Goal: Information Seeking & Learning: Learn about a topic

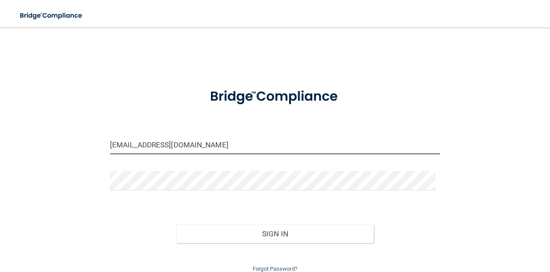
drag, startPoint x: 246, startPoint y: 146, endPoint x: 0, endPoint y: 153, distance: 245.6
click at [0, 153] on main "mlhayden73@hotmail.com Invalid email/password. You don't have permission to acc…" at bounding box center [275, 150] width 550 height 245
click at [382, 212] on div "Sign In" at bounding box center [275, 225] width 343 height 36
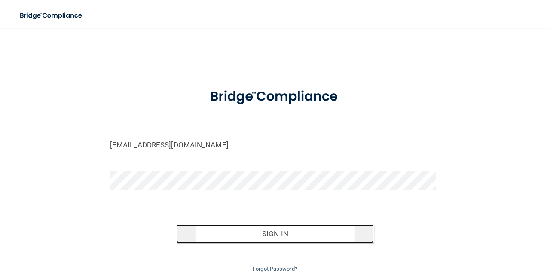
click at [311, 238] on button "Sign In" at bounding box center [275, 233] width 198 height 19
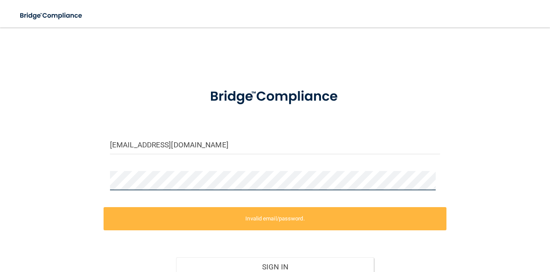
click at [10, 175] on main "adriennemoore72@yahoo.com Invalid email/password. You don't have permission to …" at bounding box center [275, 150] width 550 height 245
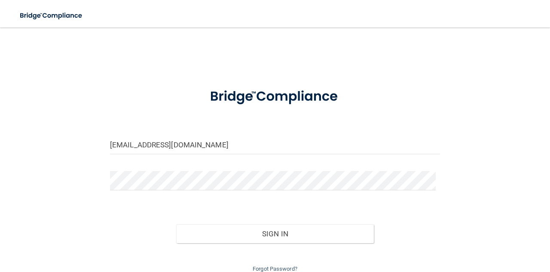
click at [121, 223] on div "Sign In" at bounding box center [275, 225] width 343 height 36
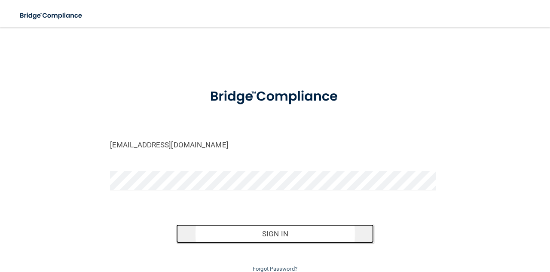
click at [280, 232] on button "Sign In" at bounding box center [275, 233] width 198 height 19
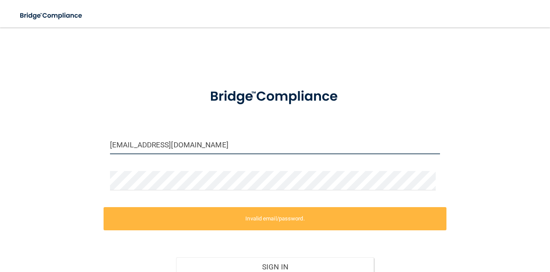
click at [236, 142] on input "adriennemoore72@yahoo.com" at bounding box center [275, 144] width 330 height 19
click at [233, 144] on input "adriennemoore72@yahoo.com" at bounding box center [275, 144] width 330 height 19
drag, startPoint x: 212, startPoint y: 151, endPoint x: 219, endPoint y: 146, distance: 8.6
click at [212, 151] on input "adriennemoore72@yahoo.com" at bounding box center [275, 144] width 330 height 19
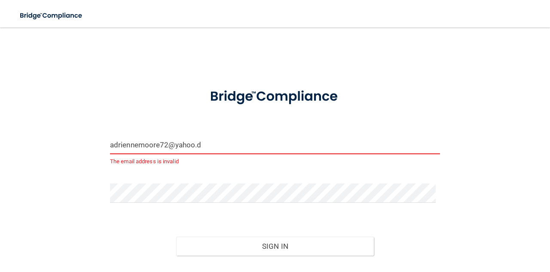
drag, startPoint x: 205, startPoint y: 142, endPoint x: 34, endPoint y: 134, distance: 170.9
click at [34, 134] on div "adriennemoore72@yahoo.d The email address is invalid Invalid email/password. Yo…" at bounding box center [275, 161] width 516 height 251
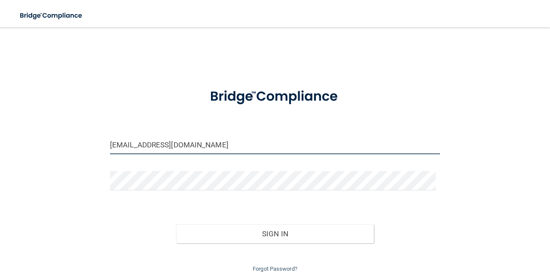
type input "drwilkins.officemanager@gmail.com"
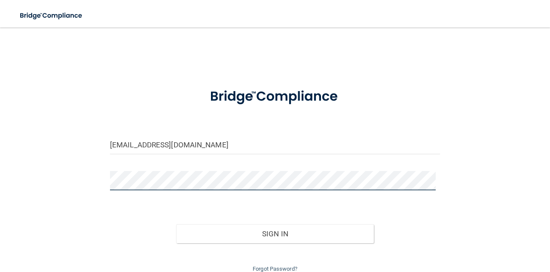
click at [176, 224] on button "Sign In" at bounding box center [275, 233] width 198 height 19
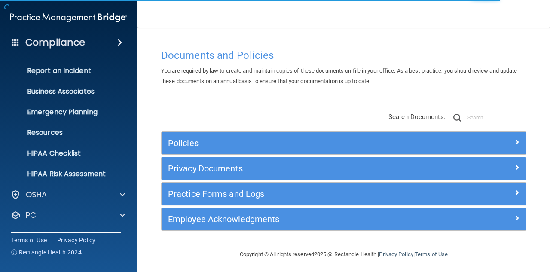
scroll to position [85, 0]
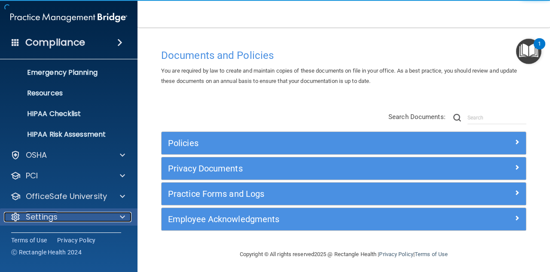
click at [51, 220] on p "Settings" at bounding box center [42, 217] width 32 height 10
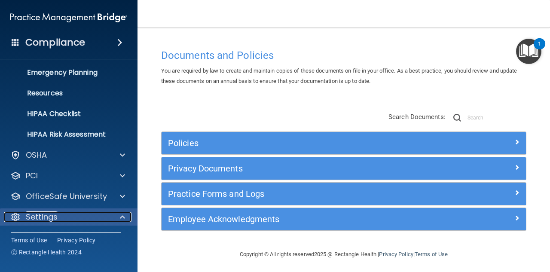
scroll to position [167, 0]
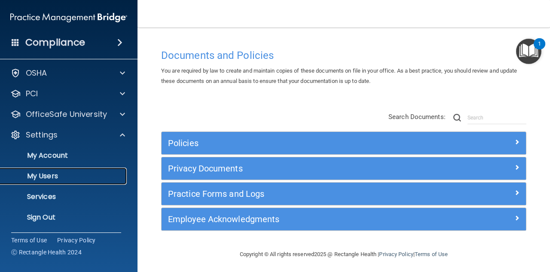
click at [51, 178] on p "My Users" at bounding box center [64, 176] width 117 height 9
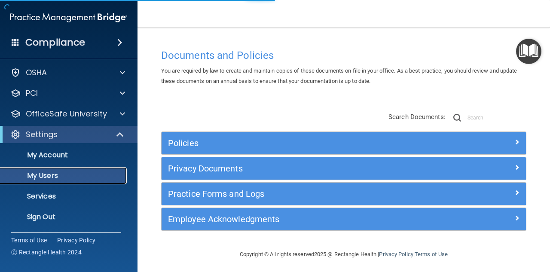
scroll to position [22, 0]
select select "20"
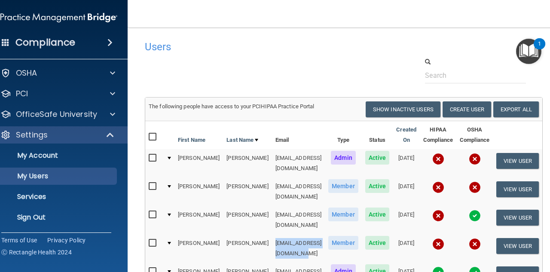
drag, startPoint x: 299, startPoint y: 227, endPoint x: 223, endPoint y: 233, distance: 76.8
click at [272, 234] on td "[EMAIL_ADDRESS][DOMAIN_NAME]" at bounding box center [298, 248] width 53 height 28
copy td "[EMAIL_ADDRESS][DOMAIN_NAME]"
click at [24, 223] on link "Sign Out" at bounding box center [49, 217] width 135 height 17
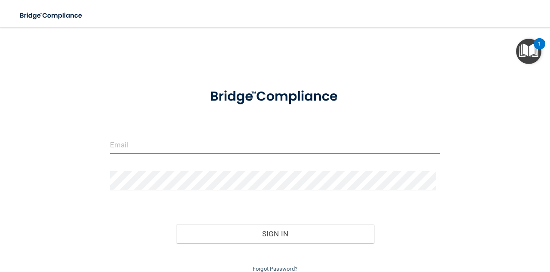
type input "mlhayden73@hotmail.com"
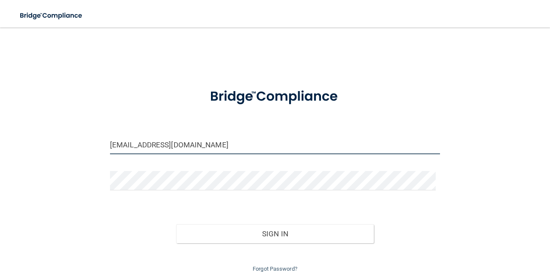
drag, startPoint x: 216, startPoint y: 144, endPoint x: 0, endPoint y: 141, distance: 216.3
click at [0, 141] on main "mlhayden73@hotmail.com Invalid email/password. You don't have permission to acc…" at bounding box center [275, 150] width 550 height 245
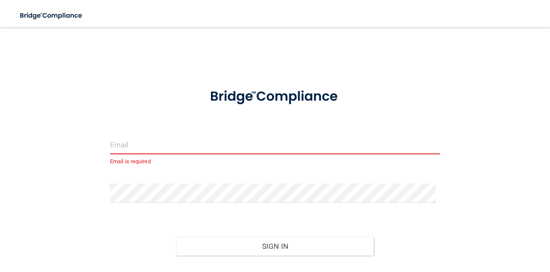
paste input "[EMAIL_ADDRESS][DOMAIN_NAME]"
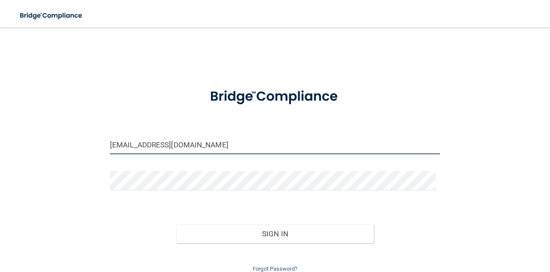
type input "[EMAIL_ADDRESS][DOMAIN_NAME]"
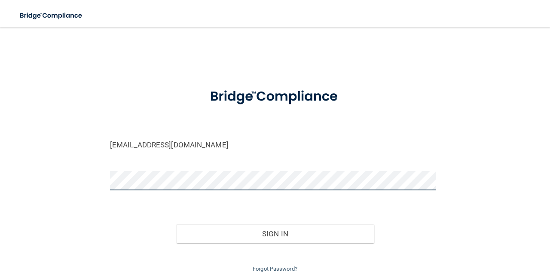
click at [3, 169] on main "adriannemoore72@gmail.com Invalid email/password. You don't have permission to …" at bounding box center [275, 150] width 550 height 245
click at [453, 133] on div "adriannemoore72@gmail.com Invalid email/password. You don't have permission to …" at bounding box center [275, 155] width 516 height 238
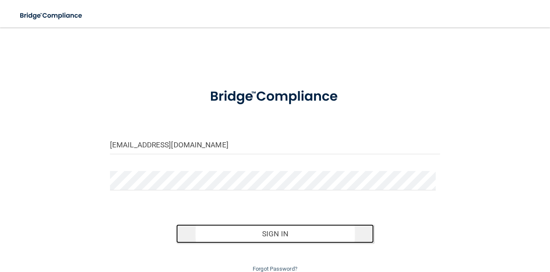
click at [316, 239] on button "Sign In" at bounding box center [275, 233] width 198 height 19
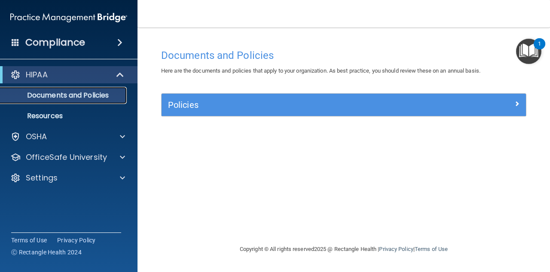
click at [65, 94] on p "Documents and Policies" at bounding box center [64, 95] width 117 height 9
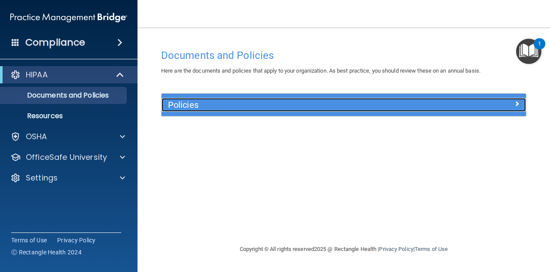
click at [198, 99] on div "Policies" at bounding box center [298, 105] width 273 height 14
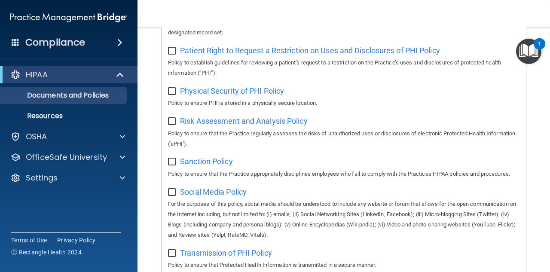
scroll to position [559, 0]
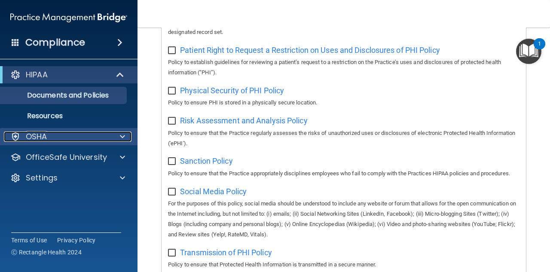
click at [54, 137] on div "OSHA" at bounding box center [57, 137] width 107 height 10
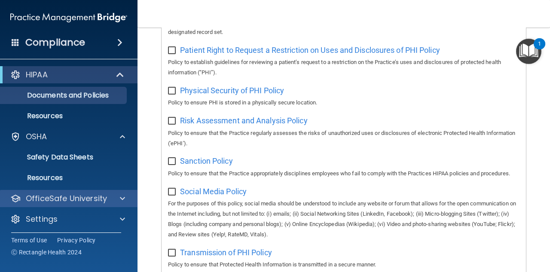
click at [72, 193] on div "OfficeSafe University" at bounding box center [69, 198] width 138 height 17
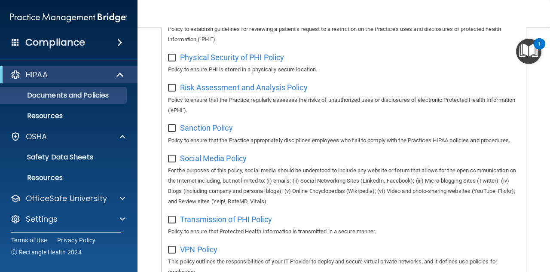
scroll to position [645, 0]
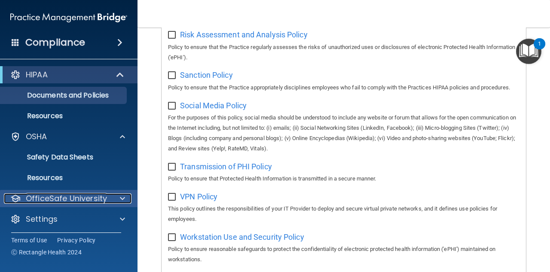
click at [84, 201] on p "OfficeSafe University" at bounding box center [66, 198] width 81 height 10
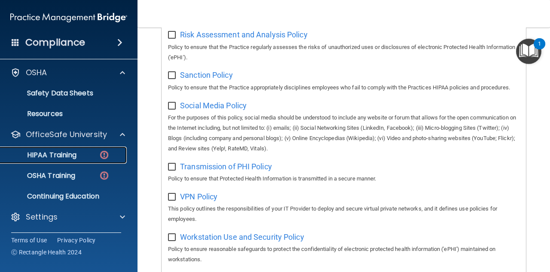
click at [64, 157] on p "HIPAA Training" at bounding box center [41, 155] width 71 height 9
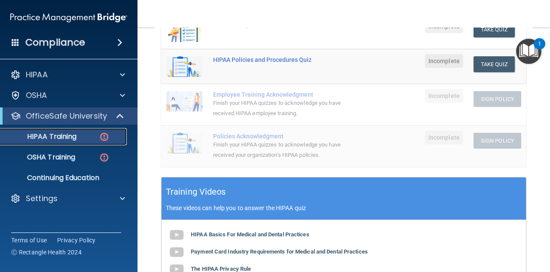
scroll to position [183, 0]
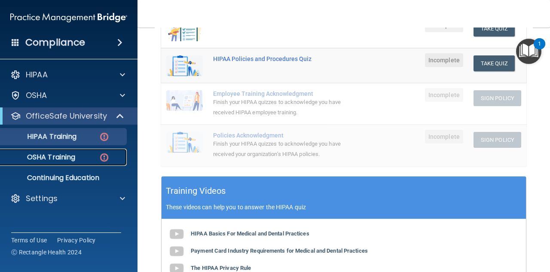
click at [64, 161] on p "OSHA Training" at bounding box center [41, 157] width 70 height 9
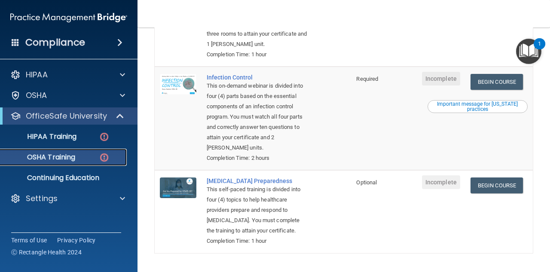
scroll to position [288, 0]
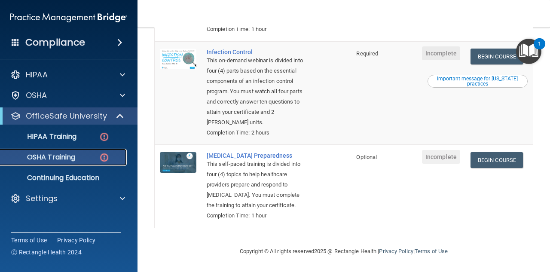
click at [98, 161] on div "OSHA Training" at bounding box center [64, 157] width 117 height 9
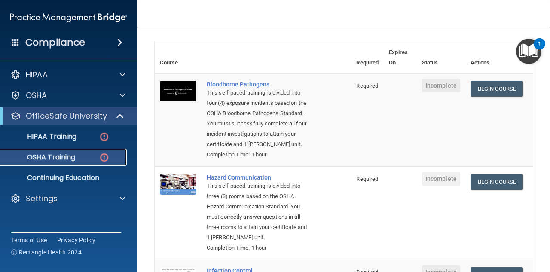
scroll to position [0, 0]
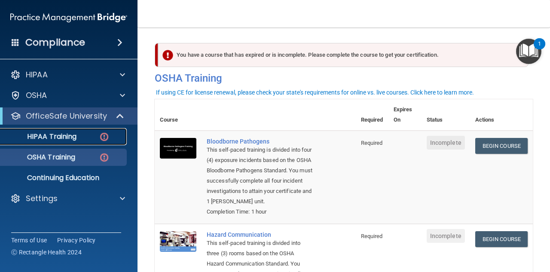
click at [61, 138] on p "HIPAA Training" at bounding box center [41, 136] width 71 height 9
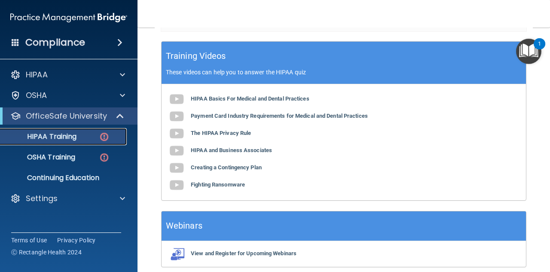
scroll to position [344, 0]
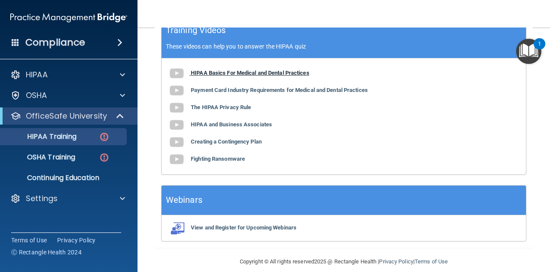
click at [252, 72] on b "HIPAA Basics For Medical and Dental Practices" at bounding box center [250, 73] width 119 height 6
click at [235, 95] on div "HIPAA Basics For Medical and Dental Practices Payment Card Industry Requirement…" at bounding box center [344, 116] width 365 height 116
click at [252, 74] on b "HIPAA Basics For Medical and Dental Practices" at bounding box center [250, 73] width 119 height 6
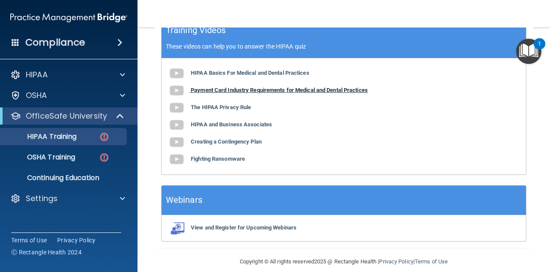
click at [223, 91] on b "Payment Card Industry Requirements for Medical and Dental Practices" at bounding box center [279, 90] width 177 height 6
click at [233, 109] on b "The HIPAA Privacy Rule" at bounding box center [221, 107] width 60 height 6
click at [230, 125] on b "HIPAA and Business Associates" at bounding box center [231, 124] width 81 height 6
click at [218, 126] on b "HIPAA and Business Associates" at bounding box center [231, 124] width 81 height 6
click at [207, 141] on b "Creating a Contingency Plan" at bounding box center [226, 141] width 71 height 6
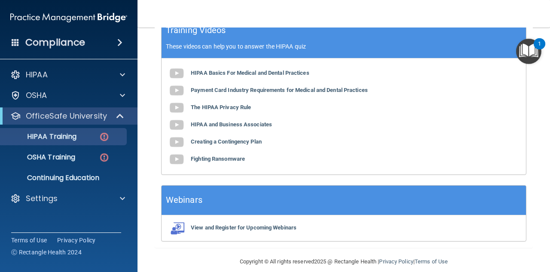
click at [222, 147] on div "HIPAA Basics For Medical and Dental Practices Payment Card Industry Requirement…" at bounding box center [344, 116] width 365 height 116
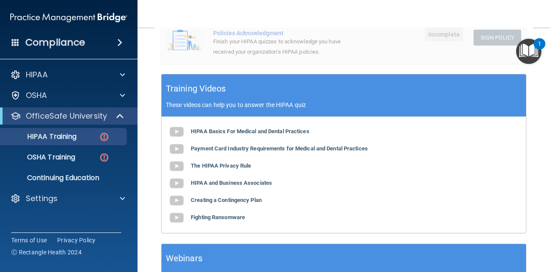
scroll to position [312, 0]
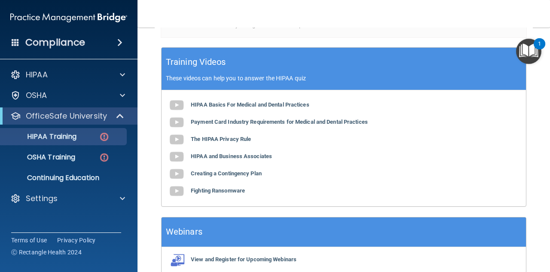
click at [215, 179] on div "HIPAA Basics For Medical and Dental Practices Payment Card Industry Requirement…" at bounding box center [344, 148] width 365 height 116
click at [216, 174] on b "Creating a Contingency Plan" at bounding box center [226, 173] width 71 height 6
click at [239, 181] on div "HIPAA Basics For Medical and Dental Practices Payment Card Industry Requirement…" at bounding box center [344, 148] width 365 height 116
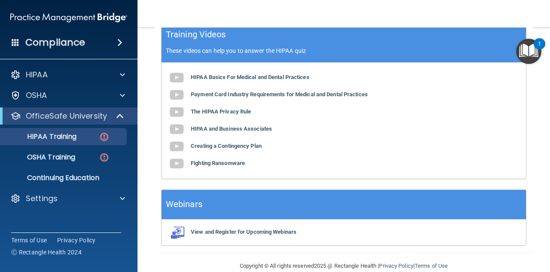
scroll to position [355, 0]
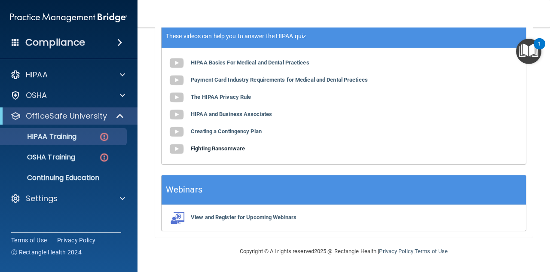
click at [218, 151] on b "Fighting Ransomware" at bounding box center [218, 148] width 54 height 6
click at [233, 152] on b "Fighting Ransomware" at bounding box center [218, 148] width 54 height 6
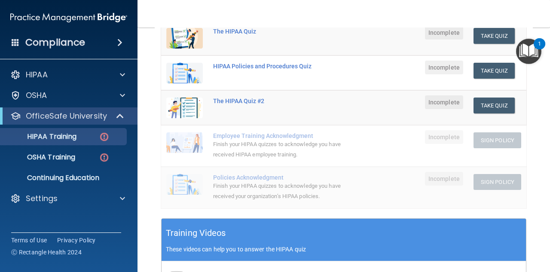
scroll to position [97, 0]
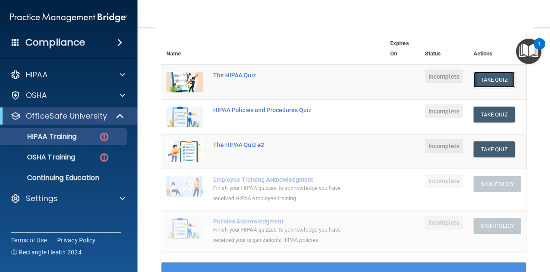
click at [488, 78] on button "Take Quiz" at bounding box center [494, 80] width 41 height 16
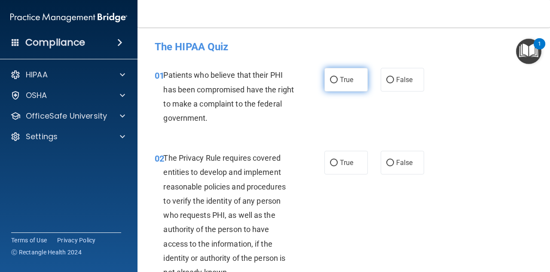
click at [343, 84] on label "True" at bounding box center [346, 80] width 43 height 24
click at [338, 83] on input "True" at bounding box center [334, 80] width 8 height 6
radio input "true"
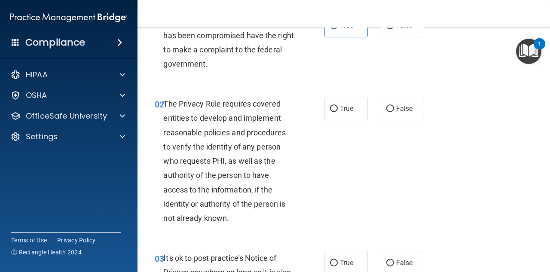
scroll to position [86, 0]
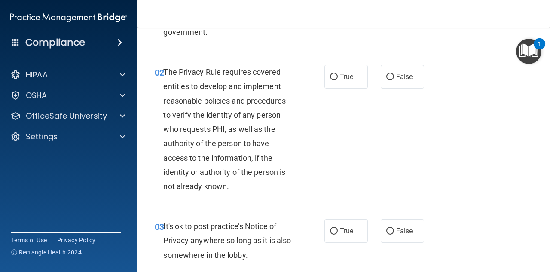
drag, startPoint x: 339, startPoint y: 85, endPoint x: 292, endPoint y: 98, distance: 49.1
click at [338, 85] on label "True" at bounding box center [346, 77] width 43 height 24
click at [338, 80] on input "True" at bounding box center [334, 77] width 8 height 6
radio input "true"
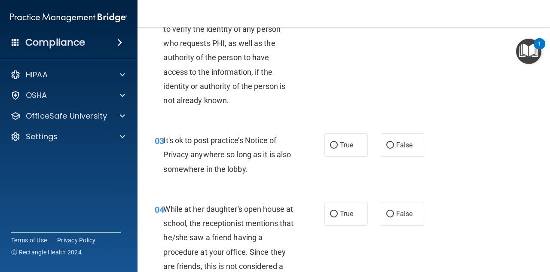
scroll to position [215, 0]
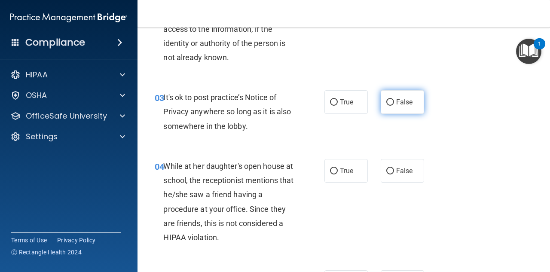
click at [397, 104] on span "False" at bounding box center [404, 102] width 17 height 8
click at [394, 104] on input "False" at bounding box center [391, 102] width 8 height 6
radio input "true"
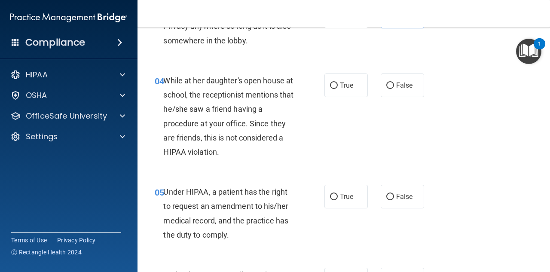
scroll to position [301, 0]
click at [414, 78] on label "False" at bounding box center [402, 85] width 43 height 24
click at [394, 82] on input "False" at bounding box center [391, 85] width 8 height 6
radio input "true"
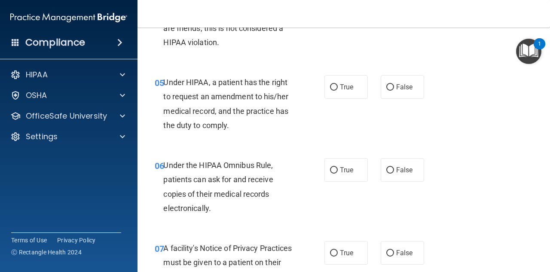
scroll to position [430, 0]
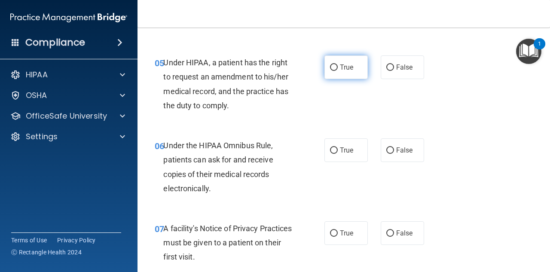
click at [347, 74] on label "True" at bounding box center [346, 67] width 43 height 24
click at [338, 71] on input "True" at bounding box center [334, 67] width 8 height 6
radio input "true"
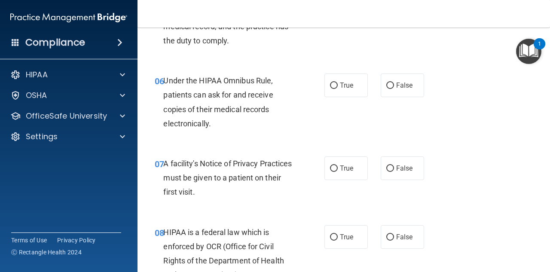
scroll to position [516, 0]
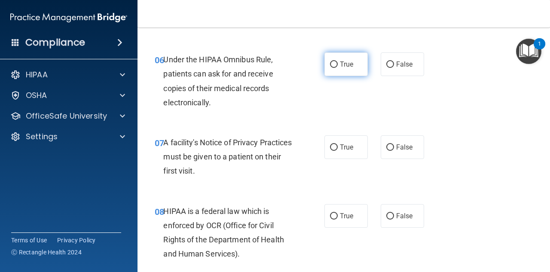
click at [334, 60] on label "True" at bounding box center [346, 64] width 43 height 24
click at [334, 61] on input "True" at bounding box center [334, 64] width 8 height 6
radio input "true"
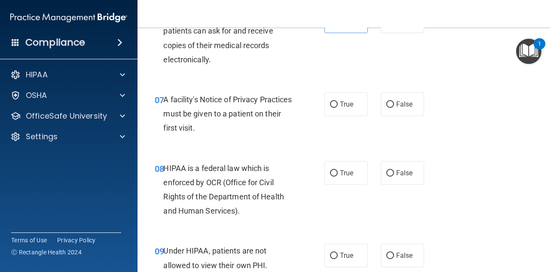
scroll to position [602, 0]
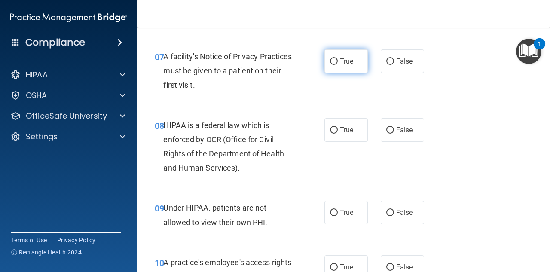
click at [333, 63] on input "True" at bounding box center [334, 61] width 8 height 6
radio input "true"
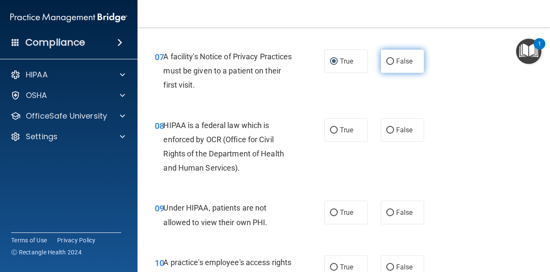
click at [394, 69] on label "False" at bounding box center [402, 61] width 43 height 24
click at [394, 65] on input "False" at bounding box center [391, 61] width 8 height 6
radio input "true"
radio input "false"
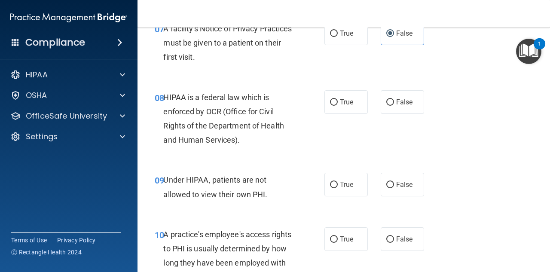
scroll to position [645, 0]
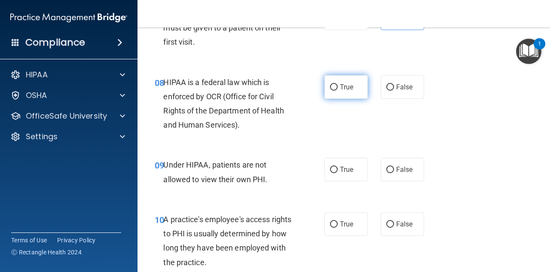
click at [333, 84] on input "True" at bounding box center [334, 87] width 8 height 6
radio input "true"
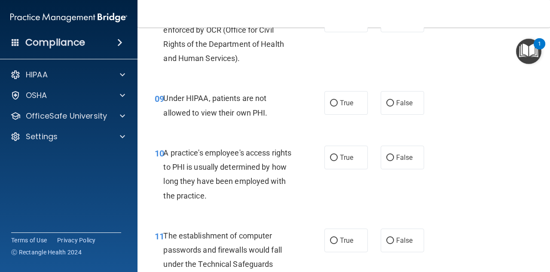
scroll to position [731, 0]
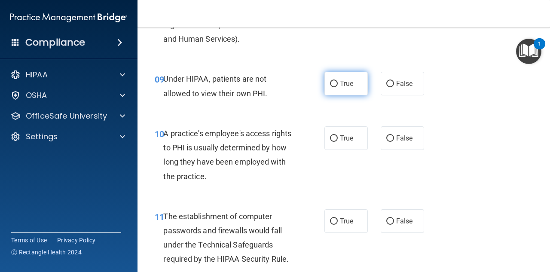
click at [335, 89] on label "True" at bounding box center [346, 84] width 43 height 24
click at [335, 87] on input "True" at bounding box center [334, 84] width 8 height 6
radio input "true"
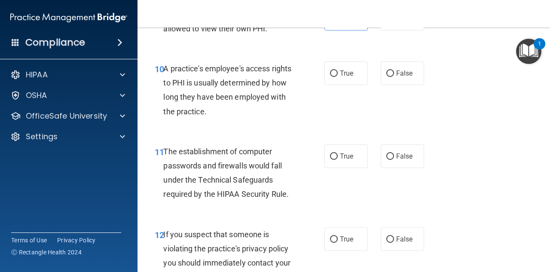
scroll to position [817, 0]
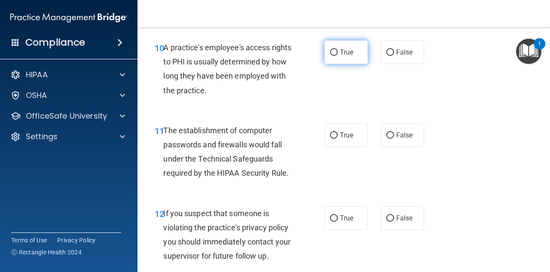
click at [325, 47] on label "True" at bounding box center [346, 52] width 43 height 24
click at [330, 49] on input "True" at bounding box center [334, 52] width 8 height 6
radio input "true"
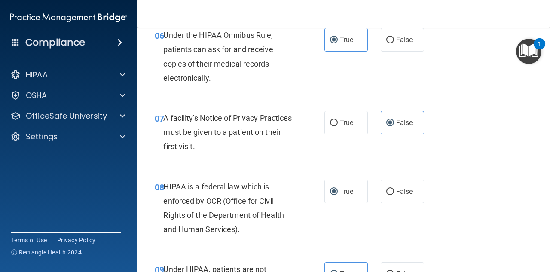
scroll to position [516, 0]
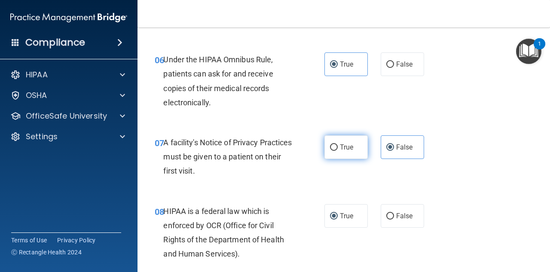
click at [336, 149] on label "True" at bounding box center [346, 147] width 43 height 24
click at [336, 149] on input "True" at bounding box center [334, 147] width 8 height 6
radio input "true"
radio input "false"
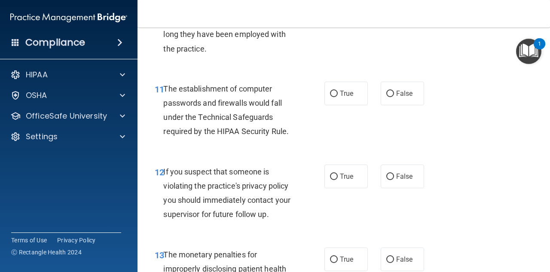
scroll to position [860, 0]
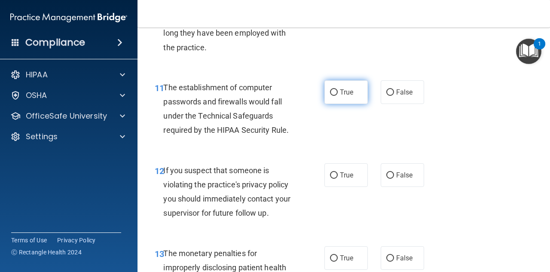
drag, startPoint x: 329, startPoint y: 93, endPoint x: 322, endPoint y: 100, distance: 9.7
click at [330, 94] on input "True" at bounding box center [334, 92] width 8 height 6
radio input "true"
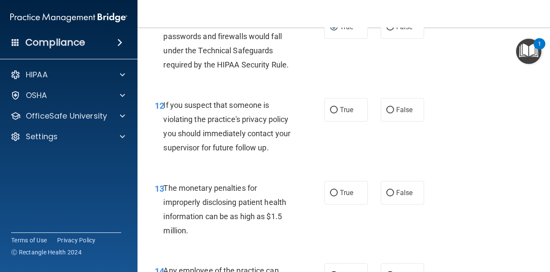
scroll to position [946, 0]
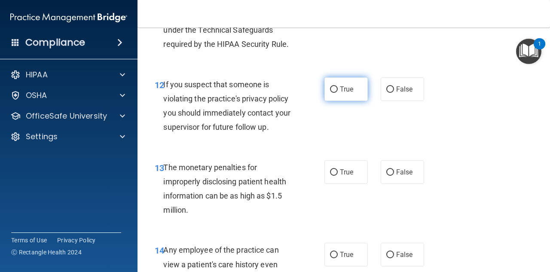
click at [325, 92] on label "True" at bounding box center [346, 89] width 43 height 24
click at [330, 92] on input "True" at bounding box center [334, 89] width 8 height 6
radio input "true"
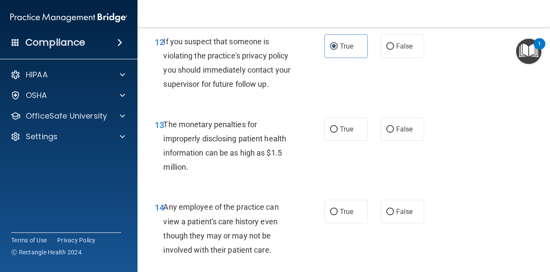
scroll to position [1032, 0]
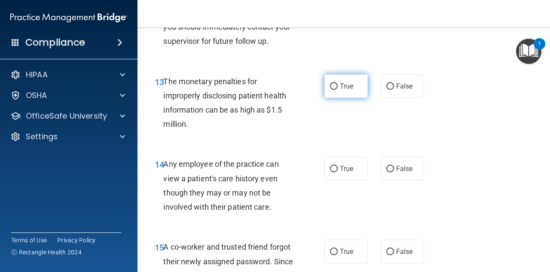
click at [335, 80] on label "True" at bounding box center [346, 86] width 43 height 24
click at [335, 83] on input "True" at bounding box center [334, 86] width 8 height 6
radio input "true"
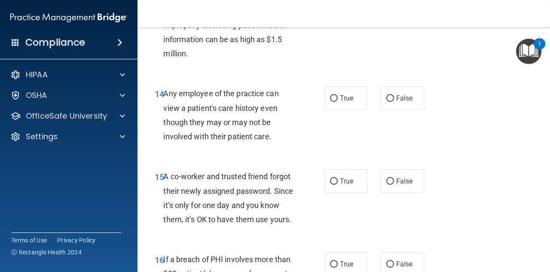
scroll to position [1118, 0]
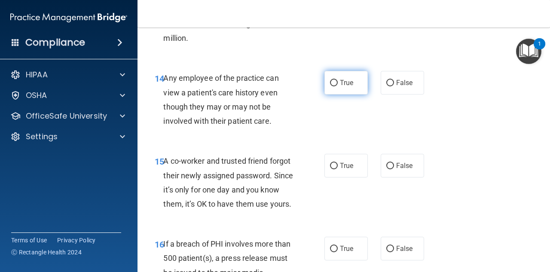
click at [346, 92] on label "True" at bounding box center [346, 83] width 43 height 24
click at [338, 86] on input "True" at bounding box center [334, 83] width 8 height 6
radio input "true"
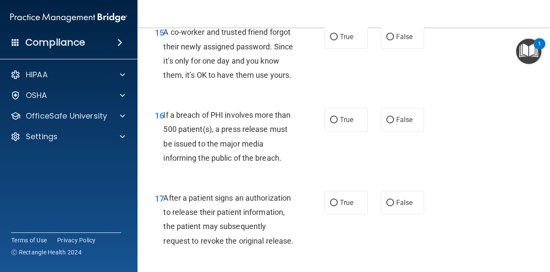
scroll to position [1204, 0]
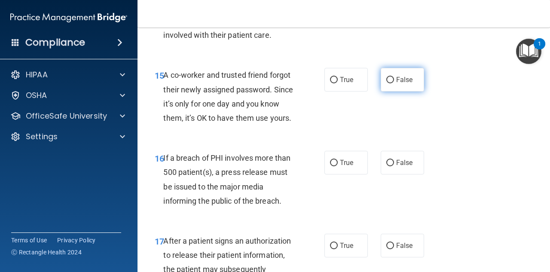
click at [400, 89] on label "False" at bounding box center [402, 80] width 43 height 24
click at [394, 83] on input "False" at bounding box center [391, 80] width 8 height 6
radio input "true"
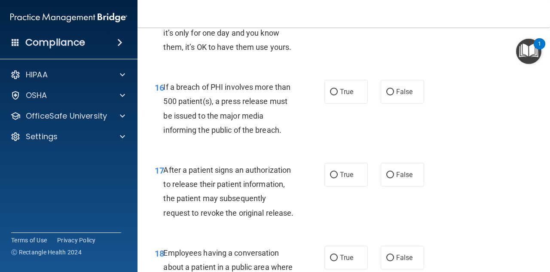
scroll to position [1290, 0]
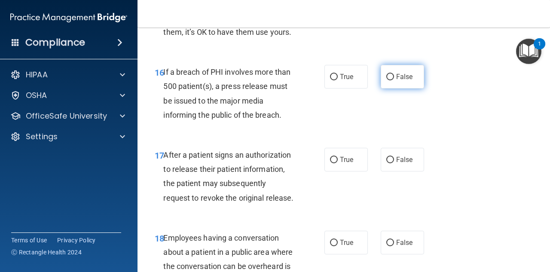
click at [392, 89] on label "False" at bounding box center [402, 77] width 43 height 24
click at [392, 80] on input "False" at bounding box center [391, 77] width 8 height 6
radio input "true"
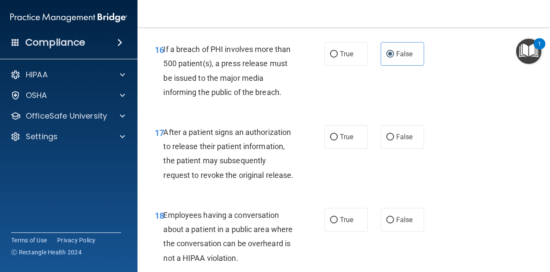
scroll to position [1333, 0]
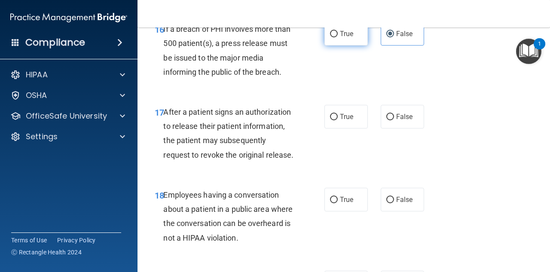
click at [333, 37] on input "True" at bounding box center [334, 34] width 8 height 6
radio input "true"
radio input "false"
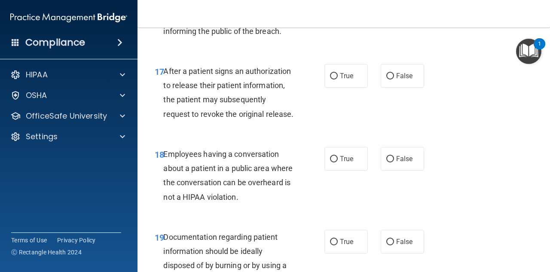
scroll to position [1376, 0]
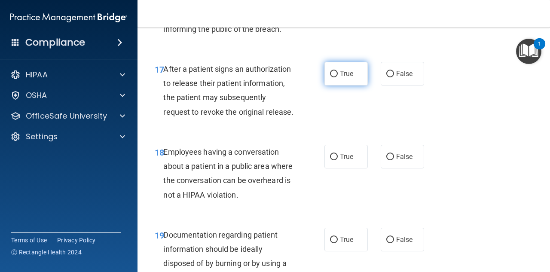
click at [342, 78] on span "True" at bounding box center [346, 74] width 13 height 8
click at [338, 77] on input "True" at bounding box center [334, 74] width 8 height 6
radio input "true"
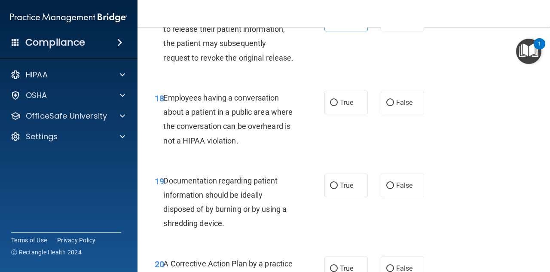
scroll to position [1462, 0]
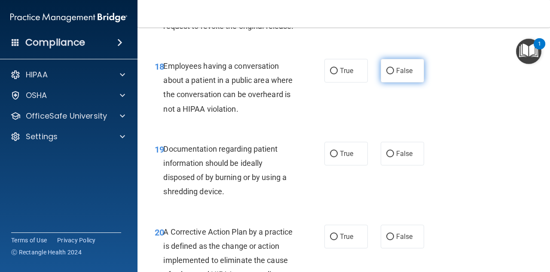
click at [382, 83] on label "False" at bounding box center [402, 71] width 43 height 24
click at [387, 74] on input "False" at bounding box center [391, 71] width 8 height 6
radio input "true"
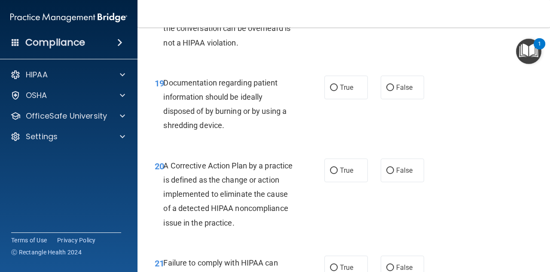
scroll to position [1548, 0]
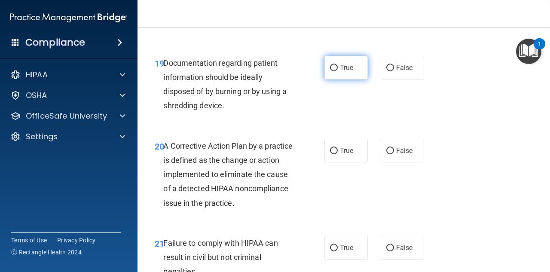
click at [332, 71] on input "True" at bounding box center [334, 68] width 8 height 6
radio input "true"
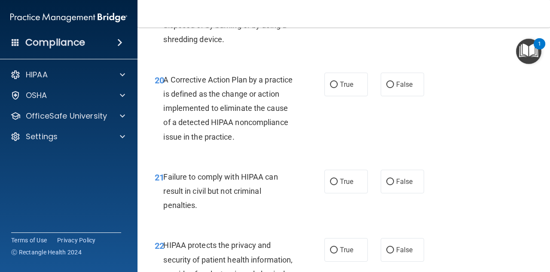
scroll to position [1634, 0]
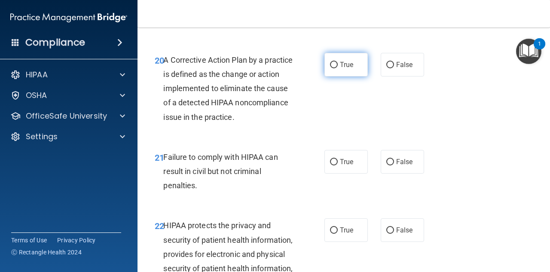
click at [330, 68] on input "True" at bounding box center [334, 65] width 8 height 6
radio input "true"
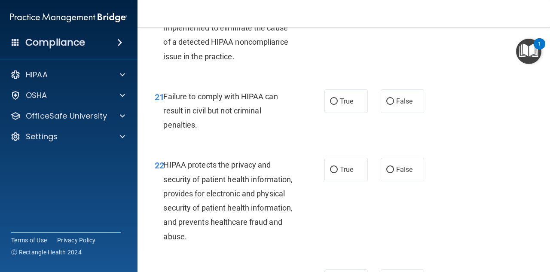
scroll to position [1720, 0]
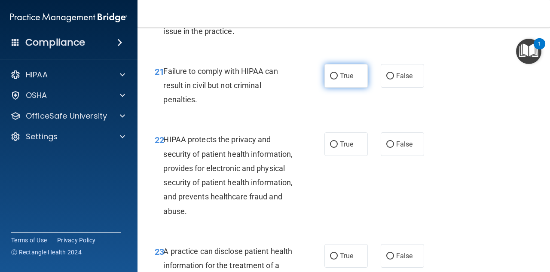
click at [333, 88] on label "True" at bounding box center [346, 76] width 43 height 24
click at [333, 80] on input "True" at bounding box center [334, 76] width 8 height 6
radio input "true"
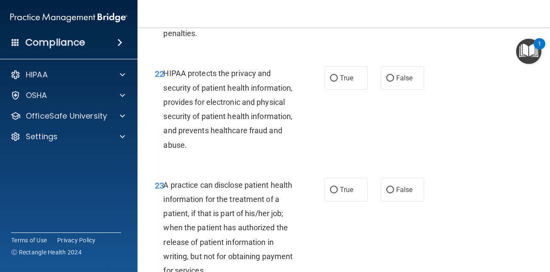
scroll to position [1806, 0]
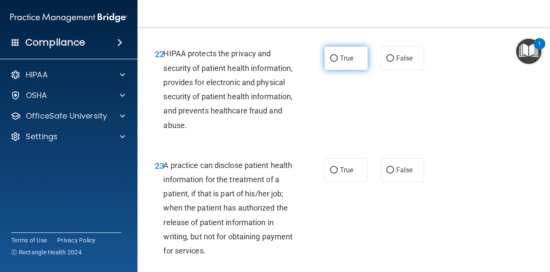
click at [330, 70] on label "True" at bounding box center [346, 58] width 43 height 24
click at [330, 62] on input "True" at bounding box center [334, 58] width 8 height 6
radio input "true"
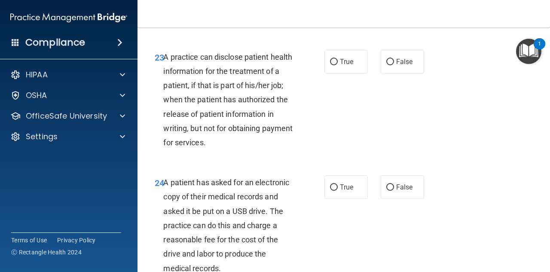
scroll to position [1935, 0]
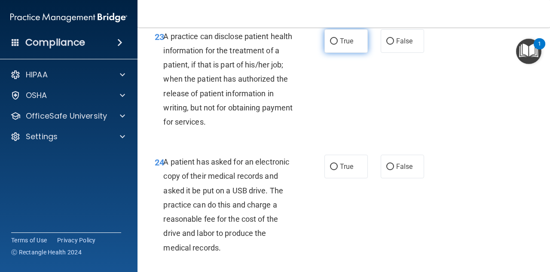
click at [331, 45] on input "True" at bounding box center [334, 41] width 8 height 6
radio input "true"
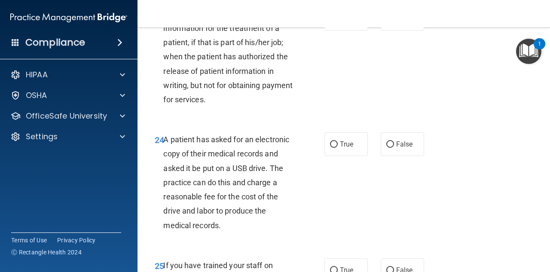
scroll to position [2021, 0]
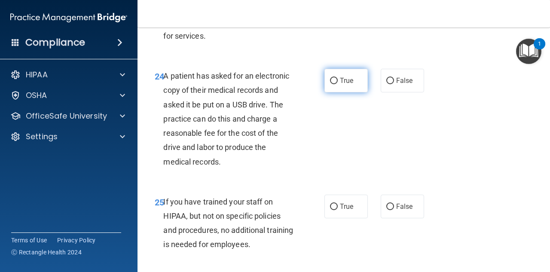
click at [334, 84] on input "True" at bounding box center [334, 81] width 8 height 6
radio input "true"
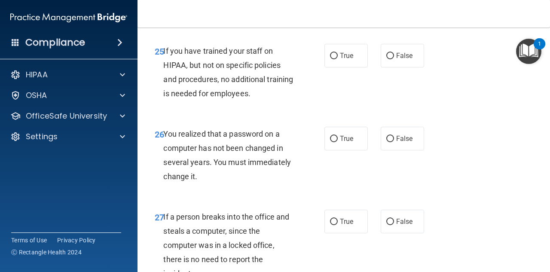
scroll to position [2193, 0]
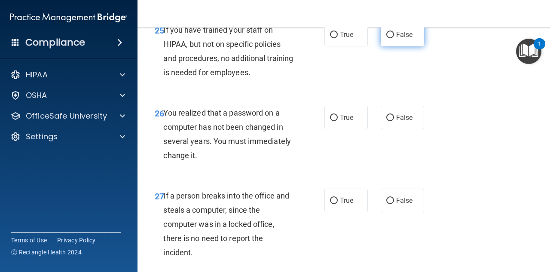
click at [387, 38] on input "False" at bounding box center [391, 35] width 8 height 6
radio input "true"
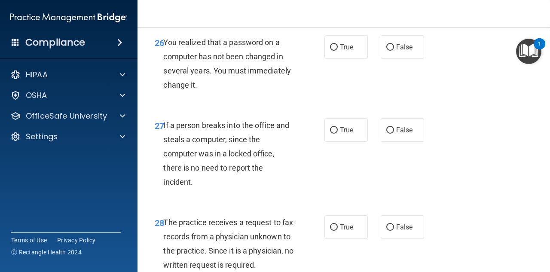
scroll to position [2279, 0]
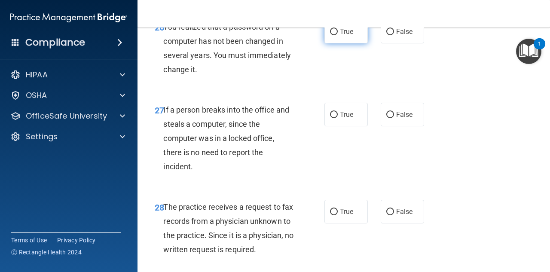
click at [326, 43] on label "True" at bounding box center [346, 32] width 43 height 24
click at [330, 35] on input "True" at bounding box center [334, 32] width 8 height 6
radio input "true"
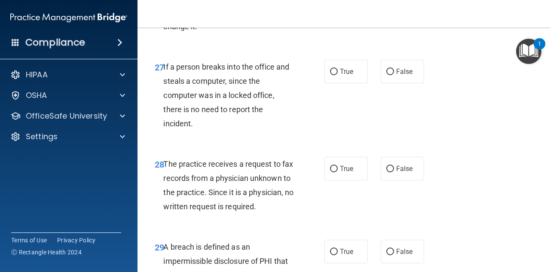
scroll to position [2365, 0]
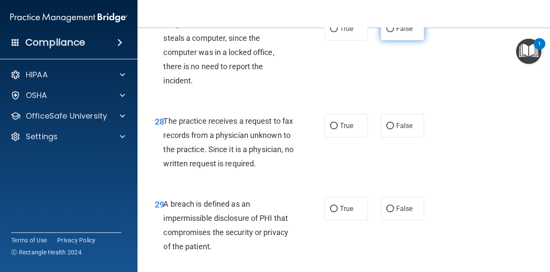
click at [396, 33] on span "False" at bounding box center [404, 29] width 17 height 8
click at [394, 32] on input "False" at bounding box center [391, 29] width 8 height 6
radio input "true"
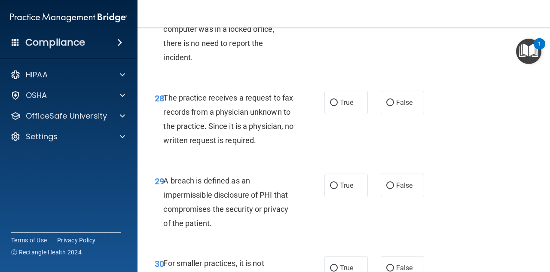
scroll to position [2408, 0]
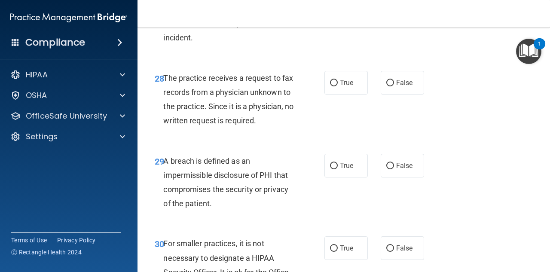
click at [374, 95] on div "True False" at bounding box center [377, 83] width 104 height 24
drag, startPoint x: 382, startPoint y: 113, endPoint x: 302, endPoint y: 140, distance: 84.4
click at [387, 86] on input "False" at bounding box center [391, 83] width 8 height 6
radio input "true"
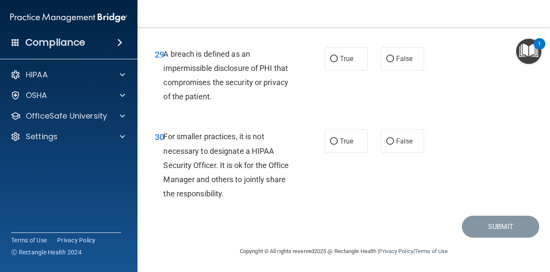
scroll to position [2558, 0]
click at [315, 143] on div "30 For smaller practices, it is not necessary to designate a HIPAA Security Off…" at bounding box center [240, 167] width 196 height 76
click at [333, 141] on input "True" at bounding box center [334, 141] width 8 height 6
radio input "true"
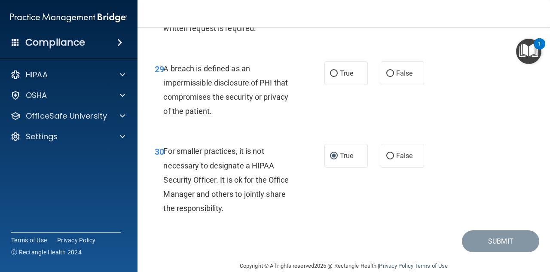
scroll to position [2515, 0]
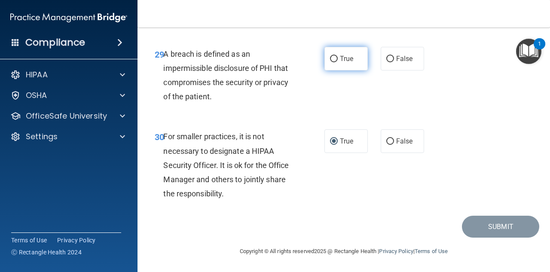
click at [335, 62] on input "True" at bounding box center [334, 59] width 8 height 6
radio input "true"
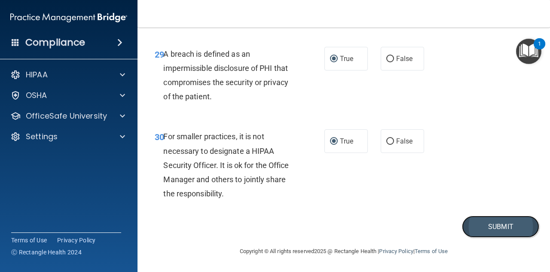
click at [483, 238] on button "Submit" at bounding box center [500, 227] width 77 height 22
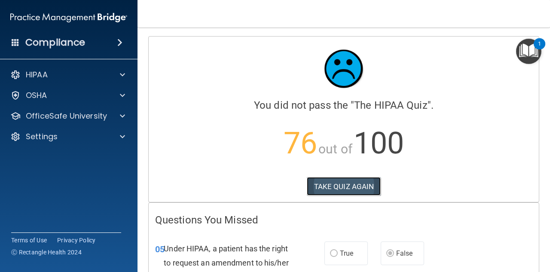
click at [345, 188] on button "TAKE QUIZ AGAIN" at bounding box center [344, 186] width 74 height 19
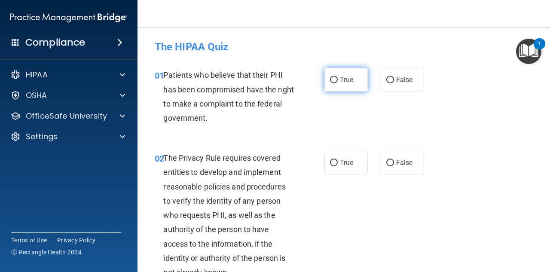
click at [330, 80] on input "True" at bounding box center [334, 80] width 8 height 6
radio input "true"
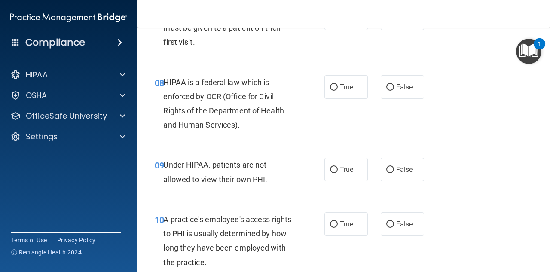
scroll to position [688, 0]
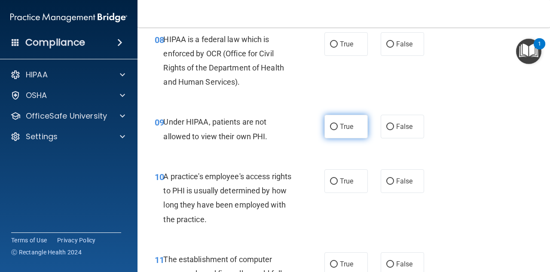
click at [344, 123] on span "True" at bounding box center [346, 127] width 13 height 8
click at [338, 124] on input "True" at bounding box center [334, 127] width 8 height 6
radio input "true"
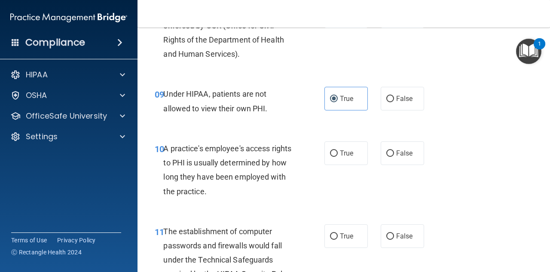
scroll to position [731, 0]
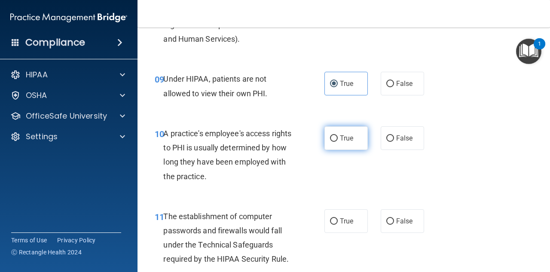
click at [346, 129] on label "True" at bounding box center [346, 138] width 43 height 24
click at [338, 135] on input "True" at bounding box center [334, 138] width 8 height 6
radio input "true"
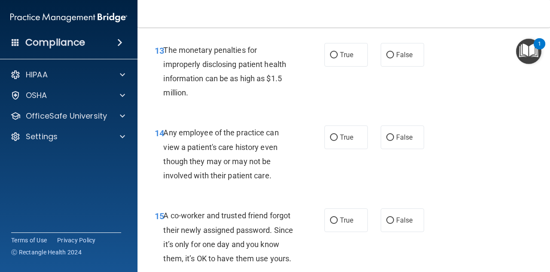
scroll to position [1075, 0]
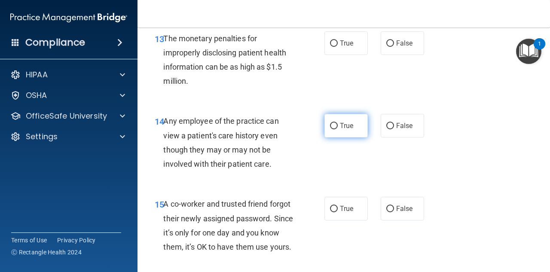
click at [335, 124] on label "True" at bounding box center [346, 126] width 43 height 24
click at [335, 124] on input "True" at bounding box center [334, 126] width 8 height 6
radio input "true"
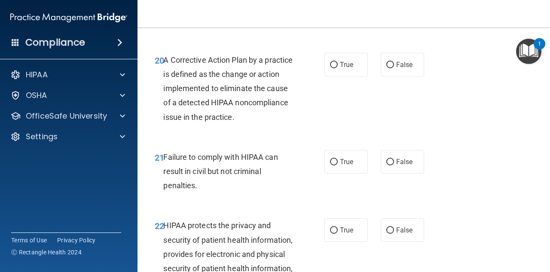
scroll to position [1677, 0]
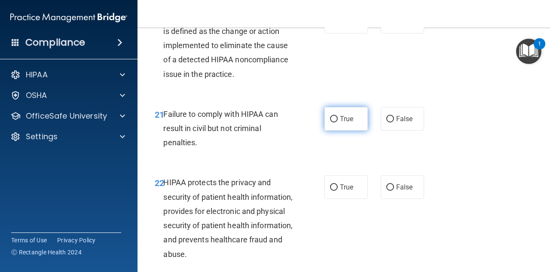
click at [346, 131] on label "True" at bounding box center [346, 119] width 43 height 24
click at [338, 123] on input "True" at bounding box center [334, 119] width 8 height 6
radio input "true"
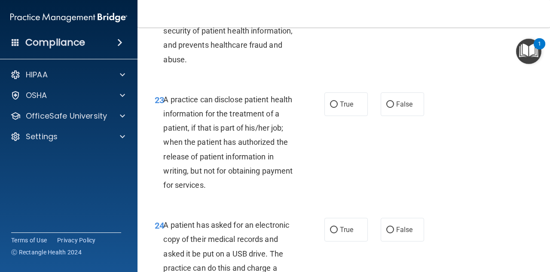
scroll to position [1892, 0]
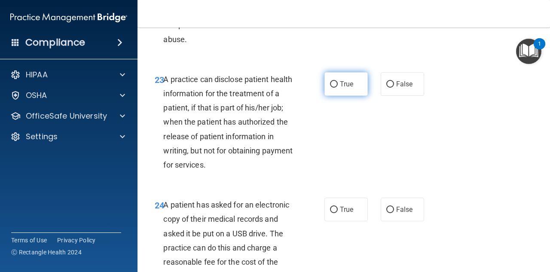
click at [330, 88] on input "True" at bounding box center [334, 84] width 8 height 6
radio input "true"
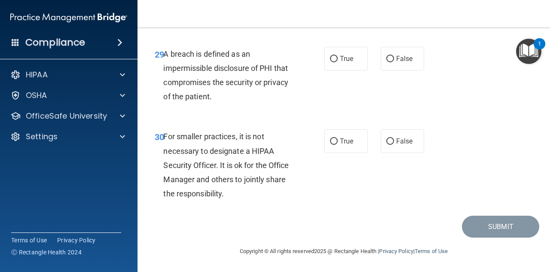
scroll to position [2558, 0]
click at [336, 136] on label "True" at bounding box center [346, 141] width 43 height 24
click at [336, 138] on input "True" at bounding box center [334, 141] width 8 height 6
radio input "true"
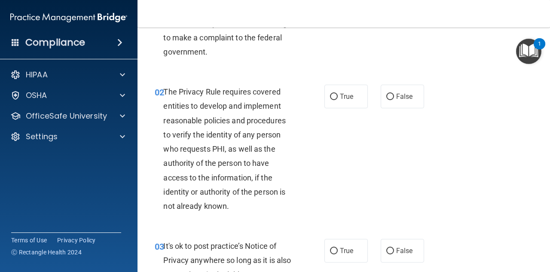
scroll to position [86, 0]
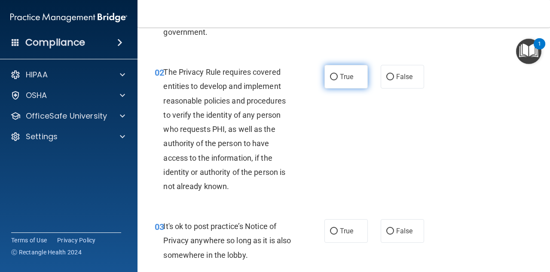
click at [340, 78] on span "True" at bounding box center [346, 77] width 13 height 8
click at [338, 78] on input "True" at bounding box center [334, 77] width 8 height 6
radio input "true"
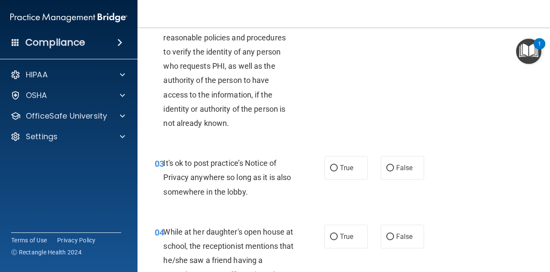
scroll to position [172, 0]
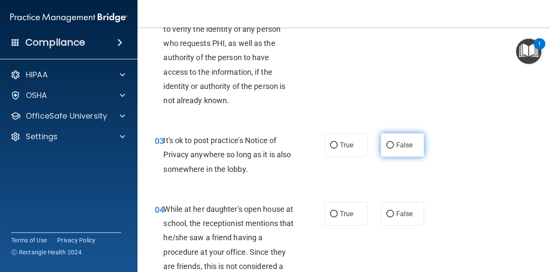
click at [387, 144] on input "False" at bounding box center [391, 145] width 8 height 6
radio input "true"
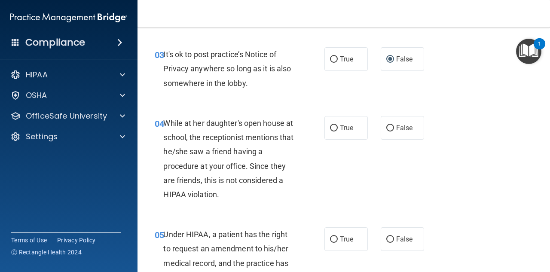
scroll to position [301, 0]
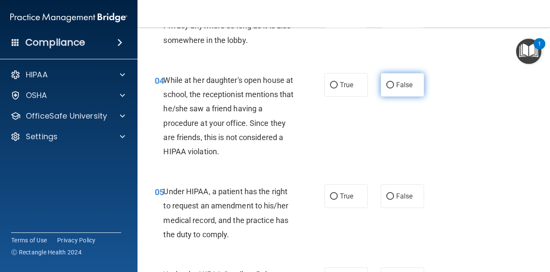
click at [396, 88] on span "False" at bounding box center [404, 85] width 17 height 8
click at [393, 88] on input "False" at bounding box center [391, 85] width 8 height 6
radio input "true"
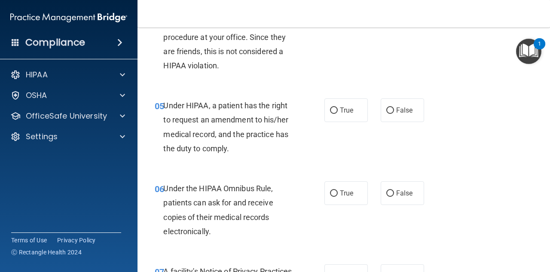
scroll to position [430, 0]
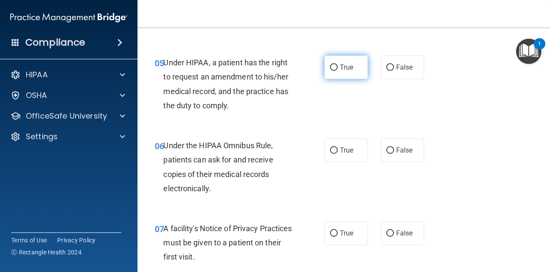
click at [329, 63] on label "True" at bounding box center [346, 67] width 43 height 24
click at [330, 64] on input "True" at bounding box center [334, 67] width 8 height 6
radio input "true"
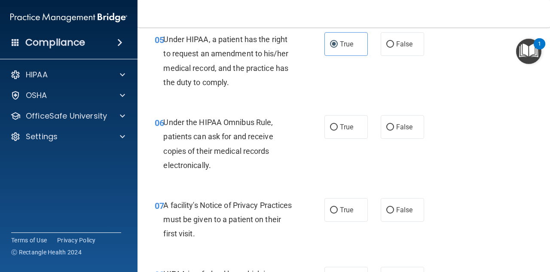
scroll to position [473, 0]
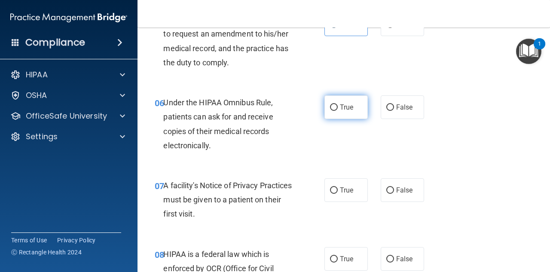
click at [325, 105] on label "True" at bounding box center [346, 107] width 43 height 24
click at [330, 105] on input "True" at bounding box center [334, 107] width 8 height 6
radio input "true"
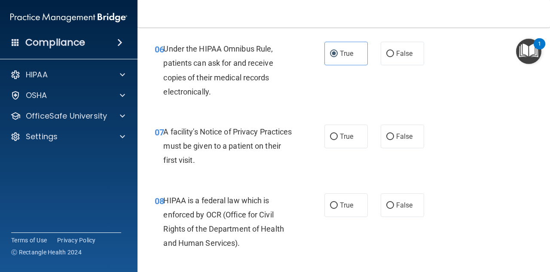
scroll to position [559, 0]
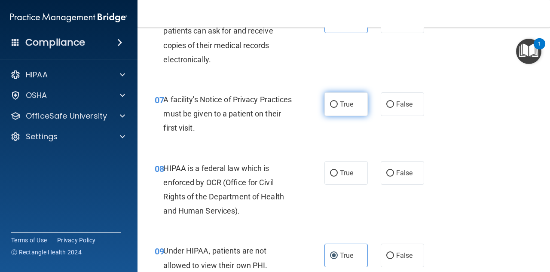
click at [340, 105] on span "True" at bounding box center [346, 104] width 13 height 8
click at [338, 105] on input "True" at bounding box center [334, 104] width 8 height 6
radio input "true"
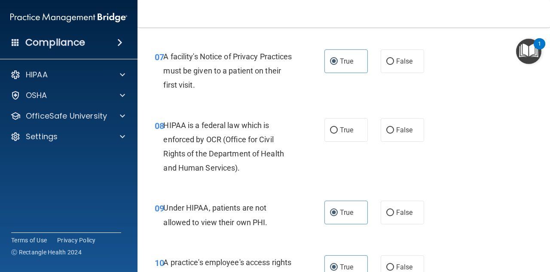
scroll to position [645, 0]
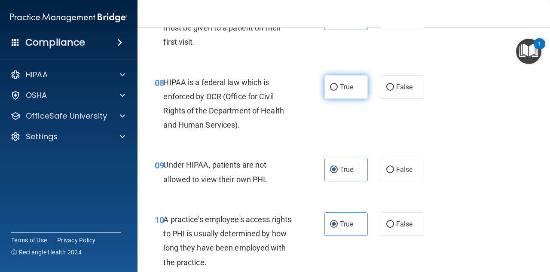
click at [349, 90] on span "True" at bounding box center [346, 87] width 13 height 8
click at [338, 90] on input "True" at bounding box center [334, 87] width 8 height 6
radio input "true"
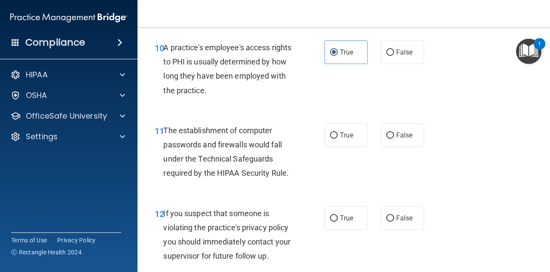
scroll to position [860, 0]
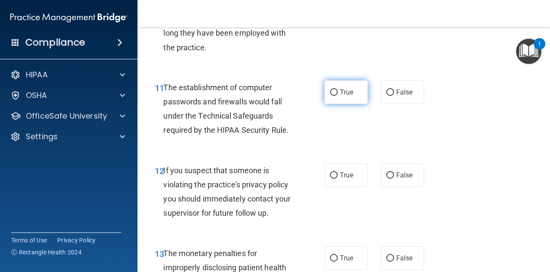
click at [325, 93] on label "True" at bounding box center [346, 92] width 43 height 24
click at [330, 93] on input "True" at bounding box center [334, 92] width 8 height 6
radio input "true"
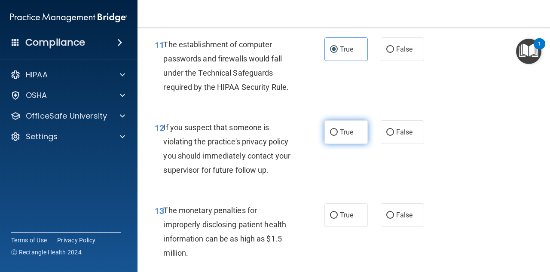
click at [348, 134] on span "True" at bounding box center [346, 132] width 13 height 8
click at [338, 134] on input "True" at bounding box center [334, 132] width 8 height 6
radio input "true"
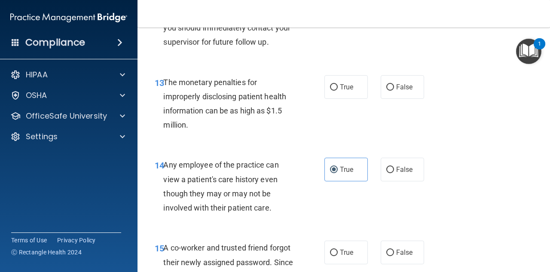
scroll to position [1032, 0]
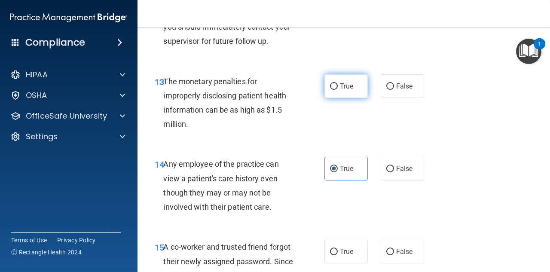
click at [325, 86] on label "True" at bounding box center [346, 86] width 43 height 24
click at [330, 86] on input "True" at bounding box center [334, 86] width 8 height 6
radio input "true"
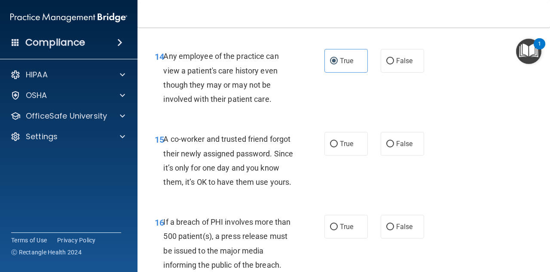
scroll to position [1161, 0]
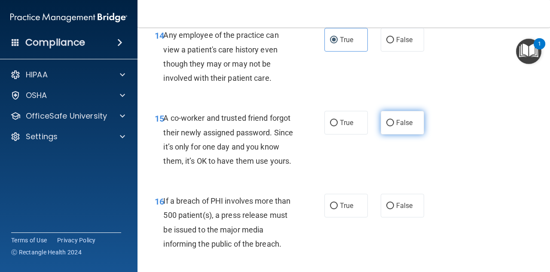
click at [390, 122] on label "False" at bounding box center [402, 123] width 43 height 24
click at [390, 122] on input "False" at bounding box center [391, 123] width 8 height 6
radio input "true"
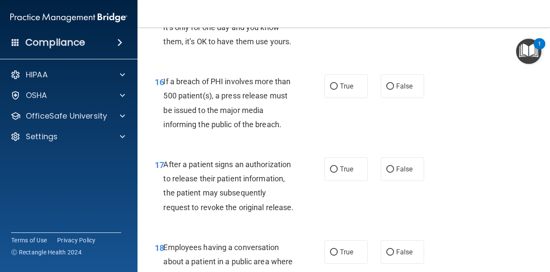
scroll to position [1290, 0]
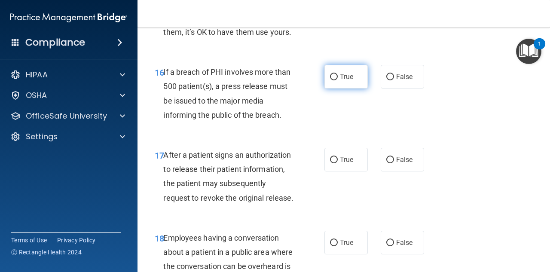
click at [355, 89] on label "True" at bounding box center [346, 77] width 43 height 24
click at [338, 80] on input "True" at bounding box center [334, 77] width 8 height 6
radio input "true"
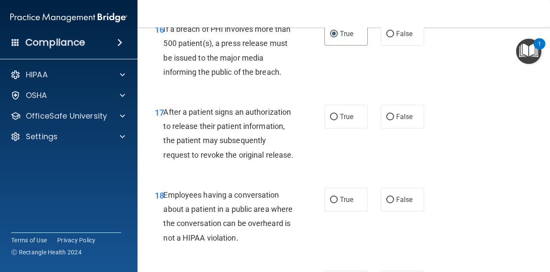
scroll to position [1376, 0]
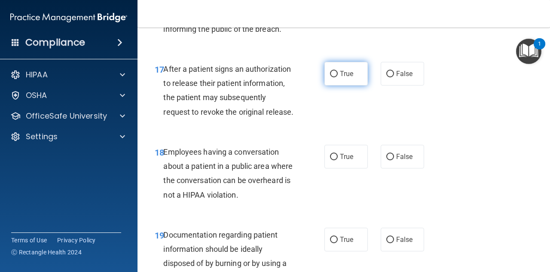
click at [340, 78] on span "True" at bounding box center [346, 74] width 13 height 8
click at [338, 77] on input "True" at bounding box center [334, 74] width 8 height 6
radio input "true"
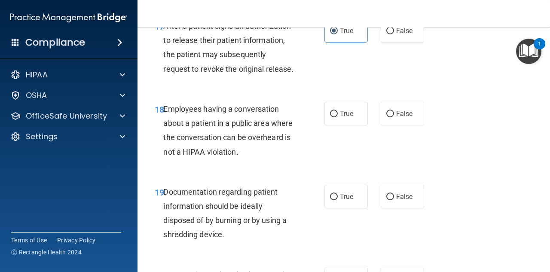
scroll to position [1462, 0]
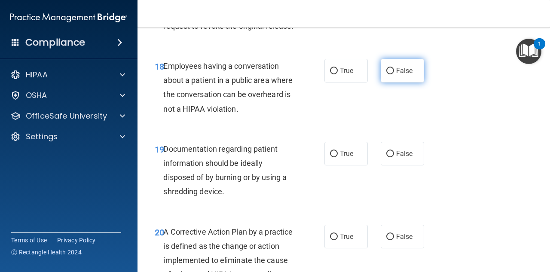
click at [388, 74] on input "False" at bounding box center [391, 71] width 8 height 6
radio input "true"
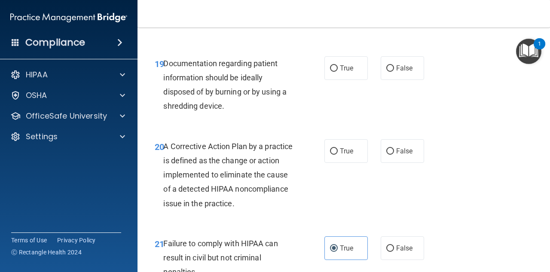
scroll to position [1548, 0]
click at [331, 71] on input "True" at bounding box center [334, 68] width 8 height 6
radio input "true"
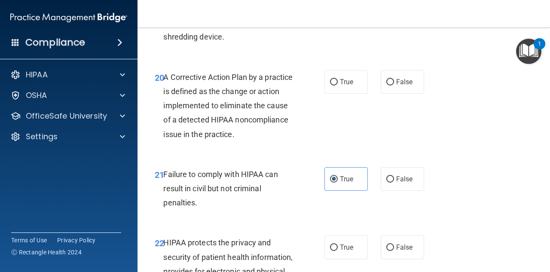
scroll to position [1634, 0]
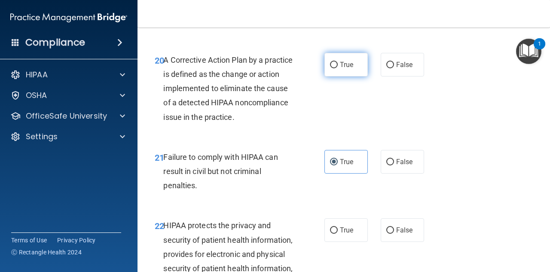
click at [351, 77] on label "True" at bounding box center [346, 65] width 43 height 24
click at [338, 68] on input "True" at bounding box center [334, 65] width 8 height 6
radio input "true"
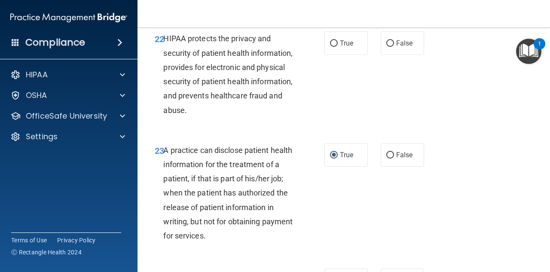
scroll to position [1806, 0]
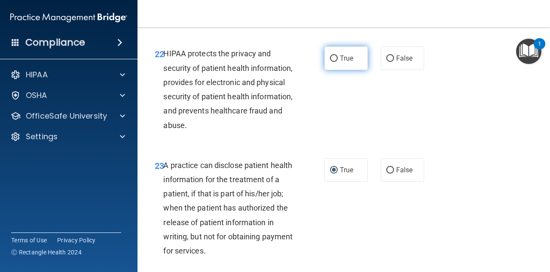
click at [346, 62] on span "True" at bounding box center [346, 58] width 13 height 8
click at [338, 62] on input "True" at bounding box center [334, 58] width 8 height 6
radio input "true"
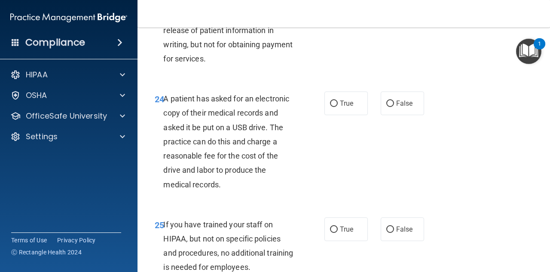
scroll to position [2021, 0]
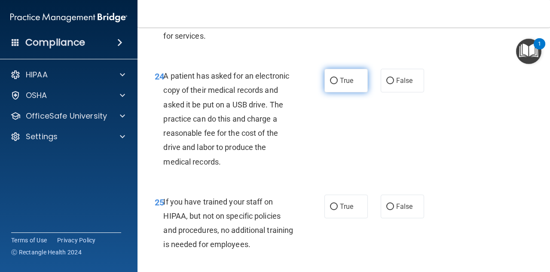
click at [331, 84] on input "True" at bounding box center [334, 81] width 8 height 6
radio input "true"
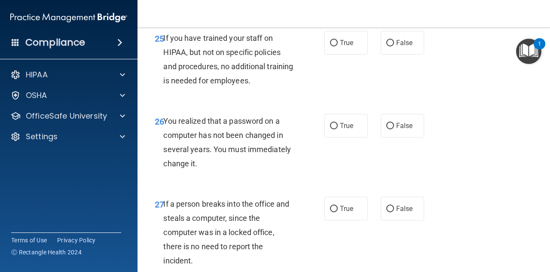
scroll to position [2193, 0]
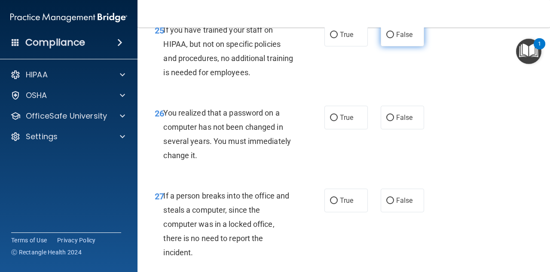
click at [393, 46] on label "False" at bounding box center [402, 35] width 43 height 24
click at [393, 38] on input "False" at bounding box center [391, 35] width 8 height 6
radio input "true"
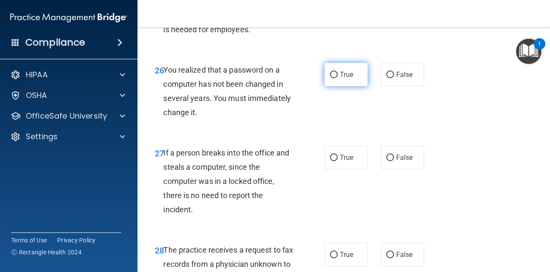
click at [334, 78] on input "True" at bounding box center [334, 75] width 8 height 6
radio input "true"
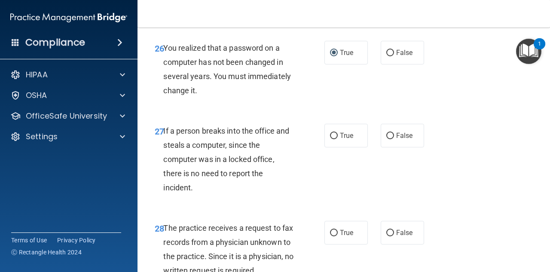
scroll to position [2279, 0]
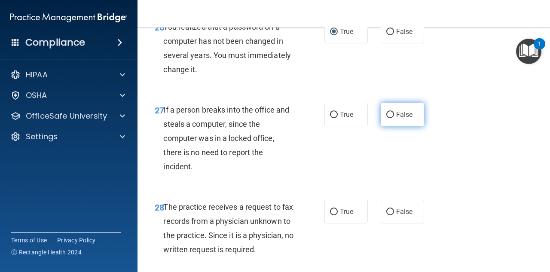
click at [415, 126] on label "False" at bounding box center [402, 115] width 43 height 24
click at [394, 118] on input "False" at bounding box center [391, 115] width 8 height 6
radio input "true"
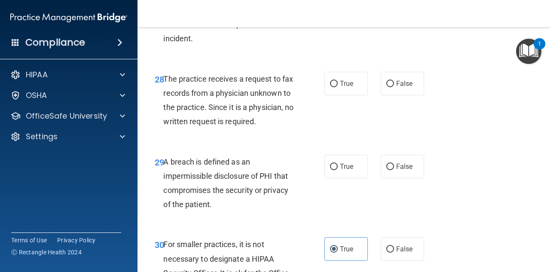
scroll to position [2408, 0]
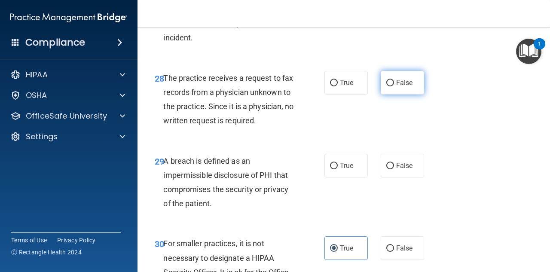
click at [405, 87] on span "False" at bounding box center [404, 83] width 17 height 8
click at [394, 86] on input "False" at bounding box center [391, 83] width 8 height 6
radio input "true"
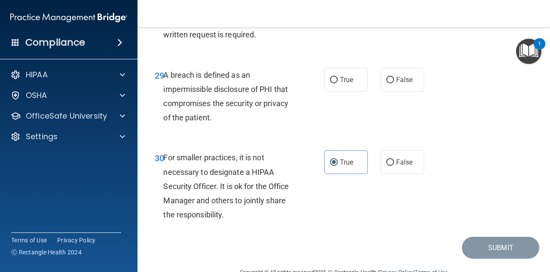
scroll to position [2537, 0]
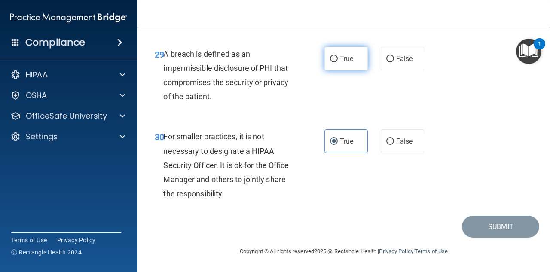
click at [333, 71] on label "True" at bounding box center [346, 59] width 43 height 24
click at [333, 62] on input "True" at bounding box center [334, 59] width 8 height 6
radio input "true"
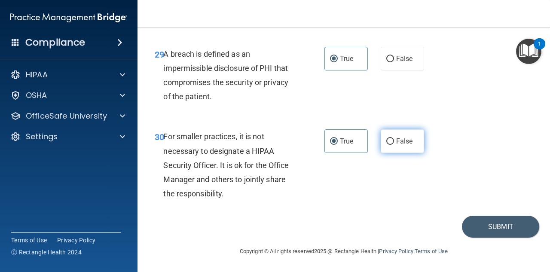
scroll to position [2515, 0]
click at [478, 238] on button "Submit" at bounding box center [500, 227] width 77 height 22
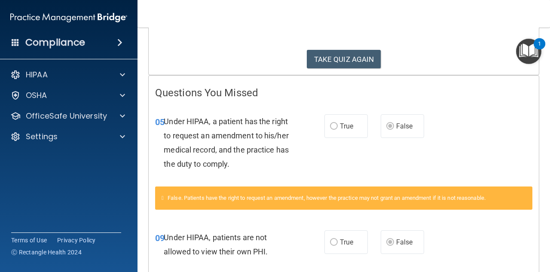
scroll to position [86, 0]
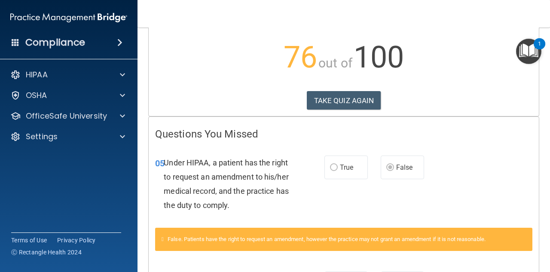
drag, startPoint x: 347, startPoint y: 101, endPoint x: 260, endPoint y: 87, distance: 88.4
click at [260, 87] on div "Calculating your score.... You did not pass the " The HIPAA Quiz ". 76 out of 1…" at bounding box center [344, 34] width 390 height 166
click at [331, 100] on button "TAKE QUIZ AGAIN" at bounding box center [344, 100] width 74 height 19
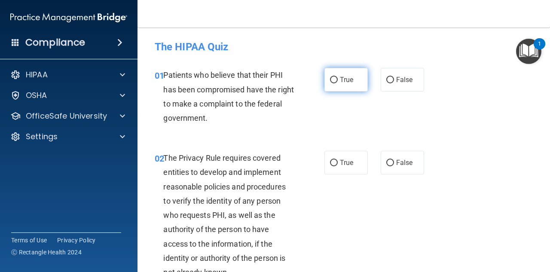
click at [336, 83] on label "True" at bounding box center [346, 80] width 43 height 24
click at [336, 83] on input "True" at bounding box center [334, 80] width 8 height 6
radio input "true"
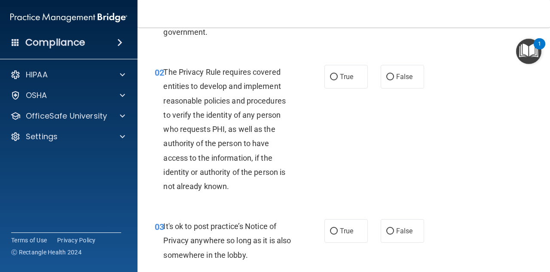
scroll to position [129, 0]
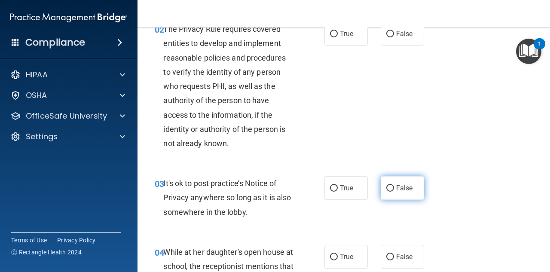
click at [396, 191] on span "False" at bounding box center [404, 188] width 17 height 8
click at [394, 191] on input "False" at bounding box center [391, 188] width 8 height 6
radio input "true"
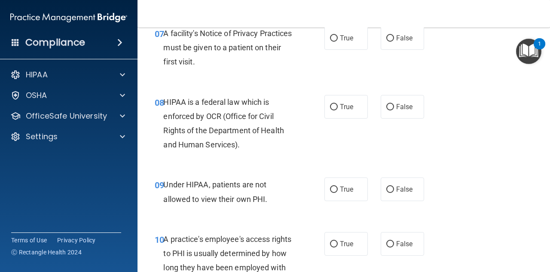
scroll to position [645, 0]
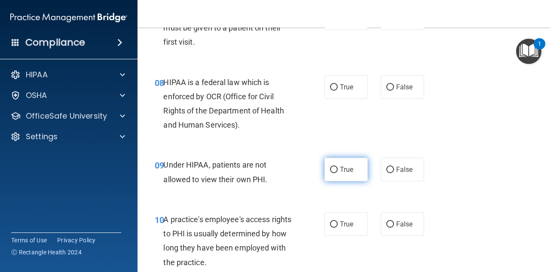
click at [335, 172] on label "True" at bounding box center [346, 170] width 43 height 24
click at [335, 172] on input "True" at bounding box center [334, 170] width 8 height 6
radio input "true"
click at [382, 158] on div "09 Under HIPAA, patients are not allowed to view their own PHI. True False" at bounding box center [343, 174] width 391 height 54
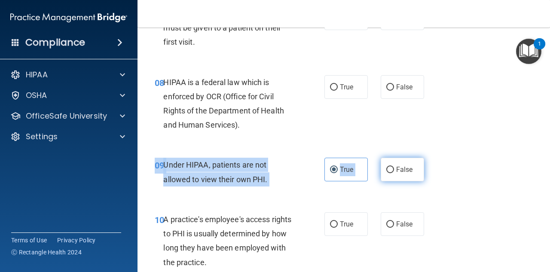
click at [387, 167] on input "False" at bounding box center [391, 170] width 8 height 6
radio input "true"
radio input "false"
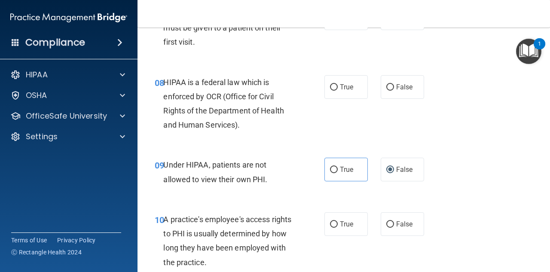
click at [482, 147] on div "09 Under HIPAA, patients are not allowed to view their own PHI. True False" at bounding box center [343, 174] width 391 height 54
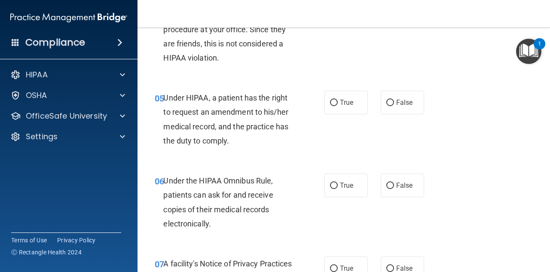
scroll to position [387, 0]
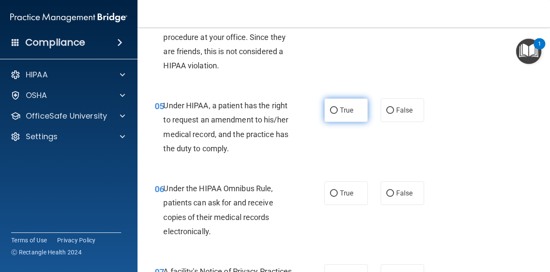
click at [343, 113] on span "True" at bounding box center [346, 110] width 13 height 8
click at [338, 113] on input "True" at bounding box center [334, 110] width 8 height 6
radio input "true"
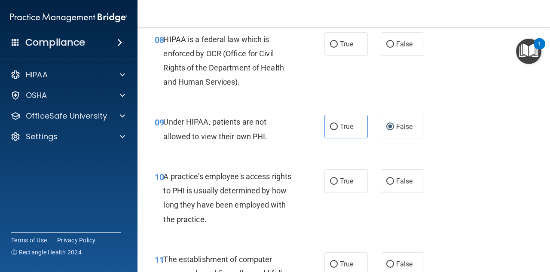
scroll to position [731, 0]
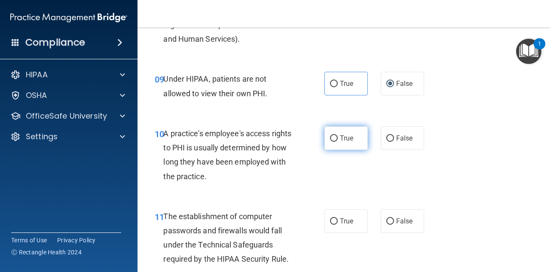
click at [334, 138] on input "True" at bounding box center [334, 138] width 8 height 6
radio input "true"
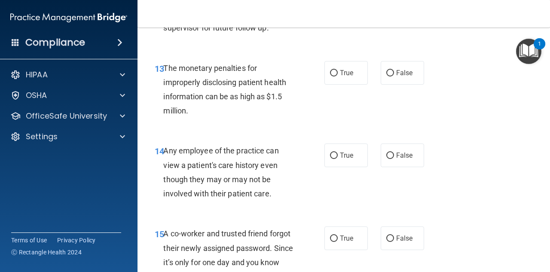
scroll to position [1075, 0]
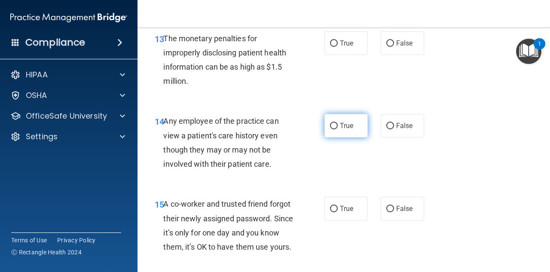
click at [335, 125] on label "True" at bounding box center [346, 126] width 43 height 24
click at [335, 125] on input "True" at bounding box center [334, 126] width 8 height 6
radio input "true"
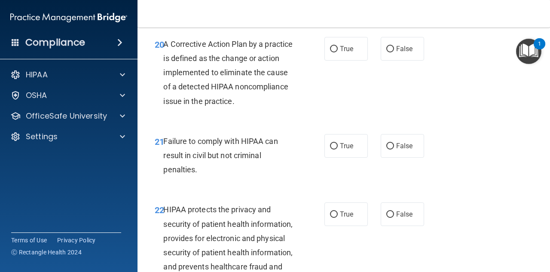
scroll to position [1677, 0]
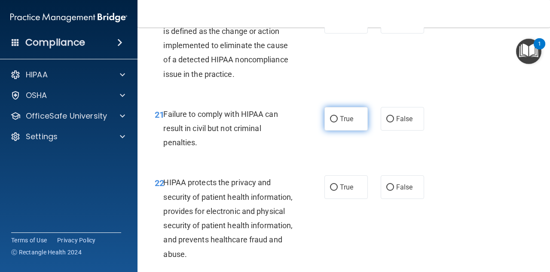
click at [331, 123] on input "True" at bounding box center [334, 119] width 8 height 6
radio input "true"
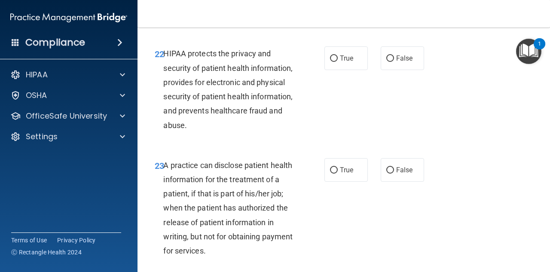
scroll to position [1849, 0]
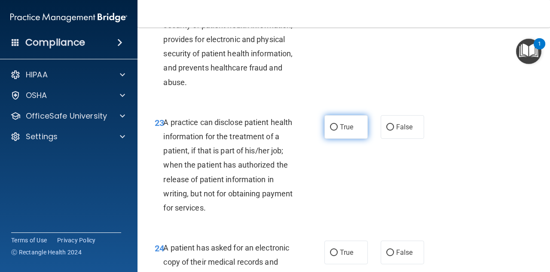
click at [333, 131] on input "True" at bounding box center [334, 127] width 8 height 6
radio input "true"
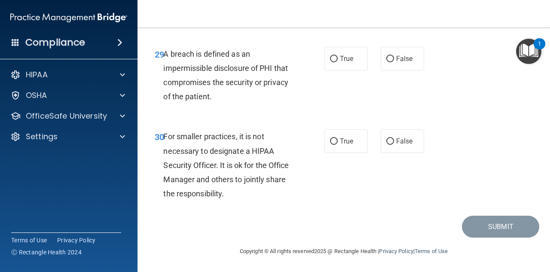
scroll to position [2558, 0]
click at [325, 142] on label "True" at bounding box center [346, 141] width 43 height 24
click at [330, 142] on input "True" at bounding box center [334, 141] width 8 height 6
radio input "true"
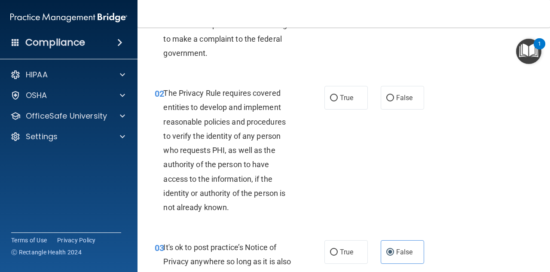
scroll to position [86, 0]
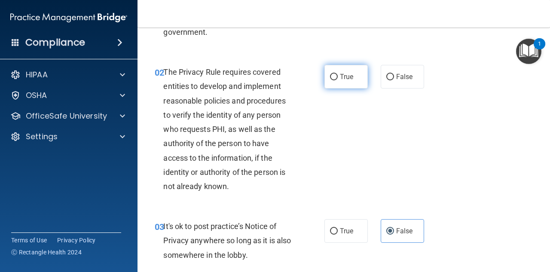
click at [335, 77] on label "True" at bounding box center [346, 77] width 43 height 24
click at [335, 77] on input "True" at bounding box center [334, 77] width 8 height 6
radio input "true"
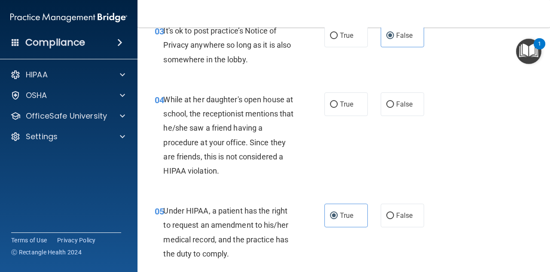
scroll to position [301, 0]
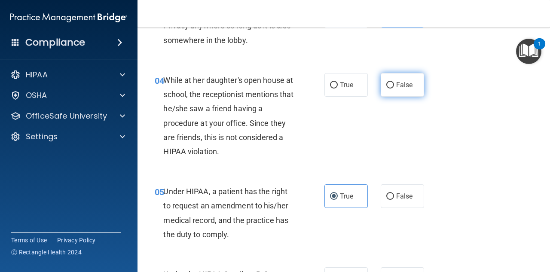
click at [387, 85] on input "False" at bounding box center [391, 85] width 8 height 6
radio input "true"
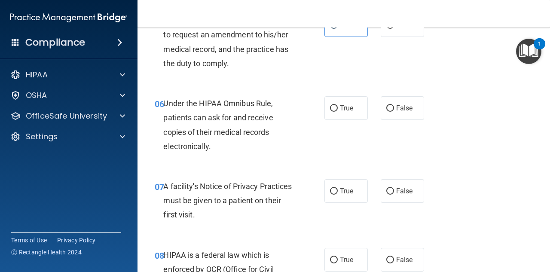
scroll to position [473, 0]
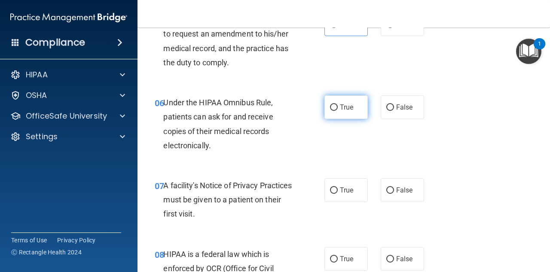
click at [330, 111] on label "True" at bounding box center [346, 107] width 43 height 24
click at [330, 111] on input "True" at bounding box center [334, 107] width 8 height 6
radio input "true"
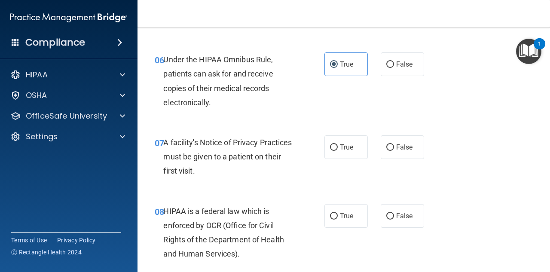
scroll to position [559, 0]
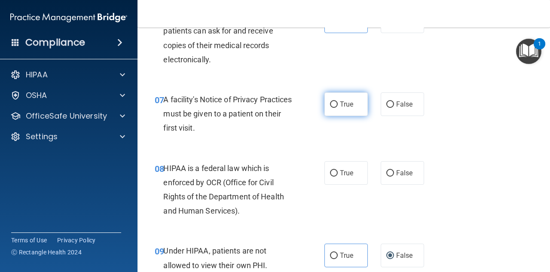
click at [350, 110] on label "True" at bounding box center [346, 104] width 43 height 24
click at [338, 108] on input "True" at bounding box center [334, 104] width 8 height 6
radio input "true"
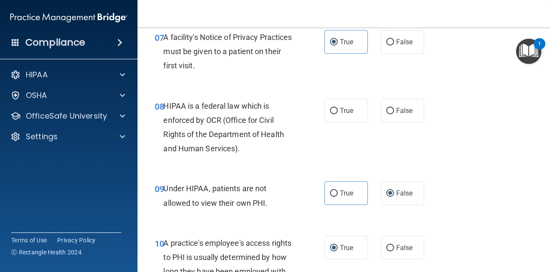
scroll to position [645, 0]
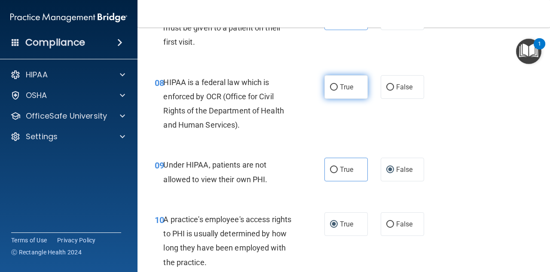
click at [325, 88] on label "True" at bounding box center [346, 87] width 43 height 24
click at [330, 88] on input "True" at bounding box center [334, 87] width 8 height 6
radio input "true"
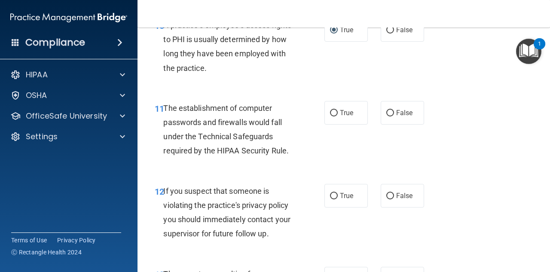
scroll to position [860, 0]
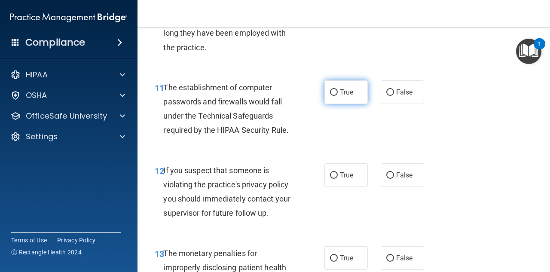
click at [330, 96] on label "True" at bounding box center [346, 92] width 43 height 24
click at [330, 96] on input "True" at bounding box center [334, 92] width 8 height 6
radio input "true"
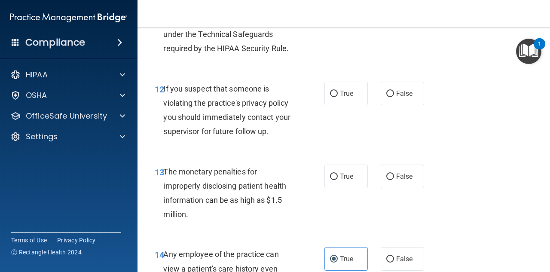
scroll to position [946, 0]
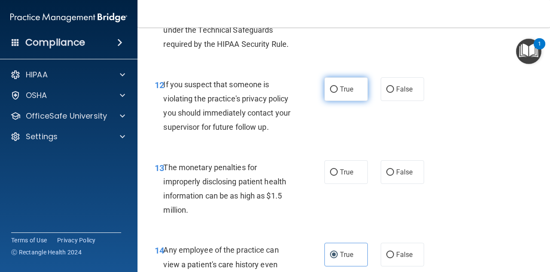
click at [344, 94] on label "True" at bounding box center [346, 89] width 43 height 24
click at [338, 93] on input "True" at bounding box center [334, 89] width 8 height 6
radio input "true"
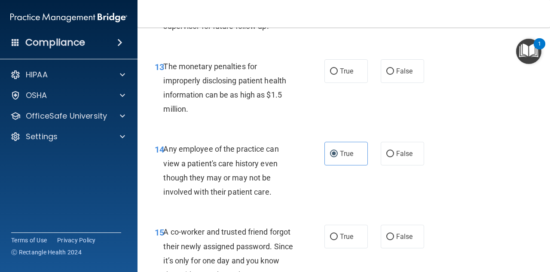
scroll to position [1032, 0]
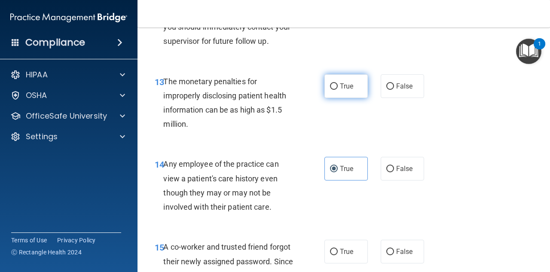
click at [332, 82] on label "True" at bounding box center [346, 86] width 43 height 24
click at [332, 83] on input "True" at bounding box center [334, 86] width 8 height 6
radio input "true"
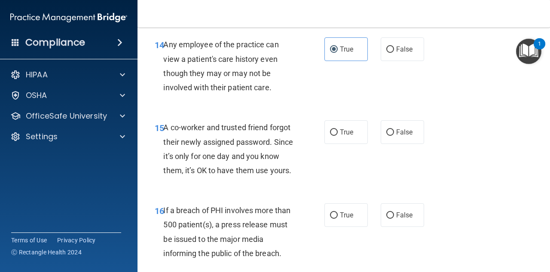
scroll to position [1161, 0]
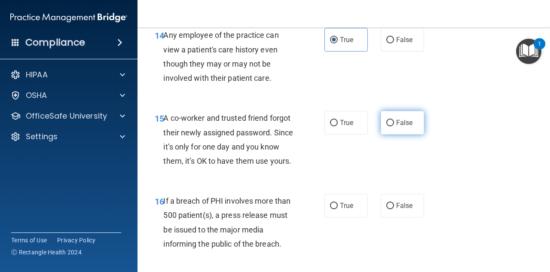
click at [386, 116] on label "False" at bounding box center [402, 123] width 43 height 24
click at [387, 120] on input "False" at bounding box center [391, 123] width 8 height 6
radio input "true"
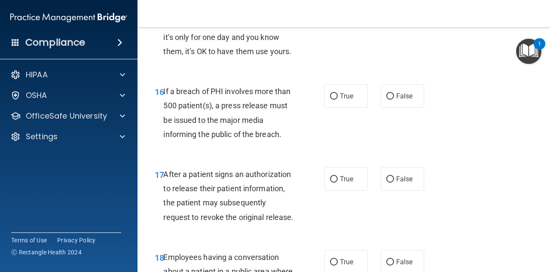
scroll to position [1290, 0]
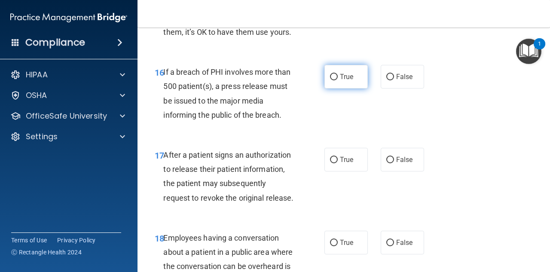
click at [338, 89] on label "True" at bounding box center [346, 77] width 43 height 24
click at [338, 80] on input "True" at bounding box center [334, 77] width 8 height 6
radio input "true"
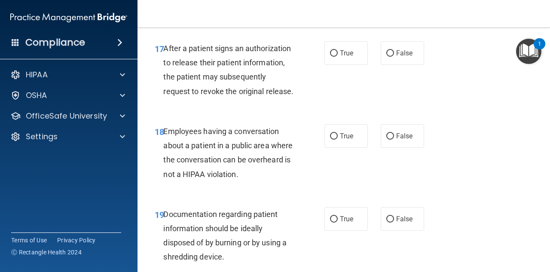
scroll to position [1376, 0]
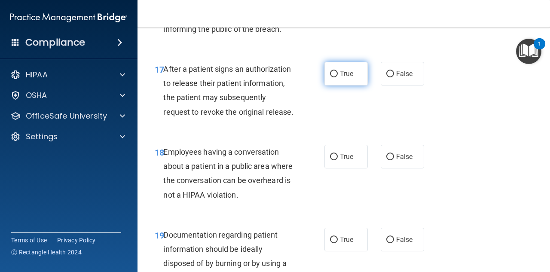
click at [325, 86] on label "True" at bounding box center [346, 74] width 43 height 24
click at [330, 77] on input "True" at bounding box center [334, 74] width 8 height 6
radio input "true"
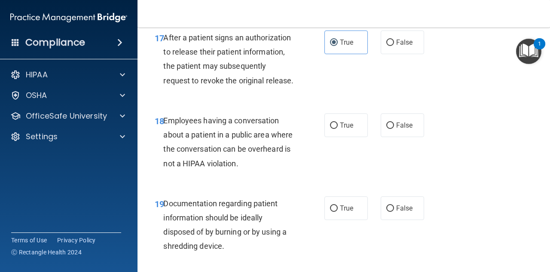
scroll to position [1505, 0]
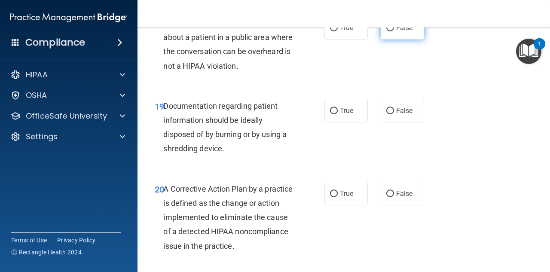
click at [381, 40] on label "False" at bounding box center [402, 28] width 43 height 24
click at [387, 31] on input "False" at bounding box center [391, 28] width 8 height 6
radio input "true"
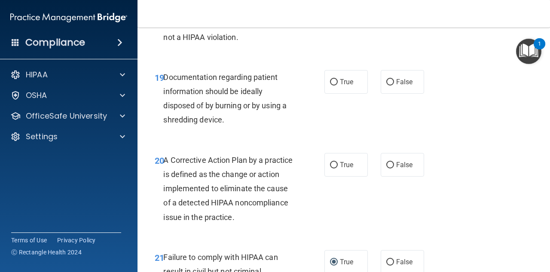
scroll to position [1548, 0]
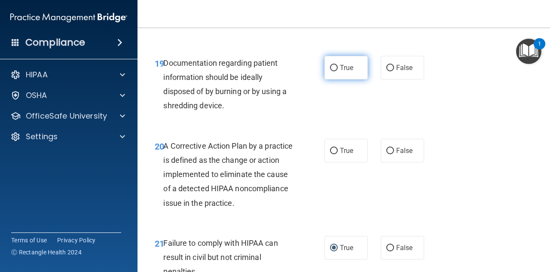
click at [335, 80] on label "True" at bounding box center [346, 68] width 43 height 24
click at [335, 71] on input "True" at bounding box center [334, 68] width 8 height 6
radio input "true"
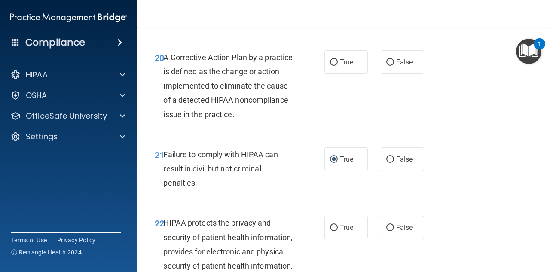
scroll to position [1677, 0]
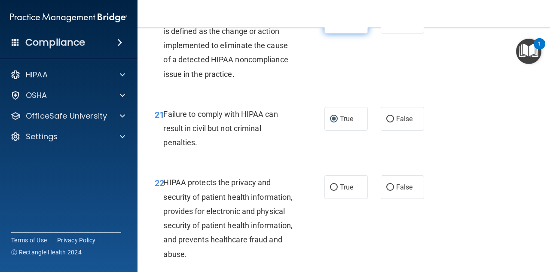
click at [330, 25] on input "True" at bounding box center [334, 22] width 8 height 6
radio input "true"
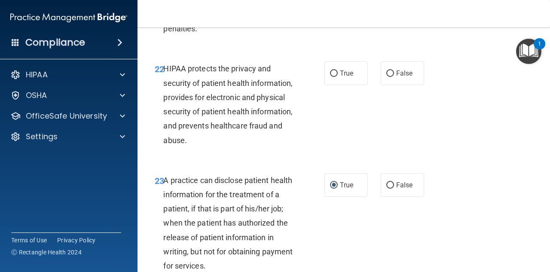
scroll to position [1806, 0]
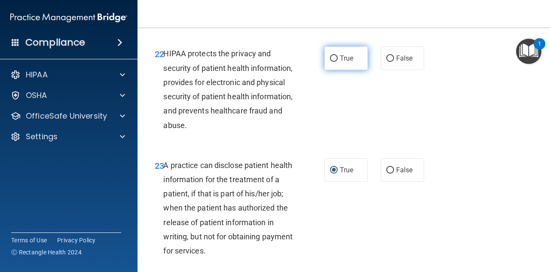
click at [333, 70] on label "True" at bounding box center [346, 58] width 43 height 24
click at [333, 62] on input "True" at bounding box center [334, 58] width 8 height 6
radio input "true"
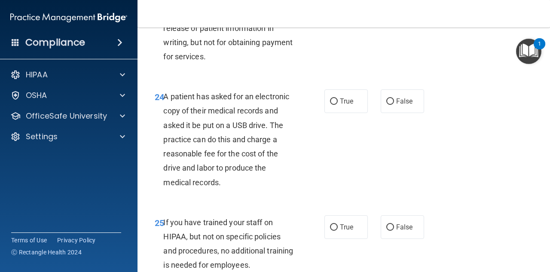
scroll to position [2021, 0]
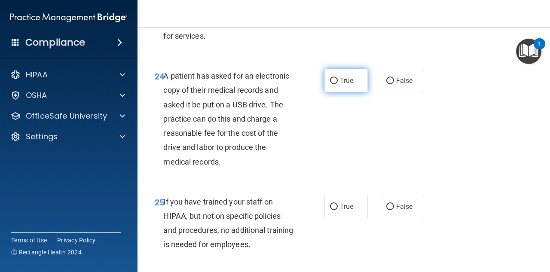
click at [325, 92] on label "True" at bounding box center [346, 81] width 43 height 24
click at [330, 84] on input "True" at bounding box center [334, 81] width 8 height 6
radio input "true"
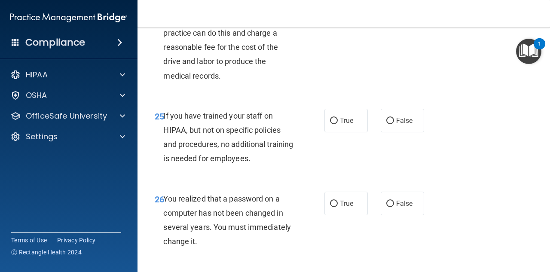
scroll to position [2150, 0]
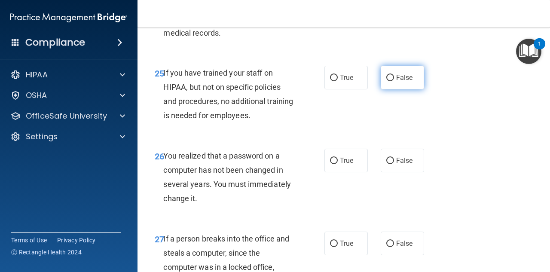
click at [392, 89] on label "False" at bounding box center [402, 78] width 43 height 24
click at [392, 81] on input "False" at bounding box center [391, 78] width 8 height 6
radio input "true"
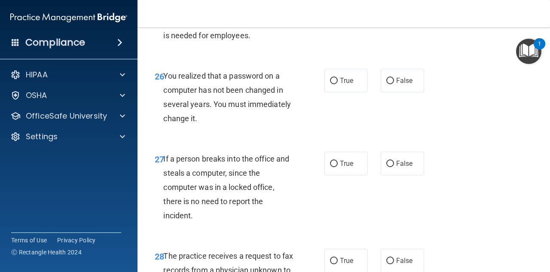
scroll to position [2236, 0]
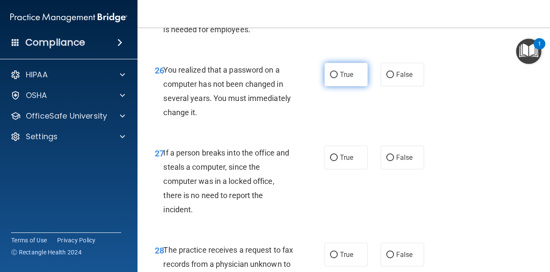
click at [336, 86] on label "True" at bounding box center [346, 75] width 43 height 24
click at [336, 78] on input "True" at bounding box center [334, 75] width 8 height 6
radio input "true"
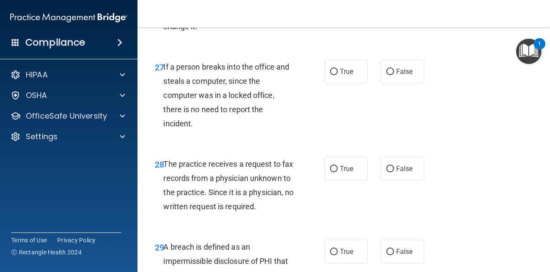
scroll to position [2365, 0]
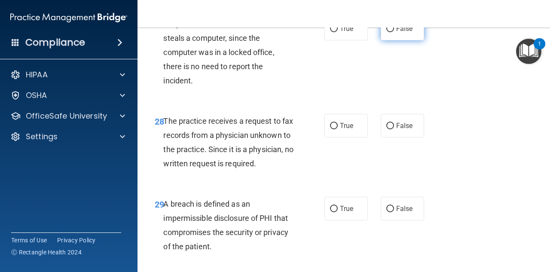
click at [396, 33] on span "False" at bounding box center [404, 29] width 17 height 8
click at [393, 32] on input "False" at bounding box center [391, 29] width 8 height 6
radio input "true"
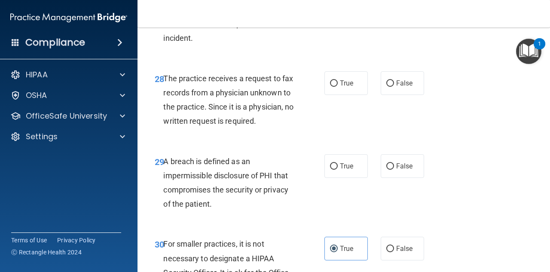
scroll to position [2408, 0]
click at [392, 95] on label "False" at bounding box center [402, 83] width 43 height 24
click at [392, 86] on input "False" at bounding box center [391, 83] width 8 height 6
radio input "true"
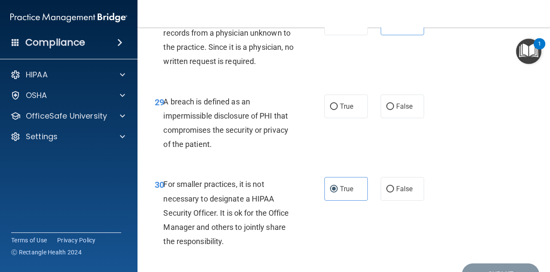
scroll to position [2494, 0]
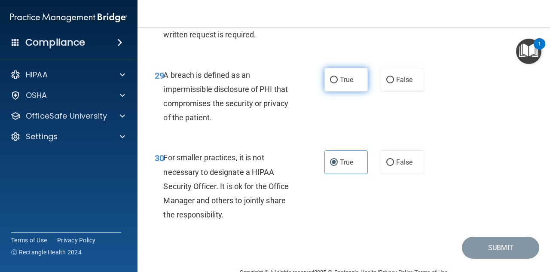
click at [331, 83] on input "True" at bounding box center [334, 80] width 8 height 6
radio input "true"
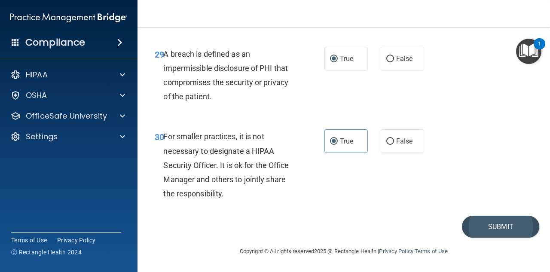
scroll to position [2515, 0]
click at [507, 238] on button "Submit" at bounding box center [500, 227] width 77 height 22
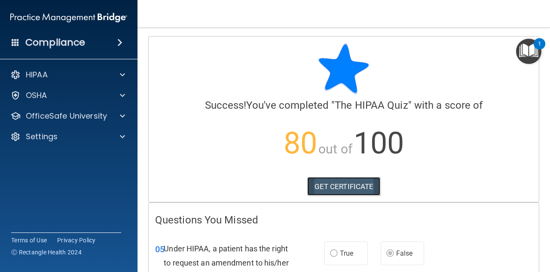
click at [347, 185] on link "GET CERTIFICATE" at bounding box center [344, 186] width 74 height 19
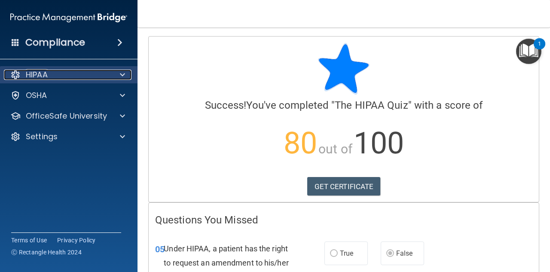
click at [103, 72] on div "HIPAA" at bounding box center [57, 75] width 107 height 10
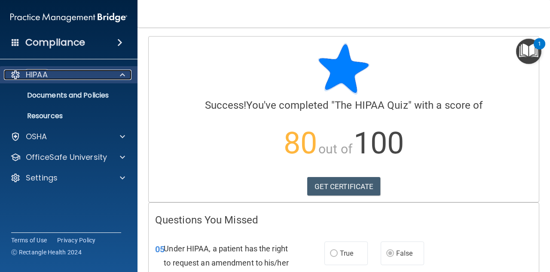
click at [106, 73] on div "HIPAA" at bounding box center [57, 75] width 107 height 10
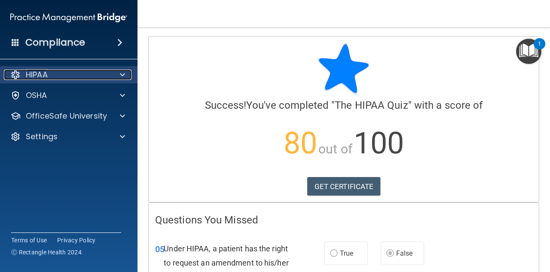
click at [128, 72] on div at bounding box center [120, 75] width 21 height 10
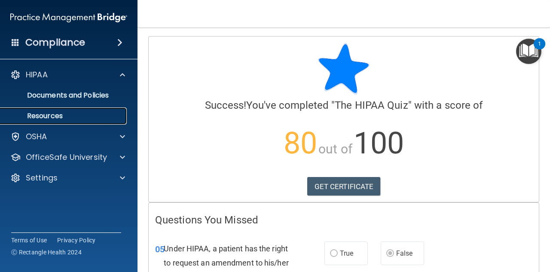
click at [102, 115] on p "Resources" at bounding box center [64, 116] width 117 height 9
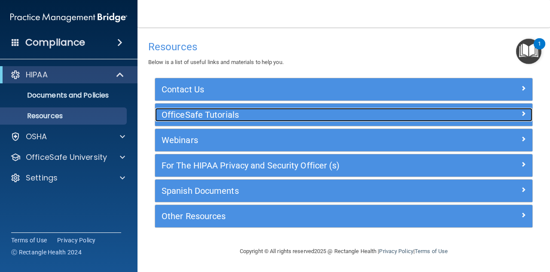
click at [244, 113] on h5 "OfficeSafe Tutorials" at bounding box center [297, 114] width 270 height 9
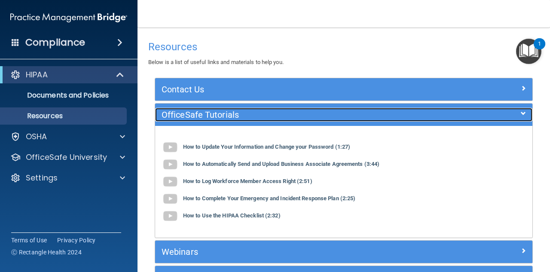
click at [244, 113] on h5 "OfficeSafe Tutorials" at bounding box center [297, 114] width 270 height 9
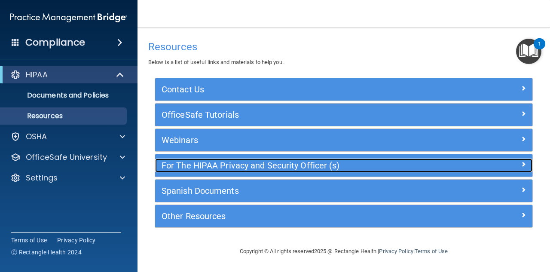
click at [254, 163] on h5 "For The HIPAA Privacy and Security Officer (s)" at bounding box center [297, 165] width 270 height 9
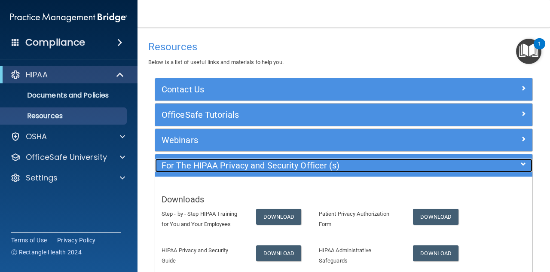
click at [254, 163] on h5 "For The HIPAA Privacy and Security Officer (s)" at bounding box center [297, 165] width 270 height 9
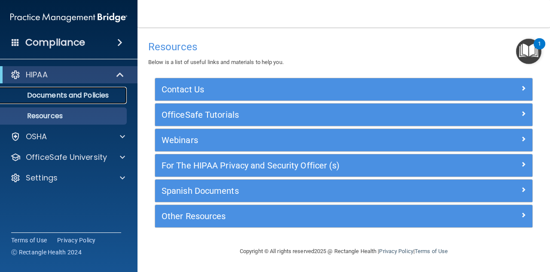
click at [101, 99] on p "Documents and Policies" at bounding box center [64, 95] width 117 height 9
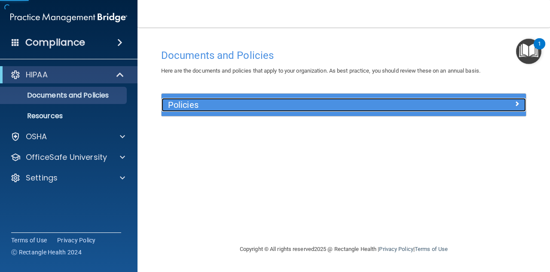
click at [237, 101] on h5 "Policies" at bounding box center [298, 104] width 261 height 9
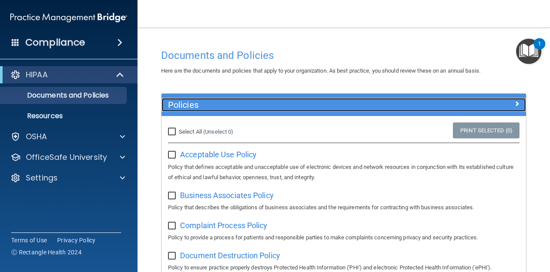
click at [237, 101] on h5 "Policies" at bounding box center [298, 104] width 261 height 9
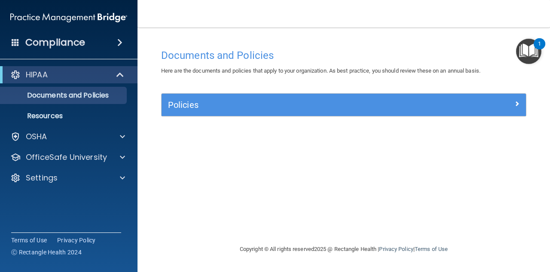
click at [75, 48] on h4 "Compliance" at bounding box center [55, 43] width 60 height 12
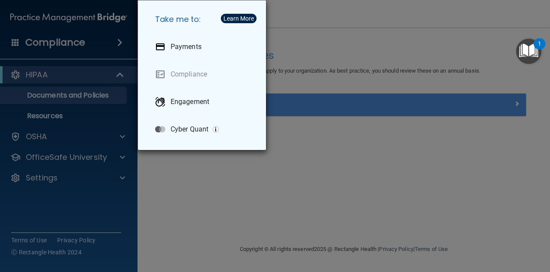
click at [75, 48] on div "Take me to: Payments Compliance Engagement Cyber Quant" at bounding box center [275, 136] width 550 height 272
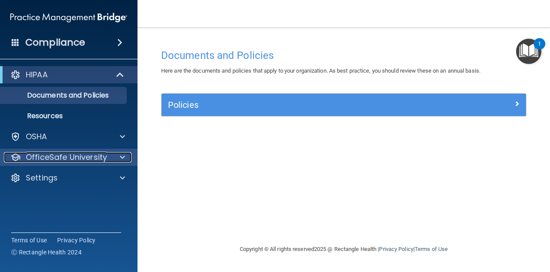
click at [79, 160] on p "OfficeSafe University" at bounding box center [66, 157] width 81 height 10
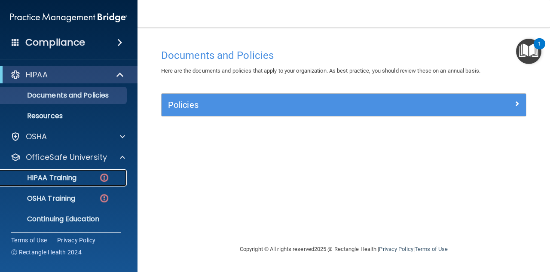
click at [98, 181] on div "HIPAA Training" at bounding box center [64, 178] width 117 height 9
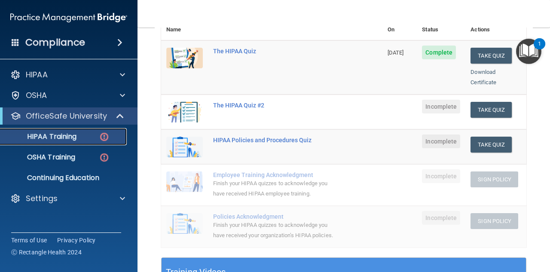
scroll to position [129, 0]
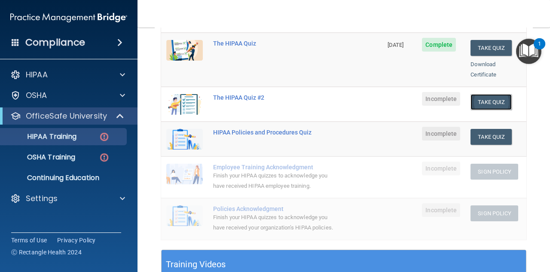
click at [485, 94] on button "Take Quiz" at bounding box center [491, 102] width 41 height 16
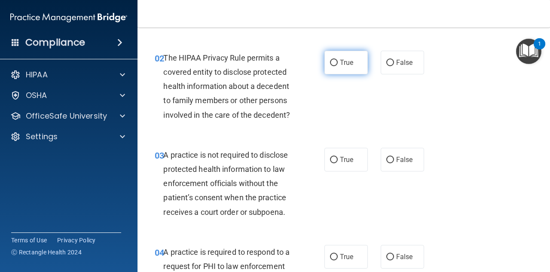
click at [330, 66] on input "True" at bounding box center [334, 63] width 8 height 6
radio input "true"
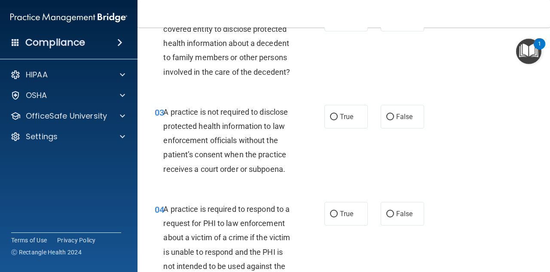
scroll to position [215, 0]
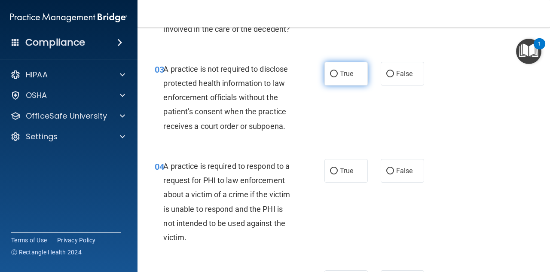
click at [332, 78] on label "True" at bounding box center [346, 74] width 43 height 24
click at [332, 77] on input "True" at bounding box center [334, 74] width 8 height 6
radio input "true"
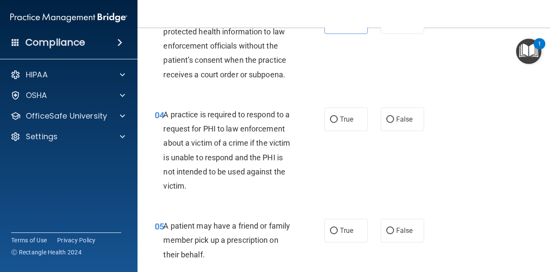
scroll to position [301, 0]
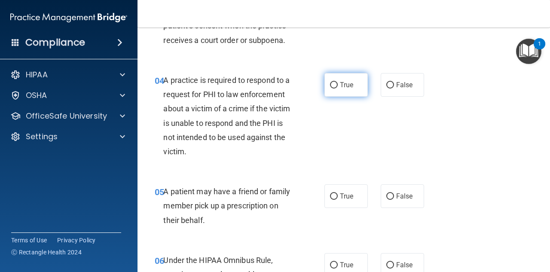
click at [329, 93] on label "True" at bounding box center [346, 85] width 43 height 24
click at [330, 89] on input "True" at bounding box center [334, 85] width 8 height 6
radio input "true"
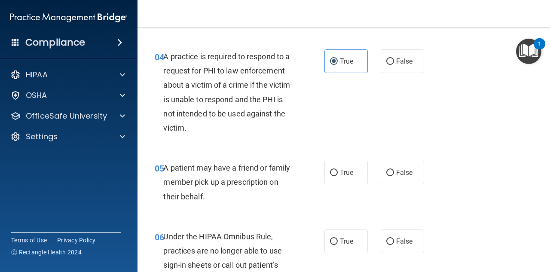
scroll to position [387, 0]
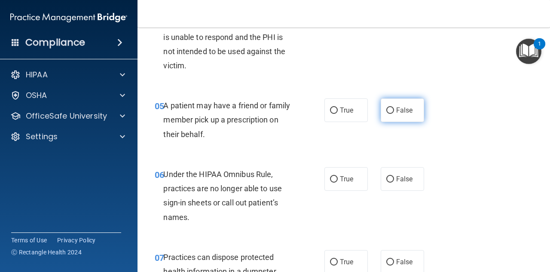
click at [388, 113] on input "False" at bounding box center [391, 110] width 8 height 6
radio input "true"
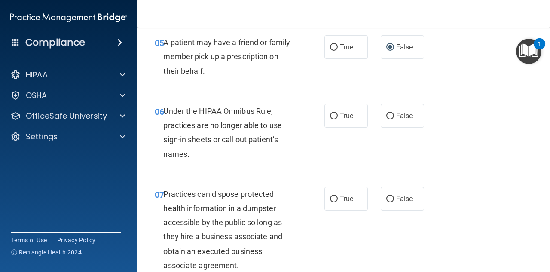
scroll to position [430, 0]
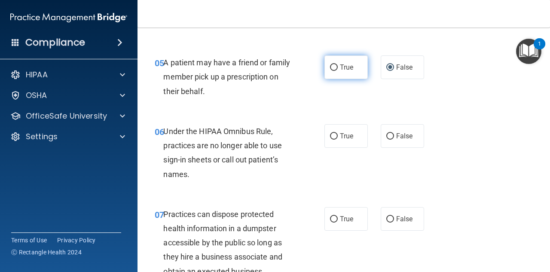
click at [332, 72] on label "True" at bounding box center [346, 67] width 43 height 24
click at [332, 71] on input "True" at bounding box center [334, 67] width 8 height 6
radio input "true"
radio input "false"
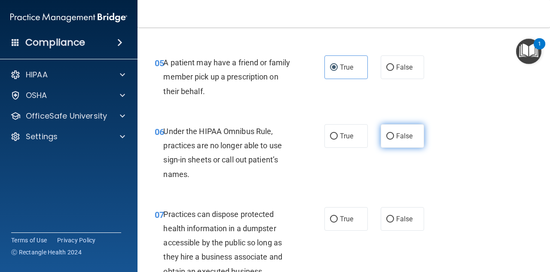
click at [389, 141] on label "False" at bounding box center [402, 136] width 43 height 24
click at [389, 140] on input "False" at bounding box center [391, 136] width 8 height 6
radio input "true"
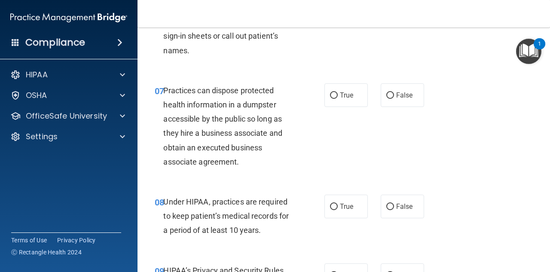
scroll to position [559, 0]
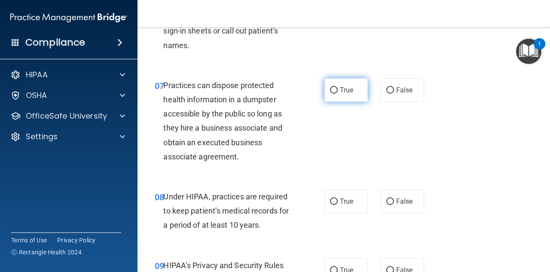
click at [330, 88] on input "True" at bounding box center [334, 90] width 8 height 6
radio input "true"
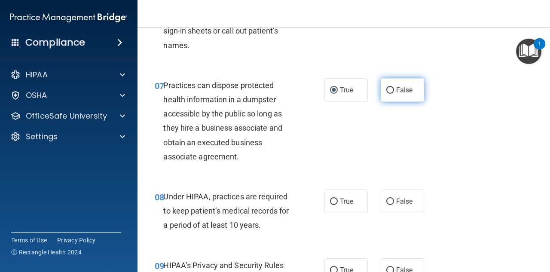
click at [390, 93] on label "False" at bounding box center [402, 90] width 43 height 24
click at [390, 93] on input "False" at bounding box center [391, 90] width 8 height 6
radio input "true"
radio input "false"
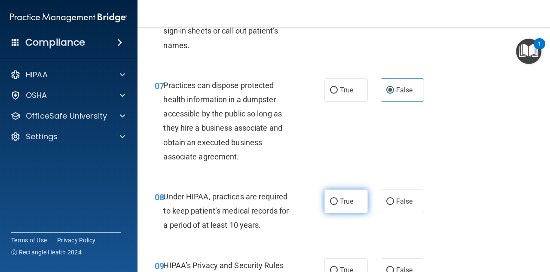
click at [341, 202] on span "True" at bounding box center [346, 201] width 13 height 8
click at [338, 202] on input "True" at bounding box center [334, 202] width 8 height 6
radio input "true"
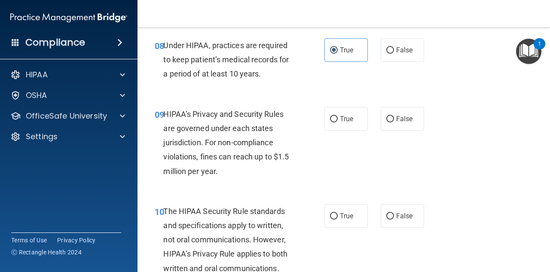
scroll to position [731, 0]
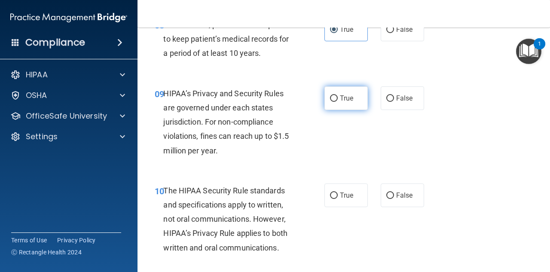
click at [334, 96] on input "True" at bounding box center [334, 98] width 8 height 6
radio input "true"
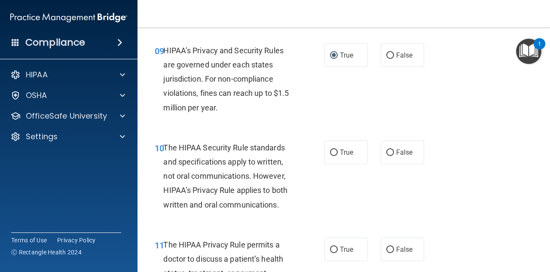
scroll to position [817, 0]
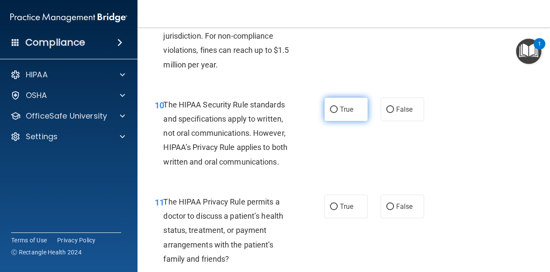
click at [329, 104] on label "True" at bounding box center [346, 110] width 43 height 24
click at [330, 107] on input "True" at bounding box center [334, 110] width 8 height 6
radio input "true"
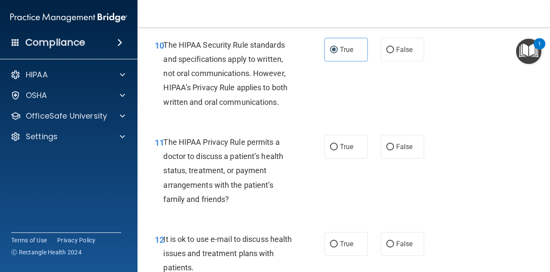
scroll to position [903, 0]
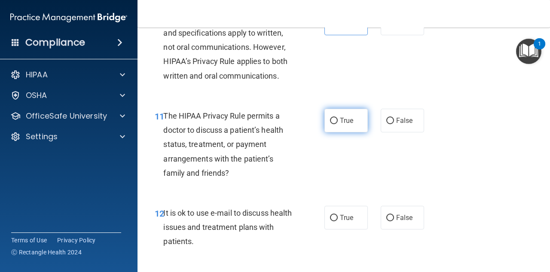
click at [340, 124] on span "True" at bounding box center [346, 121] width 13 height 8
click at [338, 124] on input "True" at bounding box center [334, 121] width 8 height 6
radio input "true"
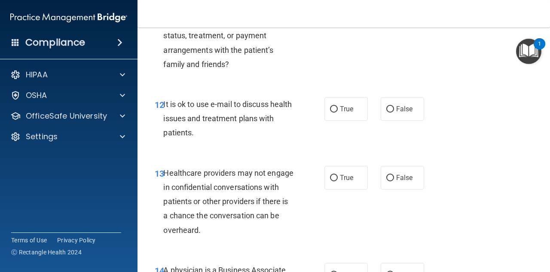
scroll to position [1032, 0]
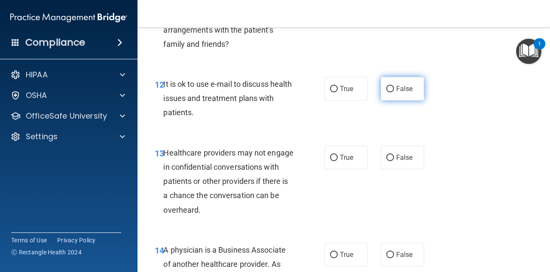
click at [396, 92] on span "False" at bounding box center [404, 89] width 17 height 8
click at [393, 92] on input "False" at bounding box center [391, 89] width 8 height 6
radio input "true"
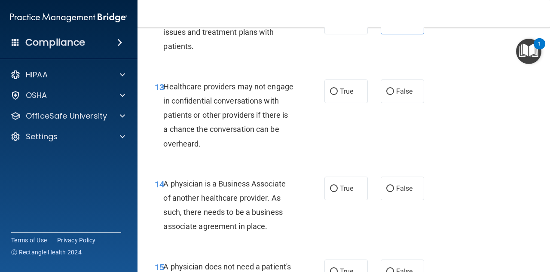
scroll to position [1118, 0]
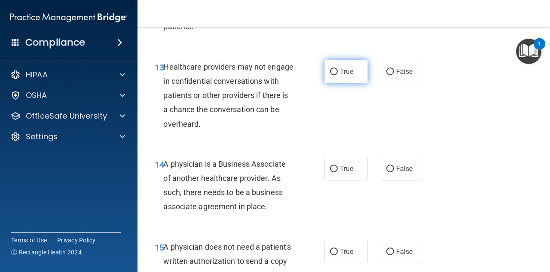
click at [340, 72] on span "True" at bounding box center [346, 72] width 13 height 8
click at [337, 72] on input "True" at bounding box center [334, 72] width 8 height 6
radio input "true"
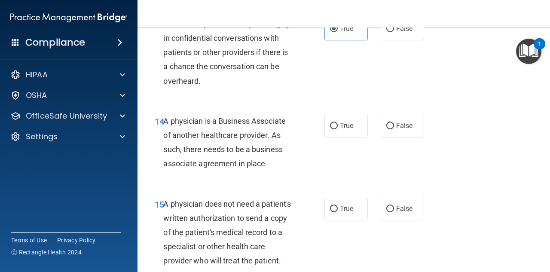
scroll to position [1204, 0]
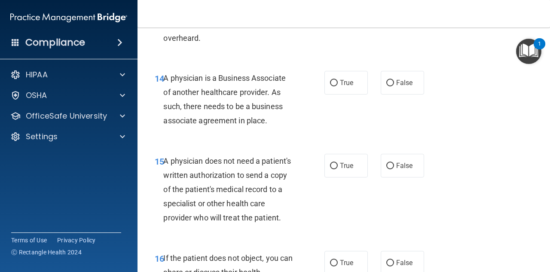
drag, startPoint x: 191, startPoint y: 144, endPoint x: 469, endPoint y: 80, distance: 285.0
click at [469, 80] on div "14 A physician is a Business Associate of another healthcare provider. As such,…" at bounding box center [343, 101] width 391 height 83
click at [332, 89] on label "True" at bounding box center [346, 83] width 43 height 24
click at [332, 86] on input "True" at bounding box center [334, 83] width 8 height 6
radio input "true"
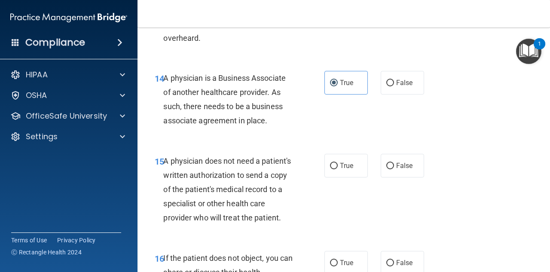
scroll to position [1247, 0]
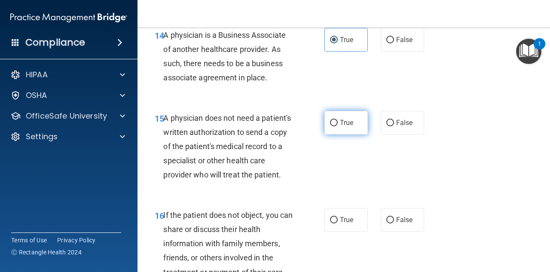
click at [328, 110] on div "15 A physician does not need a patient's written authorization to send a copy o…" at bounding box center [343, 148] width 391 height 97
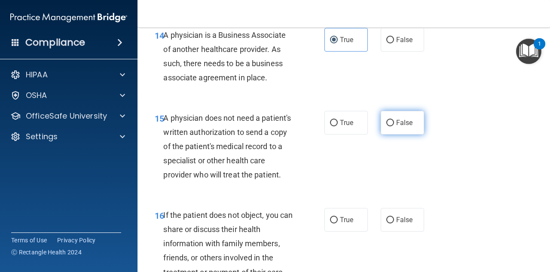
click at [401, 121] on span "False" at bounding box center [404, 123] width 17 height 8
click at [394, 121] on input "False" at bounding box center [391, 123] width 8 height 6
radio input "true"
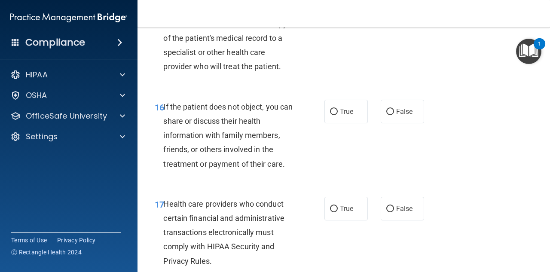
scroll to position [1376, 0]
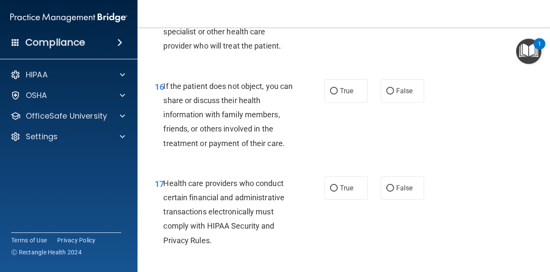
click at [368, 103] on div "True False" at bounding box center [377, 91] width 104 height 24
click at [345, 98] on label "True" at bounding box center [346, 91] width 43 height 24
click at [338, 95] on input "True" at bounding box center [334, 91] width 8 height 6
radio input "true"
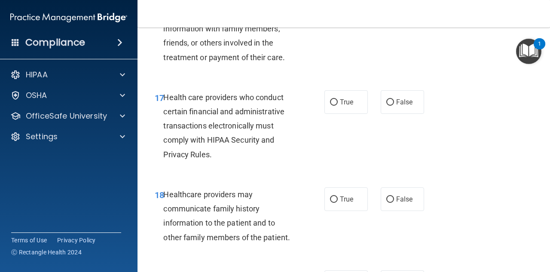
scroll to position [1505, 0]
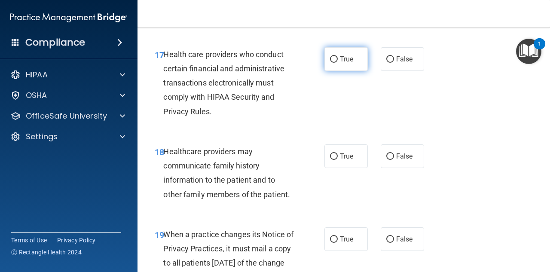
drag, startPoint x: 326, startPoint y: 66, endPoint x: 323, endPoint y: 74, distance: 8.2
click at [326, 69] on label "True" at bounding box center [346, 59] width 43 height 24
click at [330, 63] on input "True" at bounding box center [334, 59] width 8 height 6
radio input "true"
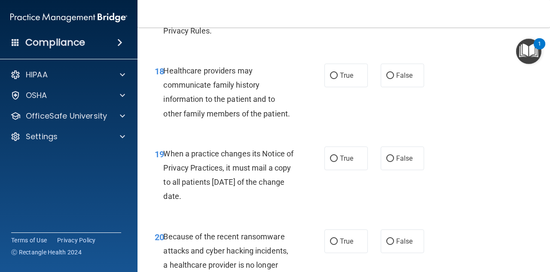
scroll to position [1591, 0]
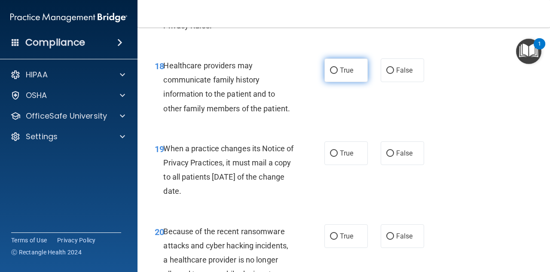
click at [341, 74] on span "True" at bounding box center [346, 70] width 13 height 8
click at [338, 74] on input "True" at bounding box center [334, 71] width 8 height 6
radio input "true"
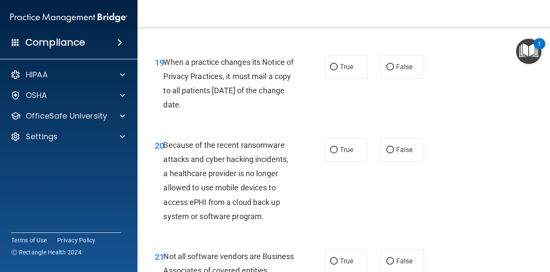
scroll to position [1677, 0]
click at [331, 79] on label "True" at bounding box center [346, 67] width 43 height 24
click at [331, 71] on input "True" at bounding box center [334, 67] width 8 height 6
radio input "true"
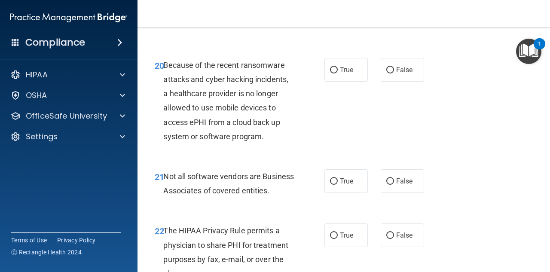
scroll to position [1763, 0]
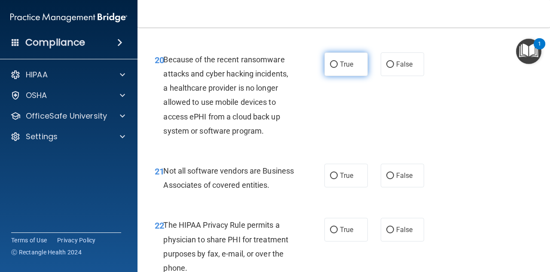
click at [338, 76] on label "True" at bounding box center [346, 64] width 43 height 24
click at [338, 68] on input "True" at bounding box center [334, 64] width 8 height 6
radio input "true"
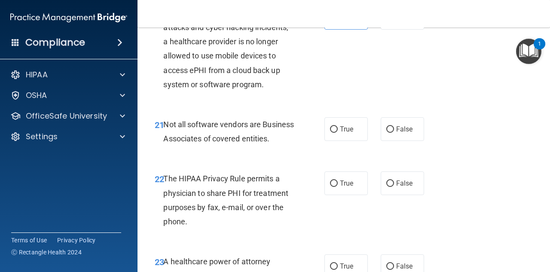
scroll to position [1849, 0]
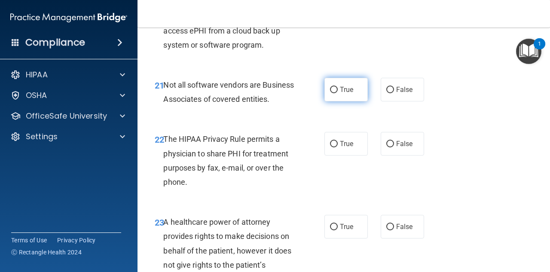
click at [331, 96] on label "True" at bounding box center [346, 90] width 43 height 24
click at [331, 93] on input "True" at bounding box center [334, 90] width 8 height 6
radio input "true"
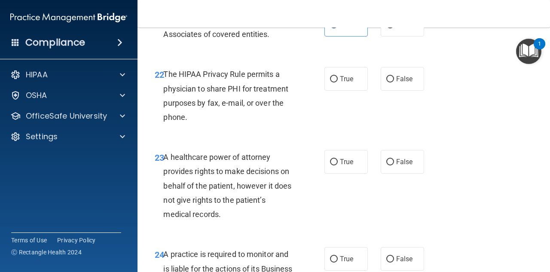
scroll to position [1935, 0]
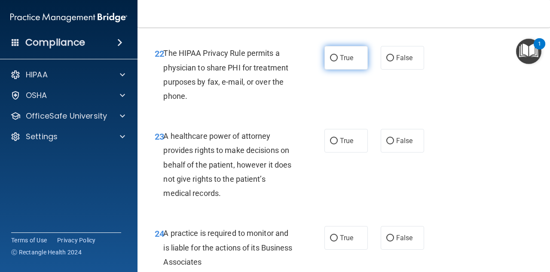
click at [337, 70] on label "True" at bounding box center [346, 58] width 43 height 24
click at [337, 61] on input "True" at bounding box center [334, 58] width 8 height 6
radio input "true"
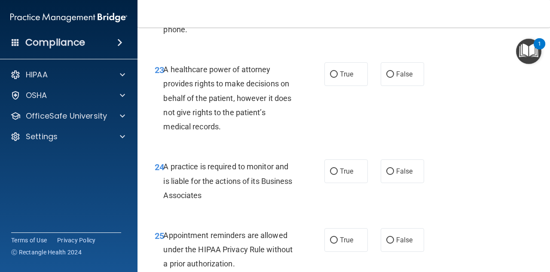
scroll to position [2021, 0]
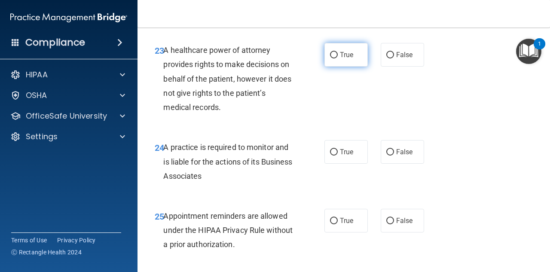
click at [335, 58] on input "True" at bounding box center [334, 55] width 8 height 6
radio input "true"
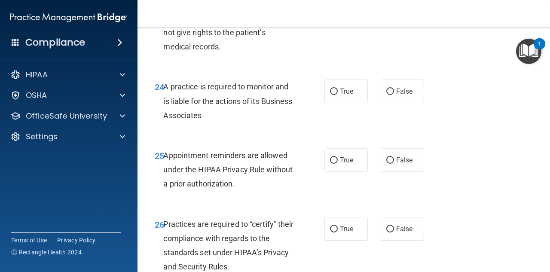
scroll to position [2107, 0]
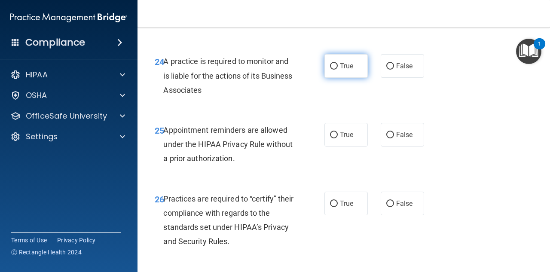
click at [330, 70] on input "True" at bounding box center [334, 66] width 8 height 6
radio input "true"
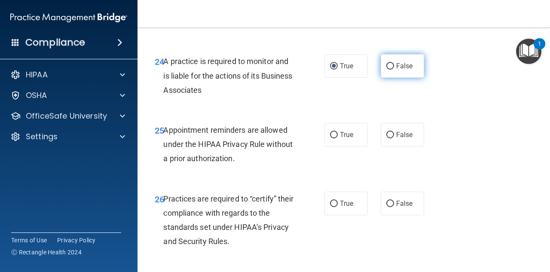
click at [396, 70] on span "False" at bounding box center [404, 66] width 17 height 8
click at [393, 70] on input "False" at bounding box center [391, 66] width 8 height 6
radio input "true"
radio input "false"
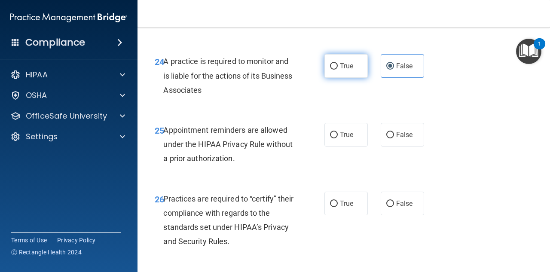
scroll to position [2150, 0]
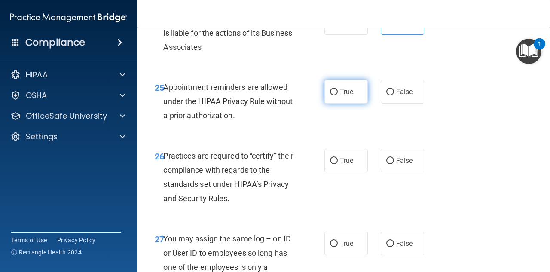
click at [333, 95] on input "True" at bounding box center [334, 92] width 8 height 6
radio input "true"
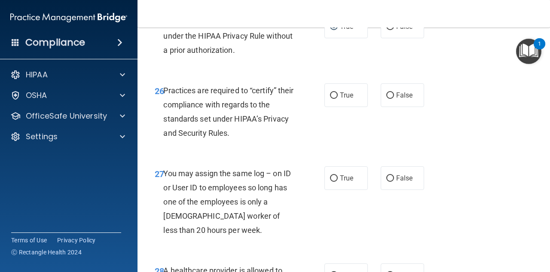
scroll to position [2236, 0]
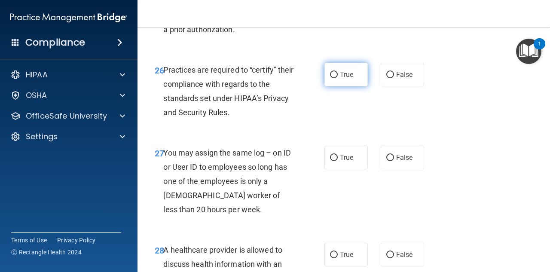
click at [337, 86] on label "True" at bounding box center [346, 75] width 43 height 24
click at [337, 78] on input "True" at bounding box center [334, 75] width 8 height 6
radio input "true"
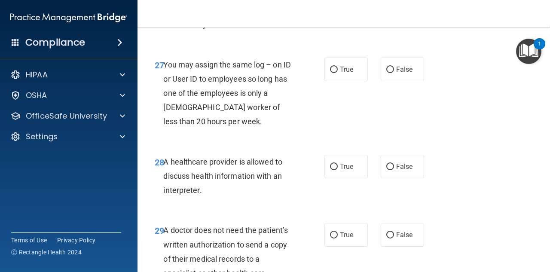
scroll to position [2271, 0]
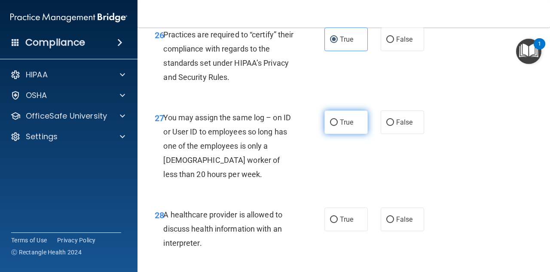
click at [345, 134] on label "True" at bounding box center [346, 122] width 43 height 24
click at [338, 126] on input "True" at bounding box center [334, 123] width 8 height 6
radio input "true"
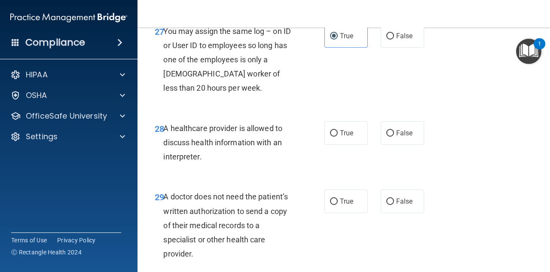
scroll to position [2400, 0]
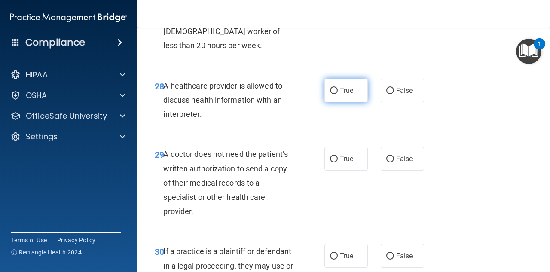
click at [352, 102] on label "True" at bounding box center [346, 91] width 43 height 24
click at [338, 94] on input "True" at bounding box center [334, 91] width 8 height 6
radio input "true"
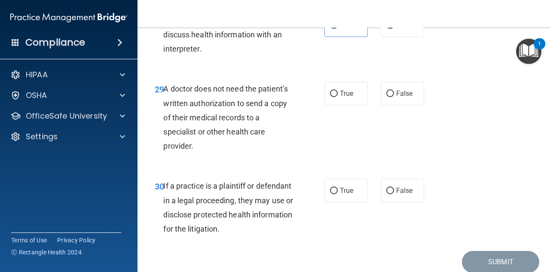
scroll to position [2486, 0]
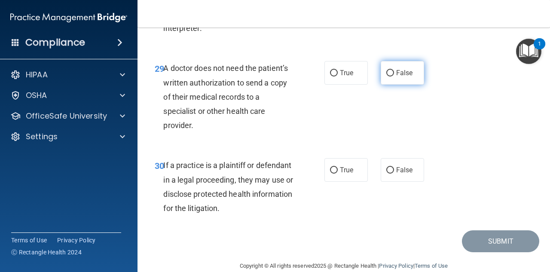
click at [399, 77] on span "False" at bounding box center [404, 73] width 17 height 8
click at [394, 77] on input "False" at bounding box center [391, 73] width 8 height 6
radio input "true"
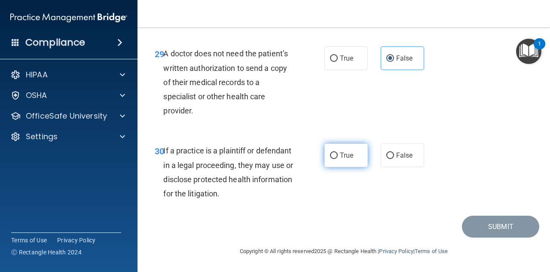
click at [340, 157] on span "True" at bounding box center [346, 155] width 13 height 8
click at [338, 157] on input "True" at bounding box center [334, 156] width 8 height 6
radio input "true"
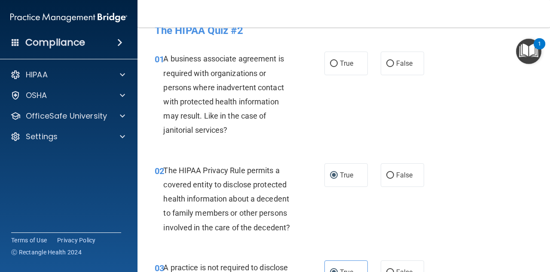
scroll to position [0, 0]
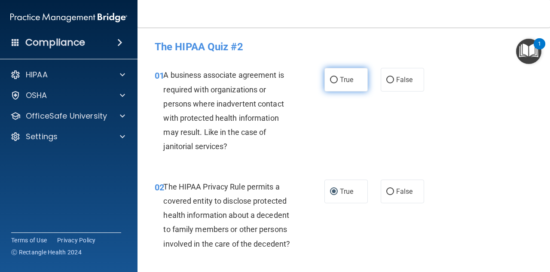
click at [340, 83] on span "True" at bounding box center [346, 80] width 13 height 8
click at [338, 83] on input "True" at bounding box center [334, 80] width 8 height 6
radio input "true"
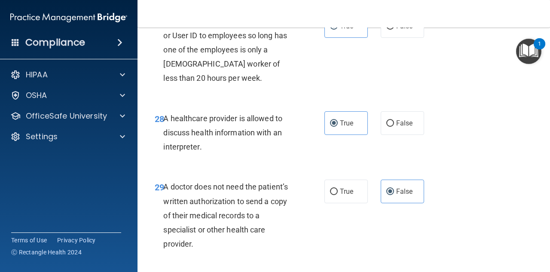
scroll to position [2529, 0]
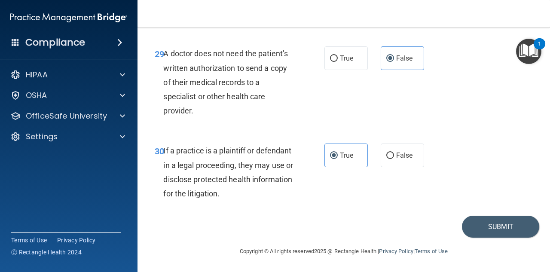
drag, startPoint x: 483, startPoint y: 162, endPoint x: 494, endPoint y: 178, distance: 19.4
click at [494, 178] on div "30 If a practice is a plaintiff or defendant in a legal proceeding, they may us…" at bounding box center [343, 174] width 391 height 83
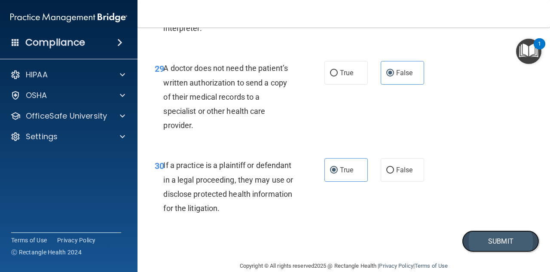
click at [490, 252] on button "Submit" at bounding box center [500, 241] width 77 height 22
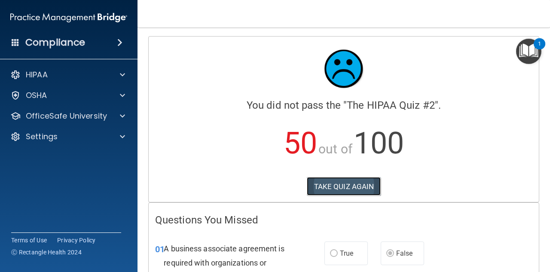
click at [360, 187] on button "TAKE QUIZ AGAIN" at bounding box center [344, 186] width 74 height 19
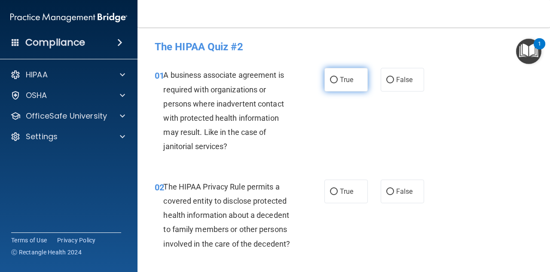
click at [338, 84] on label "True" at bounding box center [346, 80] width 43 height 24
click at [338, 83] on input "True" at bounding box center [334, 80] width 8 height 6
radio input "true"
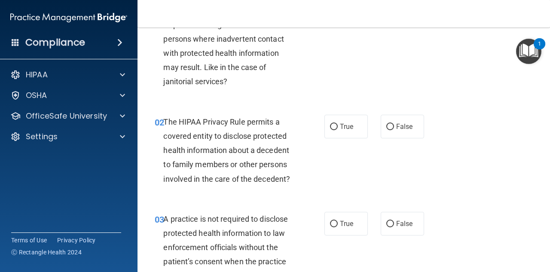
scroll to position [86, 0]
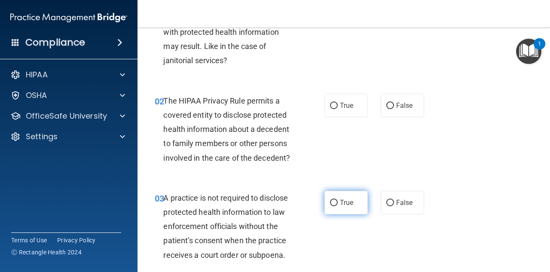
click at [335, 202] on label "True" at bounding box center [346, 203] width 43 height 24
click at [335, 202] on input "True" at bounding box center [334, 203] width 8 height 6
radio input "true"
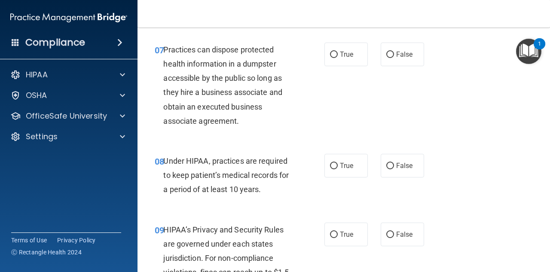
scroll to position [602, 0]
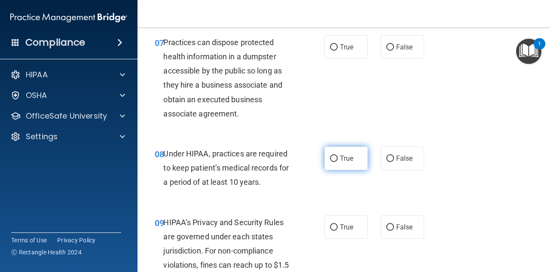
click at [327, 165] on label "True" at bounding box center [346, 159] width 43 height 24
click at [330, 162] on input "True" at bounding box center [334, 159] width 8 height 6
radio input "true"
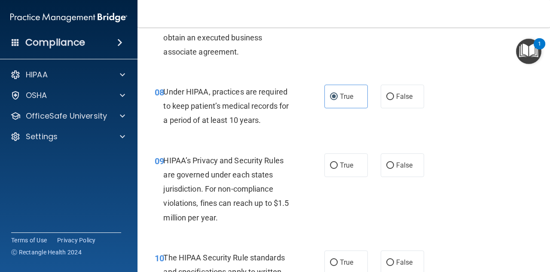
scroll to position [688, 0]
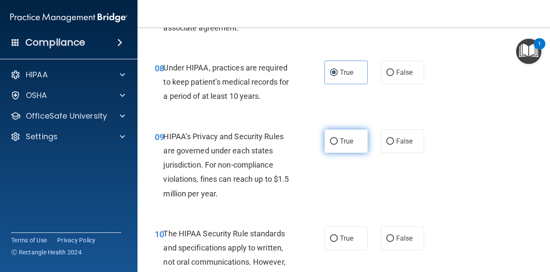
click at [330, 146] on label "True" at bounding box center [346, 141] width 43 height 24
click at [330, 145] on input "True" at bounding box center [334, 141] width 8 height 6
radio input "true"
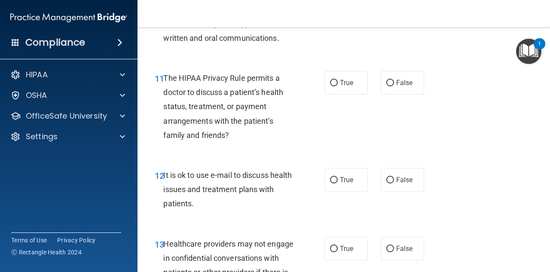
scroll to position [946, 0]
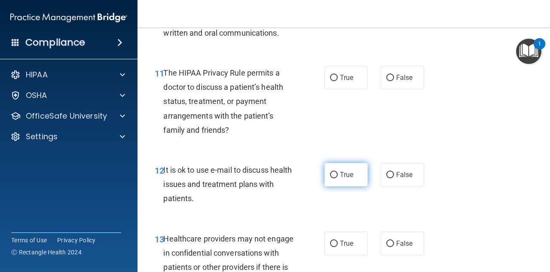
click at [334, 175] on input "True" at bounding box center [334, 175] width 8 height 6
radio input "true"
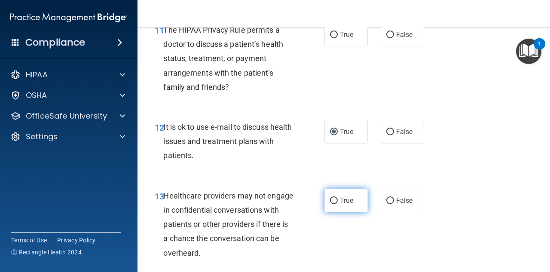
click at [336, 202] on label "True" at bounding box center [346, 201] width 43 height 24
click at [336, 202] on input "True" at bounding box center [334, 201] width 8 height 6
radio input "true"
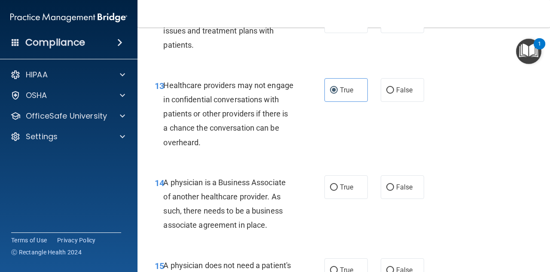
scroll to position [1118, 0]
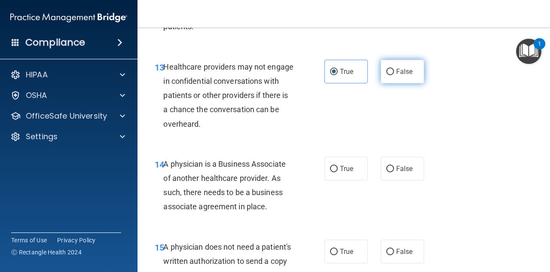
click at [387, 72] on input "False" at bounding box center [391, 72] width 8 height 6
radio input "true"
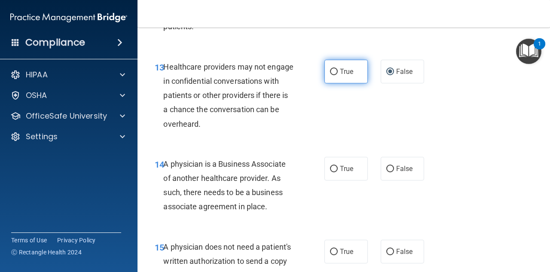
click at [341, 82] on label "True" at bounding box center [346, 72] width 43 height 24
click at [338, 75] on input "True" at bounding box center [334, 72] width 8 height 6
radio input "true"
radio input "false"
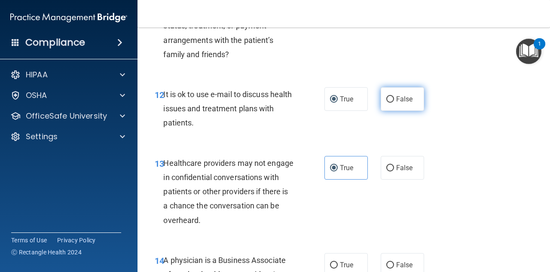
scroll to position [989, 0]
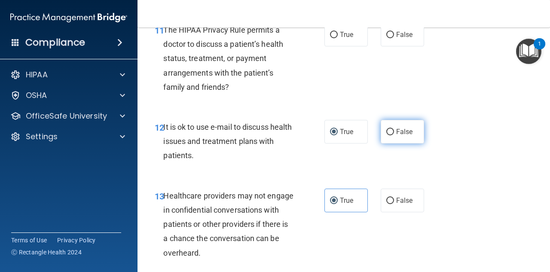
click at [394, 138] on label "False" at bounding box center [402, 132] width 43 height 24
click at [394, 135] on input "False" at bounding box center [391, 132] width 8 height 6
radio input "true"
radio input "false"
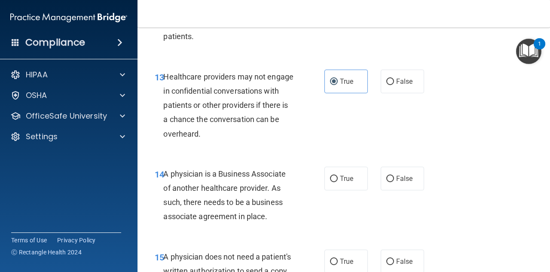
scroll to position [1118, 0]
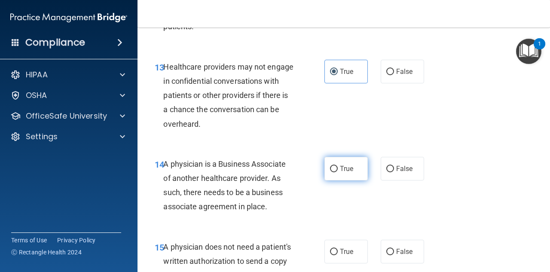
click at [334, 168] on input "True" at bounding box center [334, 169] width 8 height 6
radio input "true"
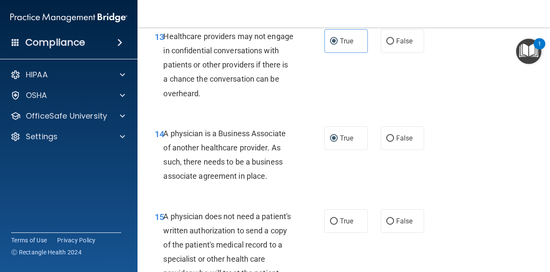
scroll to position [1204, 0]
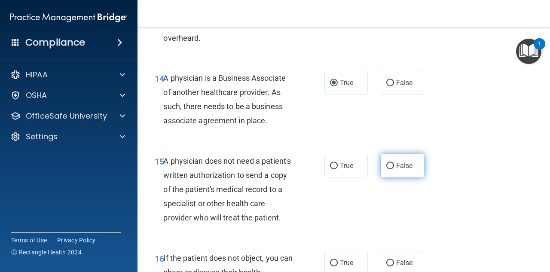
click at [390, 165] on label "False" at bounding box center [402, 166] width 43 height 24
click at [390, 165] on input "False" at bounding box center [391, 166] width 8 height 6
radio input "true"
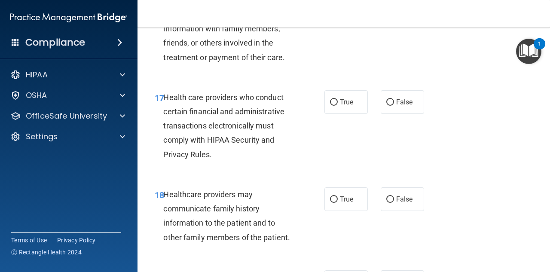
scroll to position [1505, 0]
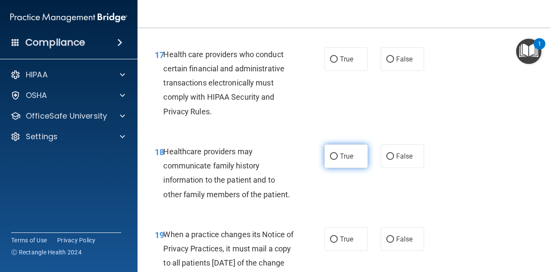
click at [345, 160] on span "True" at bounding box center [346, 156] width 13 height 8
click at [338, 160] on input "True" at bounding box center [334, 156] width 8 height 6
radio input "true"
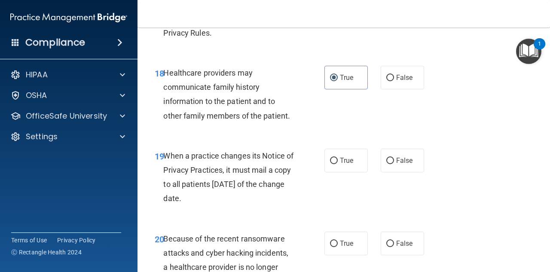
scroll to position [1591, 0]
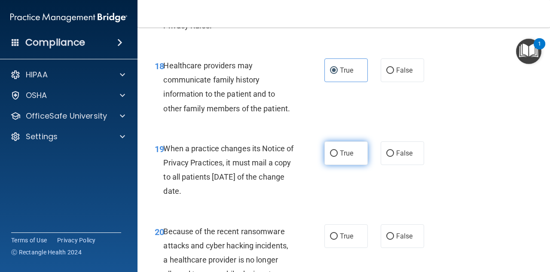
click at [335, 157] on input "True" at bounding box center [334, 153] width 8 height 6
radio input "true"
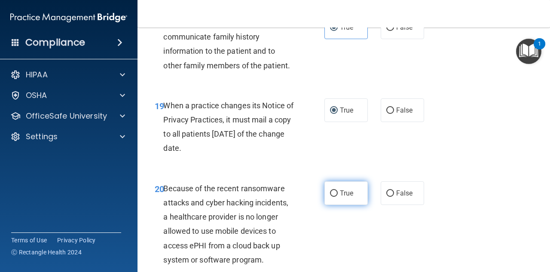
click at [335, 204] on label "True" at bounding box center [346, 193] width 43 height 24
click at [335, 197] on input "True" at bounding box center [334, 193] width 8 height 6
radio input "true"
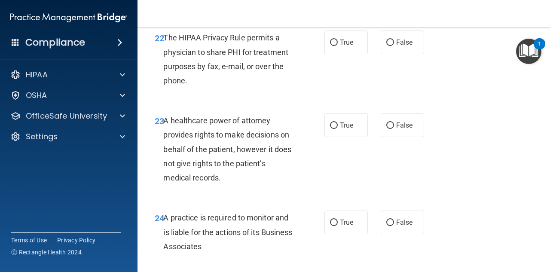
scroll to position [1978, 0]
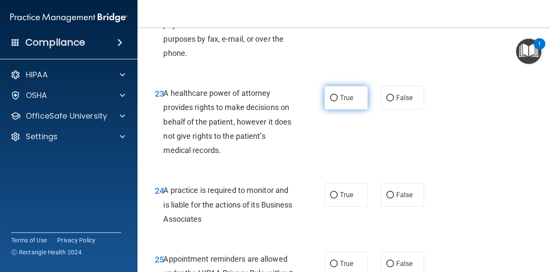
click at [338, 110] on label "True" at bounding box center [346, 98] width 43 height 24
click at [338, 101] on input "True" at bounding box center [334, 98] width 8 height 6
radio input "true"
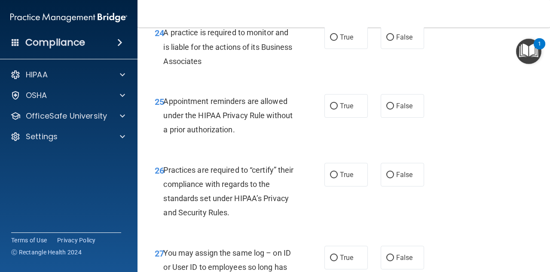
scroll to position [2150, 0]
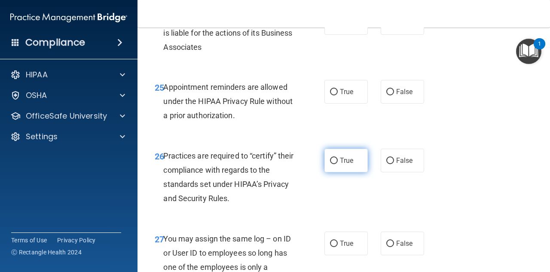
click at [336, 172] on label "True" at bounding box center [346, 161] width 43 height 24
click at [336, 164] on input "True" at bounding box center [334, 161] width 8 height 6
radio input "true"
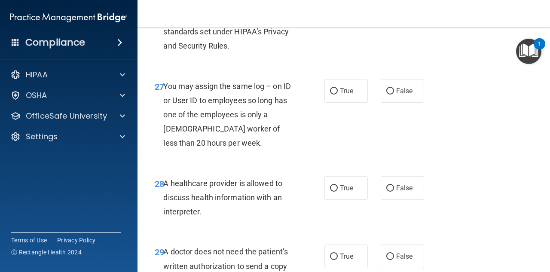
scroll to position [2322, 0]
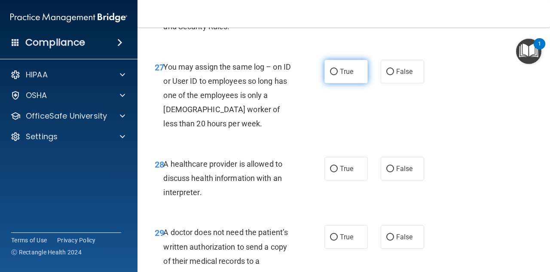
click at [341, 76] on span "True" at bounding box center [346, 72] width 13 height 8
click at [338, 75] on input "True" at bounding box center [334, 72] width 8 height 6
radio input "true"
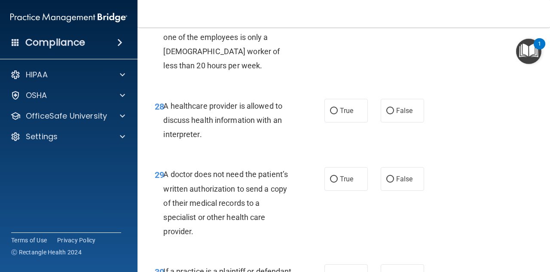
scroll to position [2408, 0]
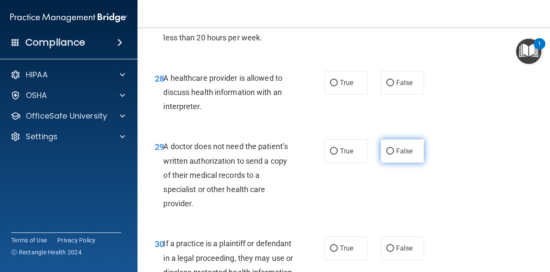
click at [398, 155] on span "False" at bounding box center [404, 151] width 17 height 8
click at [394, 155] on input "False" at bounding box center [391, 151] width 8 height 6
radio input "true"
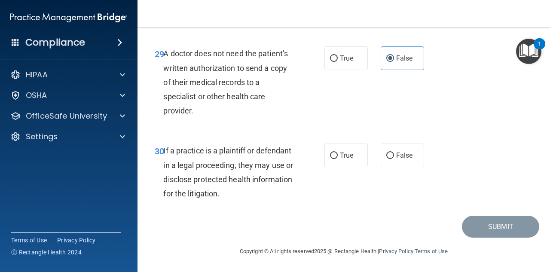
scroll to position [2529, 0]
click at [347, 155] on span "True" at bounding box center [346, 155] width 13 height 8
click at [338, 155] on input "True" at bounding box center [334, 156] width 8 height 6
radio input "true"
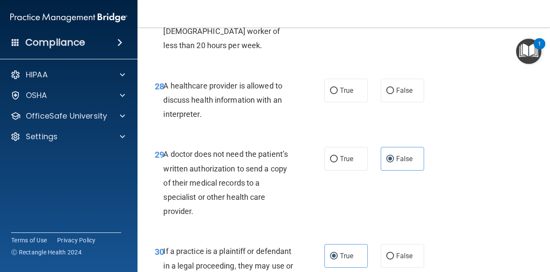
scroll to position [2357, 0]
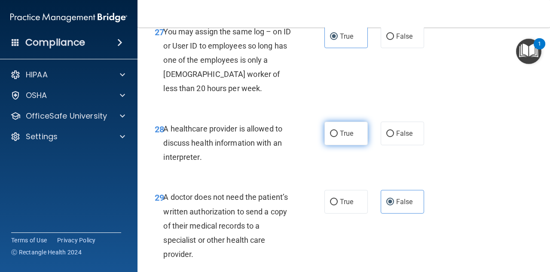
click at [330, 137] on input "True" at bounding box center [334, 134] width 8 height 6
radio input "true"
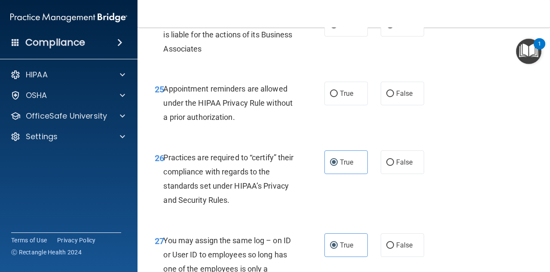
scroll to position [2142, 0]
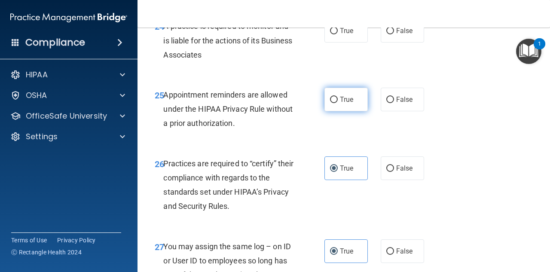
click at [332, 103] on input "True" at bounding box center [334, 100] width 8 height 6
radio input "true"
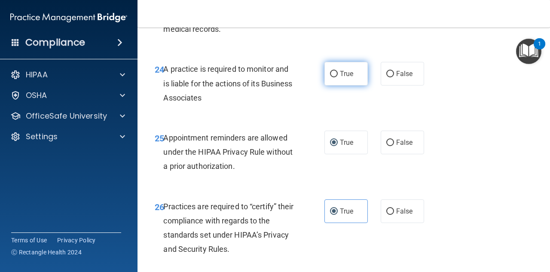
click at [330, 86] on label "True" at bounding box center [346, 74] width 43 height 24
click at [330, 77] on input "True" at bounding box center [334, 74] width 8 height 6
radio input "true"
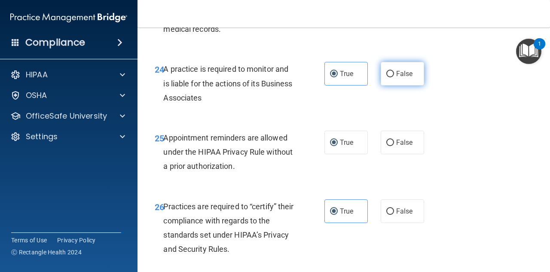
click at [387, 86] on label "False" at bounding box center [402, 74] width 43 height 24
click at [387, 77] on input "False" at bounding box center [391, 74] width 8 height 6
radio input "true"
radio input "false"
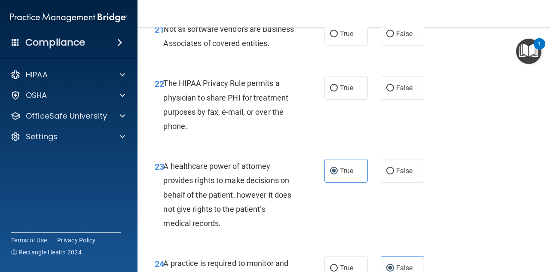
scroll to position [1884, 0]
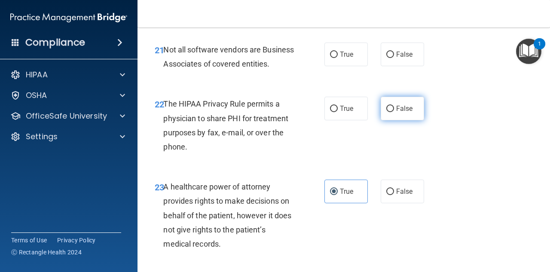
click at [387, 112] on input "False" at bounding box center [391, 109] width 8 height 6
radio input "true"
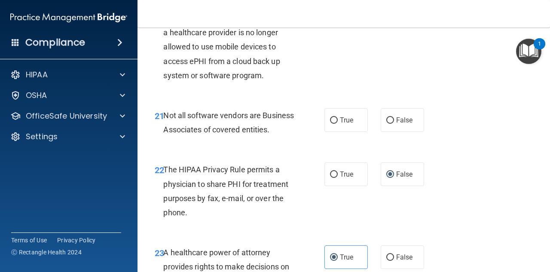
scroll to position [1798, 0]
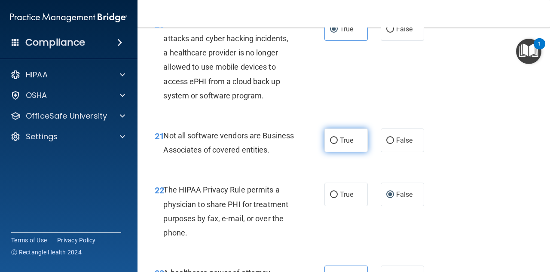
click at [340, 144] on span "True" at bounding box center [346, 140] width 13 height 8
click at [338, 144] on input "True" at bounding box center [334, 141] width 8 height 6
radio input "true"
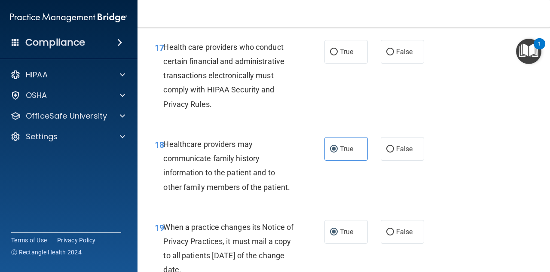
scroll to position [1454, 0]
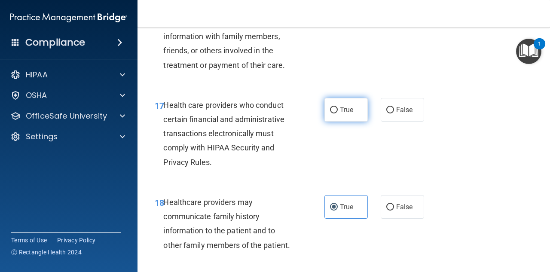
click at [335, 114] on input "True" at bounding box center [334, 110] width 8 height 6
radio input "true"
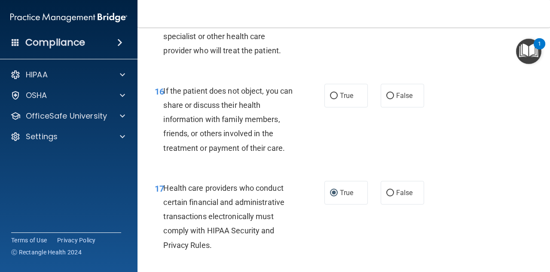
scroll to position [1368, 0]
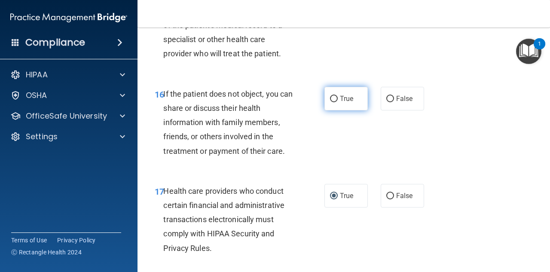
click at [335, 110] on label "True" at bounding box center [346, 99] width 43 height 24
click at [335, 102] on input "True" at bounding box center [334, 99] width 8 height 6
radio input "true"
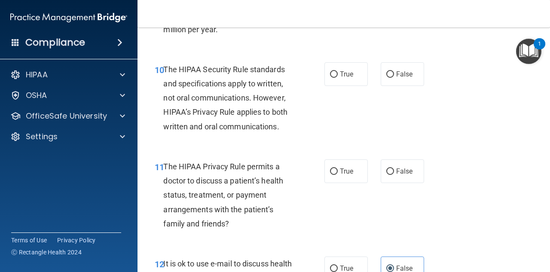
scroll to position [895, 0]
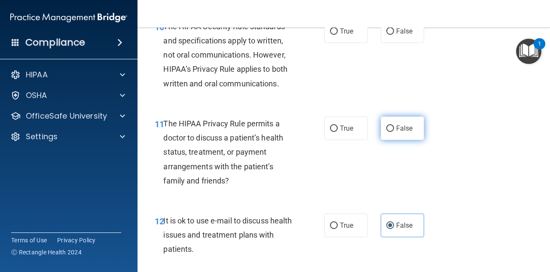
click at [386, 134] on label "False" at bounding box center [402, 129] width 43 height 24
click at [387, 132] on input "False" at bounding box center [391, 129] width 8 height 6
radio input "true"
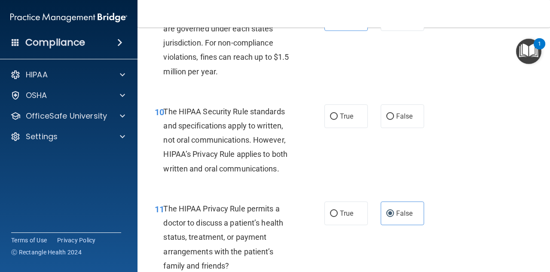
scroll to position [809, 0]
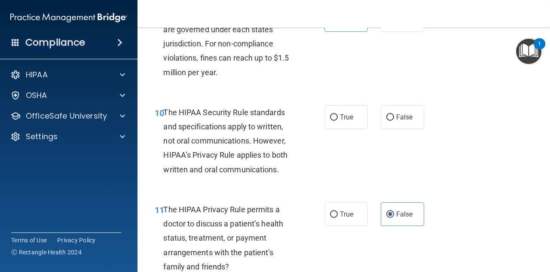
click at [319, 121] on div "10 The HIPAA Security Rule standards and specifications apply to written, not o…" at bounding box center [240, 143] width 196 height 76
click at [330, 119] on input "True" at bounding box center [334, 117] width 8 height 6
radio input "true"
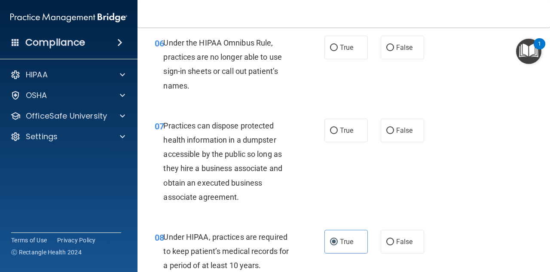
scroll to position [508, 0]
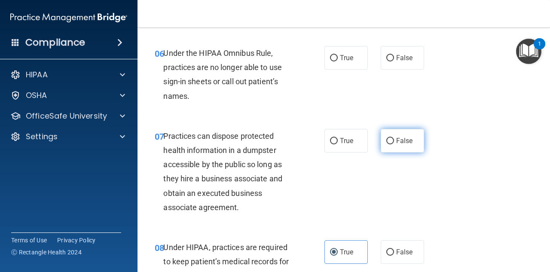
click at [396, 138] on span "False" at bounding box center [404, 141] width 17 height 8
click at [394, 138] on input "False" at bounding box center [391, 141] width 8 height 6
radio input "true"
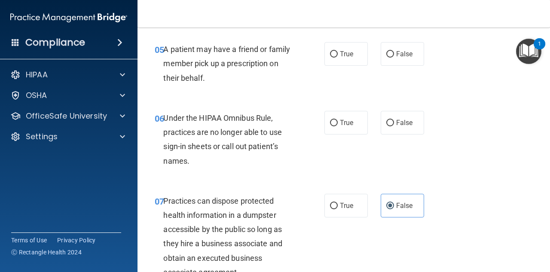
scroll to position [422, 0]
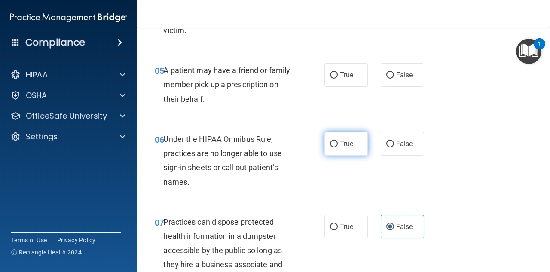
click at [347, 147] on span "True" at bounding box center [346, 144] width 13 height 8
click at [338, 147] on input "True" at bounding box center [334, 144] width 8 height 6
radio input "true"
click at [388, 138] on label "False" at bounding box center [402, 144] width 43 height 24
click at [388, 141] on input "False" at bounding box center [391, 144] width 8 height 6
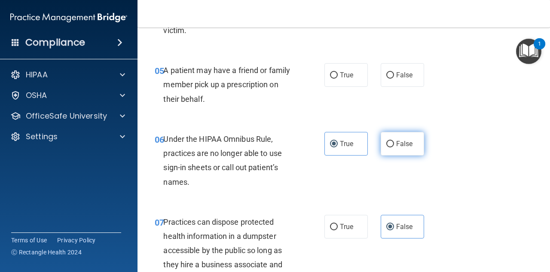
radio input "true"
radio input "false"
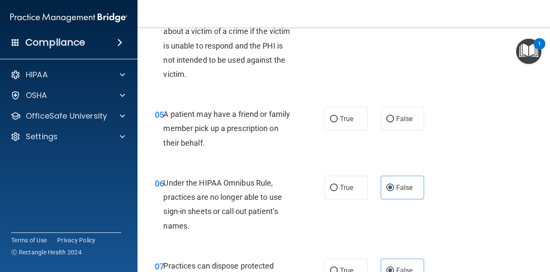
scroll to position [336, 0]
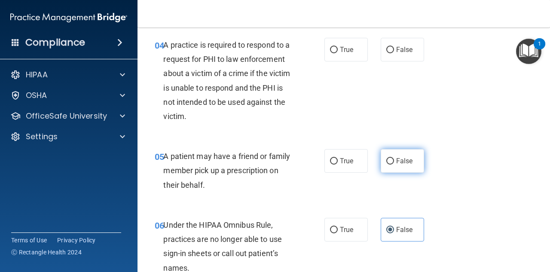
click at [387, 161] on input "False" at bounding box center [391, 161] width 8 height 6
radio input "true"
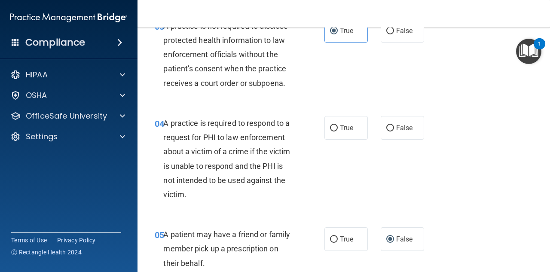
scroll to position [250, 0]
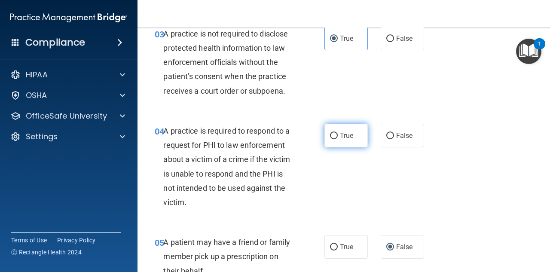
click at [332, 135] on input "True" at bounding box center [334, 136] width 8 height 6
radio input "true"
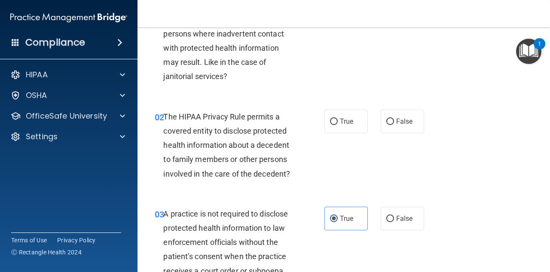
scroll to position [35, 0]
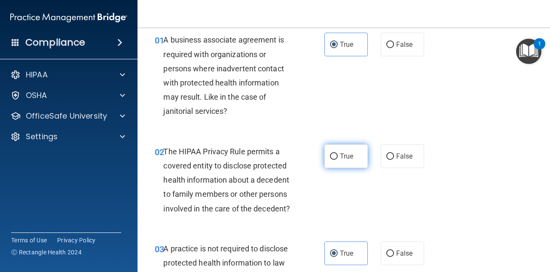
click at [345, 156] on span "True" at bounding box center [346, 156] width 13 height 8
click at [338, 156] on input "True" at bounding box center [334, 156] width 8 height 6
radio input "true"
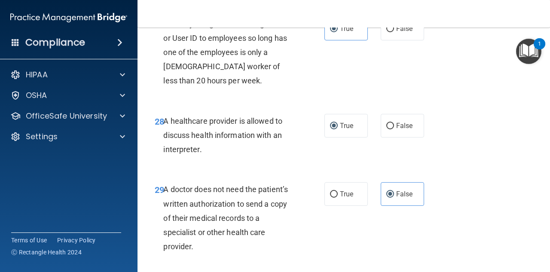
scroll to position [2529, 0]
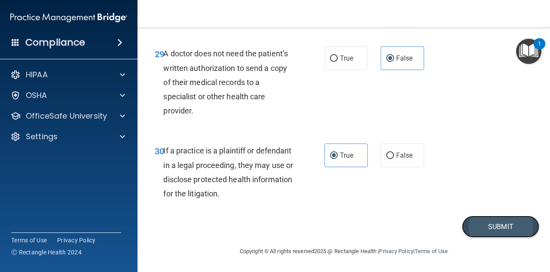
click at [489, 223] on button "Submit" at bounding box center [500, 227] width 77 height 22
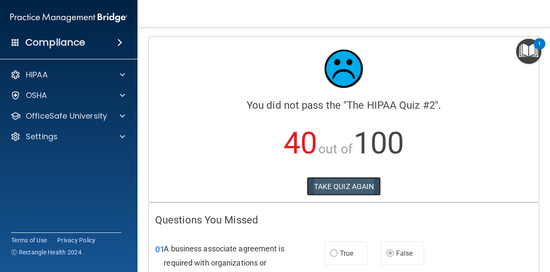
click at [350, 190] on button "TAKE QUIZ AGAIN" at bounding box center [344, 186] width 74 height 19
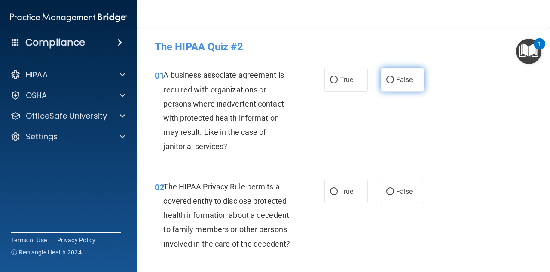
click at [396, 80] on span "False" at bounding box center [404, 80] width 17 height 8
click at [393, 80] on input "False" at bounding box center [391, 80] width 8 height 6
radio input "true"
click at [337, 88] on label "True" at bounding box center [346, 80] width 43 height 24
click at [337, 83] on input "True" at bounding box center [334, 80] width 8 height 6
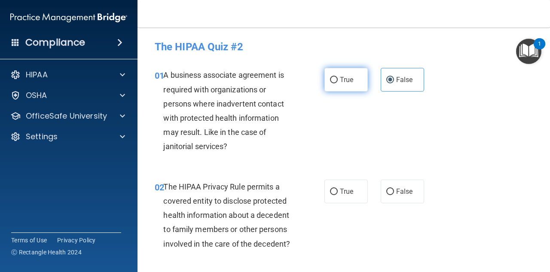
radio input "true"
click at [399, 82] on span "False" at bounding box center [404, 80] width 17 height 8
click at [394, 82] on input "False" at bounding box center [391, 80] width 8 height 6
radio input "true"
radio input "false"
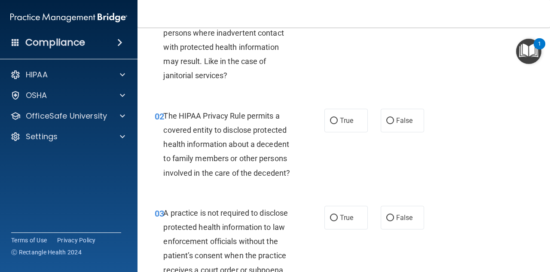
scroll to position [86, 0]
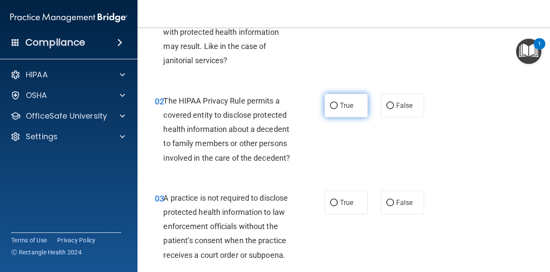
click at [336, 104] on label "True" at bounding box center [346, 106] width 43 height 24
click at [336, 104] on input "True" at bounding box center [334, 106] width 8 height 6
radio input "true"
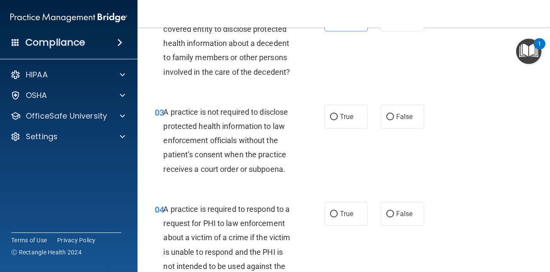
scroll to position [129, 0]
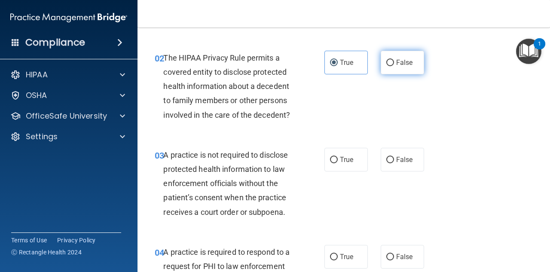
click at [381, 72] on label "False" at bounding box center [402, 63] width 43 height 24
click at [387, 66] on input "False" at bounding box center [391, 63] width 8 height 6
radio input "true"
click at [331, 63] on input "True" at bounding box center [334, 63] width 8 height 6
radio input "true"
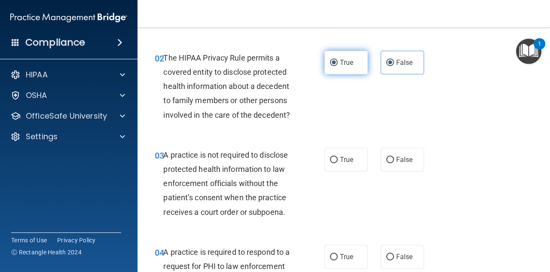
radio input "false"
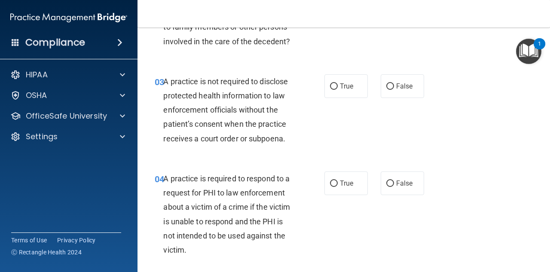
scroll to position [215, 0]
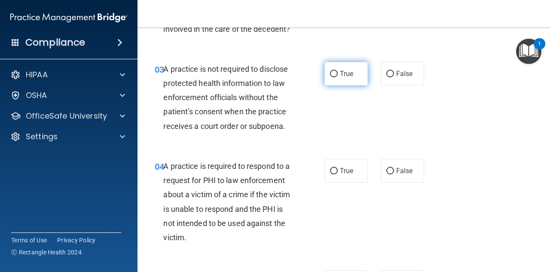
click at [330, 72] on input "True" at bounding box center [334, 74] width 8 height 6
radio input "true"
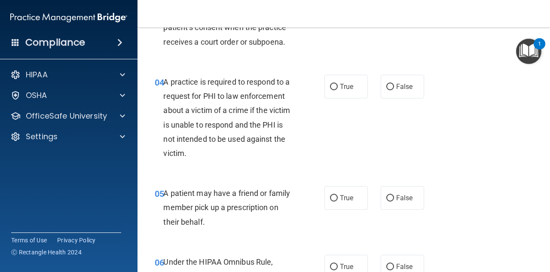
scroll to position [301, 0]
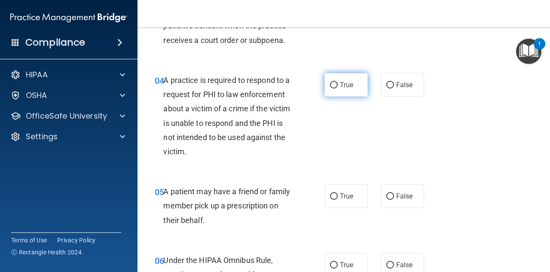
click at [330, 86] on input "True" at bounding box center [334, 85] width 8 height 6
radio input "true"
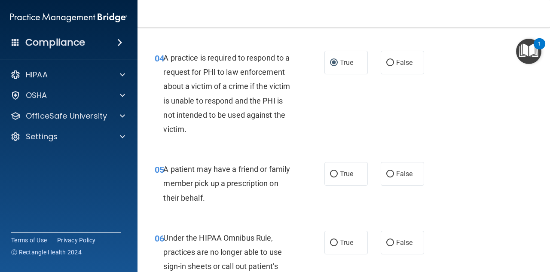
scroll to position [387, 0]
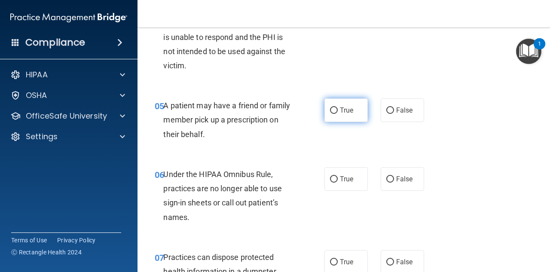
click at [344, 114] on label "True" at bounding box center [346, 110] width 43 height 24
click at [338, 114] on input "True" at bounding box center [334, 110] width 8 height 6
radio input "true"
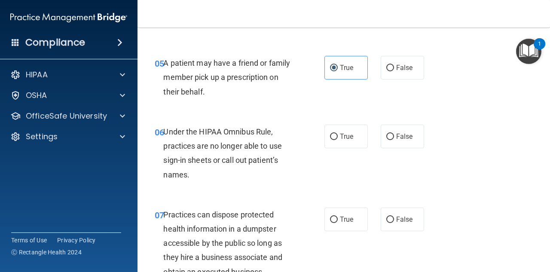
scroll to position [430, 0]
click at [381, 62] on label "False" at bounding box center [402, 67] width 43 height 24
click at [387, 64] on input "False" at bounding box center [391, 67] width 8 height 6
radio input "true"
radio input "false"
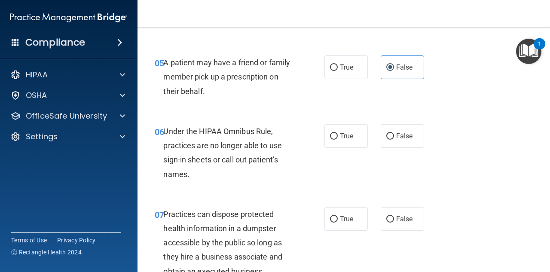
scroll to position [473, 0]
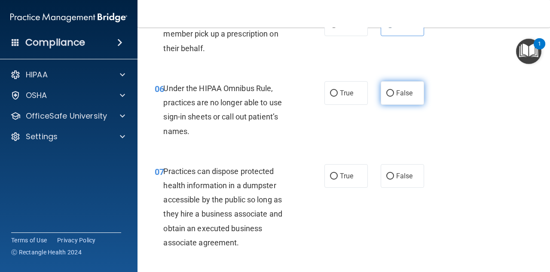
click at [396, 93] on span "False" at bounding box center [404, 93] width 17 height 8
click at [393, 93] on input "False" at bounding box center [391, 93] width 8 height 6
radio input "true"
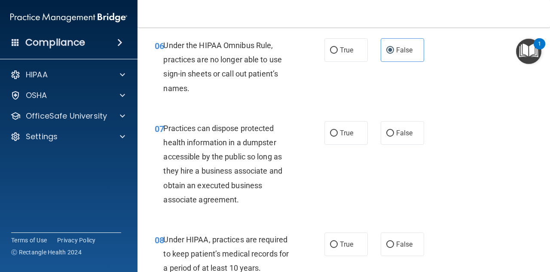
scroll to position [559, 0]
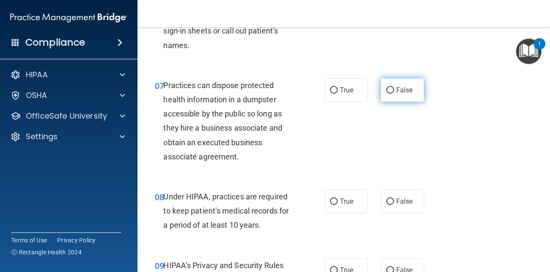
click at [396, 92] on span "False" at bounding box center [404, 90] width 17 height 8
click at [394, 92] on input "False" at bounding box center [391, 90] width 8 height 6
radio input "true"
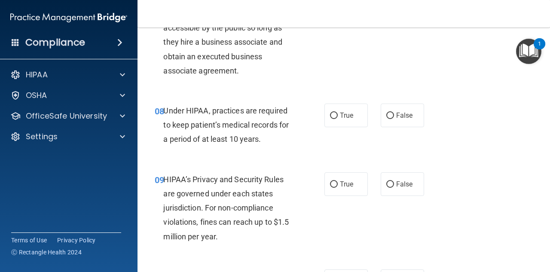
scroll to position [688, 0]
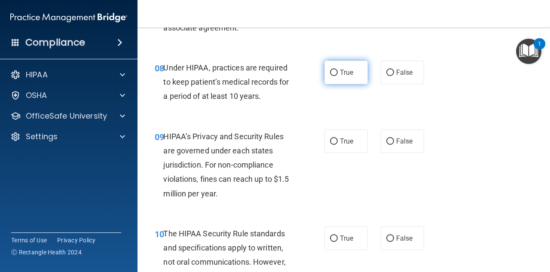
click at [336, 69] on label "True" at bounding box center [346, 73] width 43 height 24
click at [336, 70] on input "True" at bounding box center [334, 73] width 8 height 6
radio input "true"
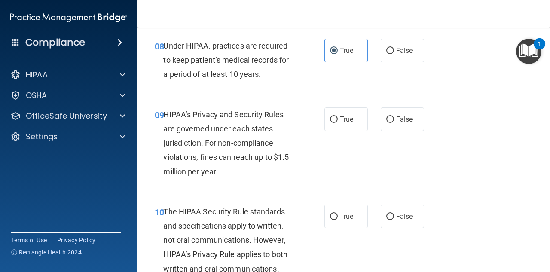
scroll to position [731, 0]
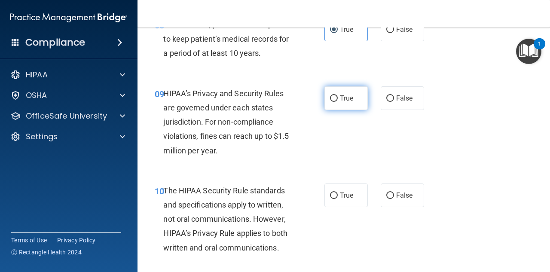
click at [325, 90] on label "True" at bounding box center [346, 98] width 43 height 24
click at [330, 95] on input "True" at bounding box center [334, 98] width 8 height 6
radio input "true"
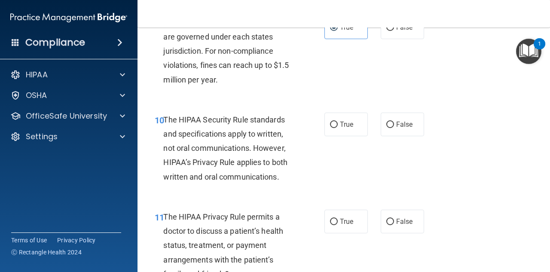
scroll to position [817, 0]
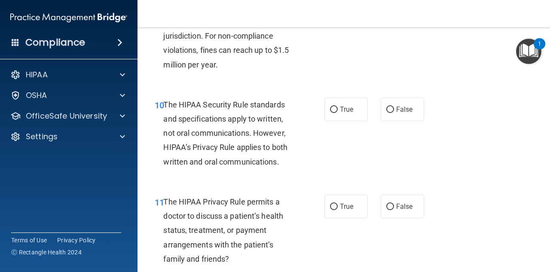
click at [317, 116] on div "10 The HIPAA Security Rule standards and specifications apply to written, not o…" at bounding box center [240, 136] width 196 height 76
click at [336, 111] on label "True" at bounding box center [346, 110] width 43 height 24
click at [336, 111] on input "True" at bounding box center [334, 110] width 8 height 6
radio input "true"
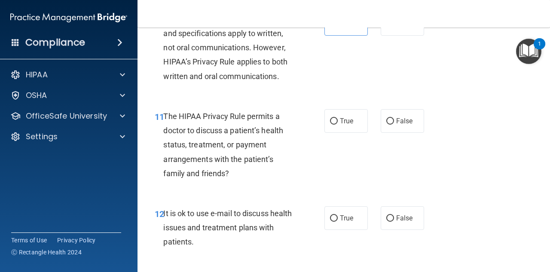
scroll to position [903, 0]
click at [399, 123] on span "False" at bounding box center [404, 121] width 17 height 8
click at [394, 123] on input "False" at bounding box center [391, 121] width 8 height 6
radio input "true"
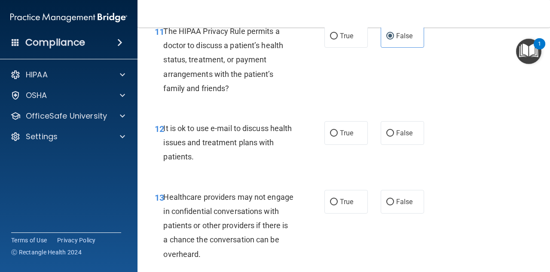
scroll to position [1032, 0]
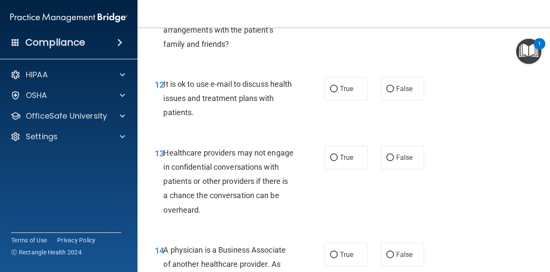
drag, startPoint x: 400, startPoint y: 94, endPoint x: 275, endPoint y: 115, distance: 126.9
click at [400, 95] on label "False" at bounding box center [402, 89] width 43 height 24
click at [394, 92] on input "False" at bounding box center [391, 89] width 8 height 6
radio input "true"
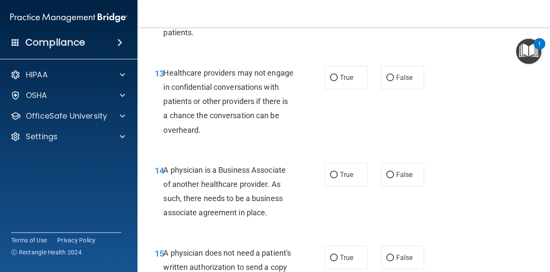
scroll to position [1118, 0]
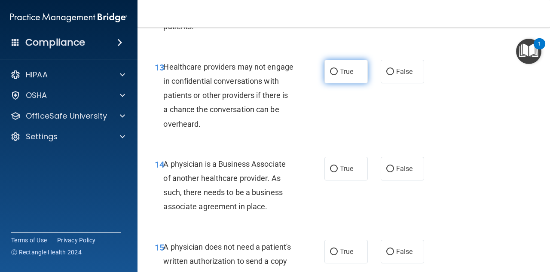
click at [340, 75] on span "True" at bounding box center [346, 72] width 13 height 8
click at [338, 75] on input "True" at bounding box center [334, 72] width 8 height 6
radio input "true"
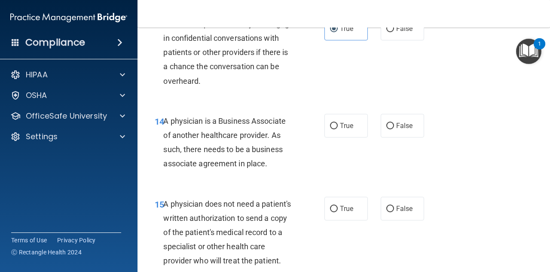
scroll to position [1204, 0]
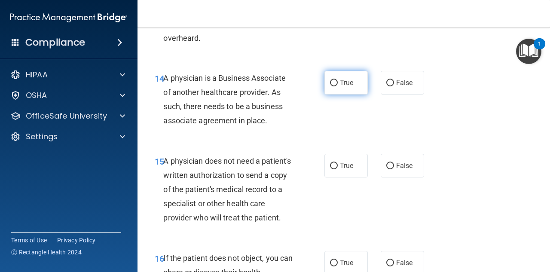
click at [350, 80] on span "True" at bounding box center [346, 83] width 13 height 8
click at [338, 80] on input "True" at bounding box center [334, 83] width 8 height 6
radio input "true"
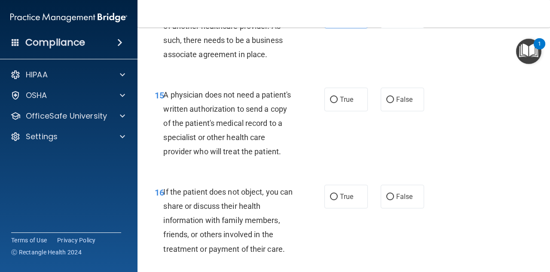
scroll to position [1290, 0]
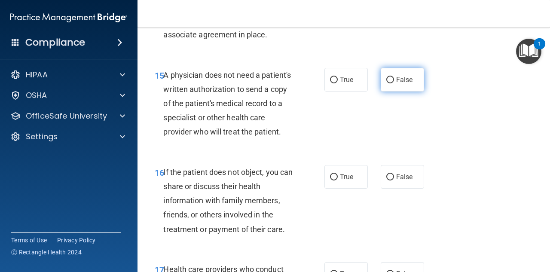
click at [387, 80] on input "False" at bounding box center [391, 80] width 8 height 6
radio input "true"
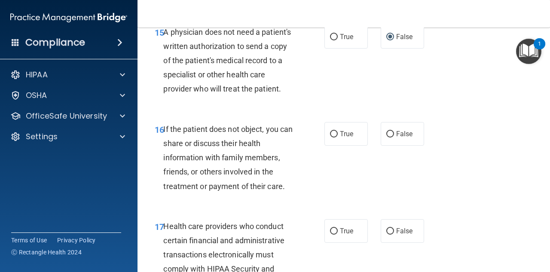
scroll to position [1376, 0]
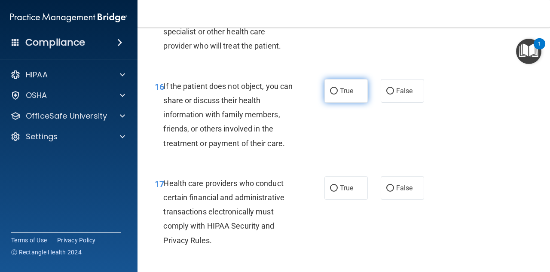
click at [325, 97] on label "True" at bounding box center [346, 91] width 43 height 24
click at [330, 95] on input "True" at bounding box center [334, 91] width 8 height 6
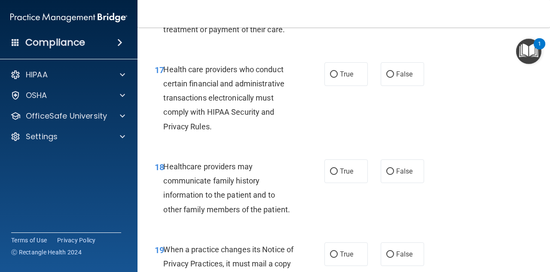
scroll to position [1505, 0]
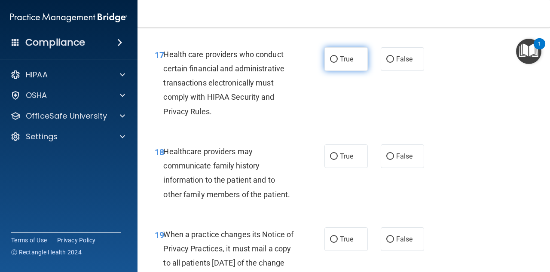
click at [344, 63] on span "True" at bounding box center [346, 59] width 13 height 8
click at [338, 63] on input "True" at bounding box center [334, 59] width 8 height 6
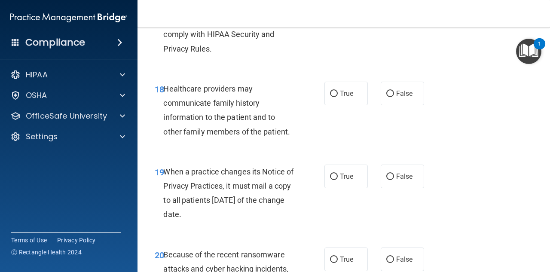
scroll to position [1591, 0]
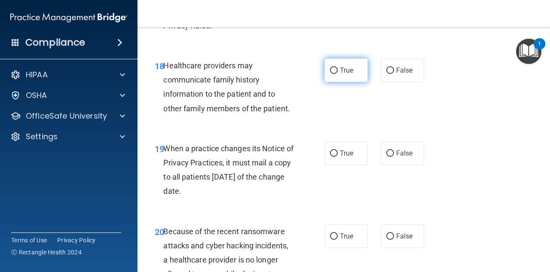
click at [341, 82] on label "True" at bounding box center [346, 70] width 43 height 24
click at [338, 74] on input "True" at bounding box center [334, 71] width 8 height 6
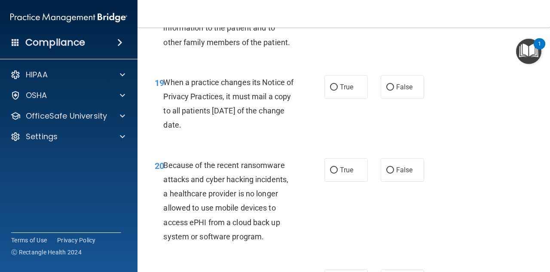
scroll to position [1677, 0]
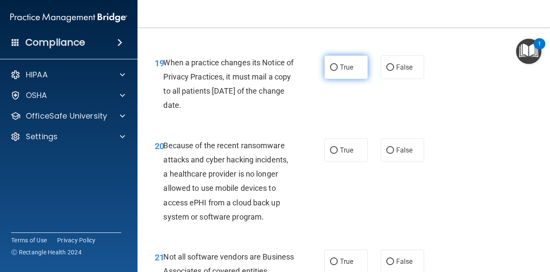
click at [358, 79] on label "True" at bounding box center [346, 67] width 43 height 24
click at [338, 71] on input "True" at bounding box center [334, 67] width 8 height 6
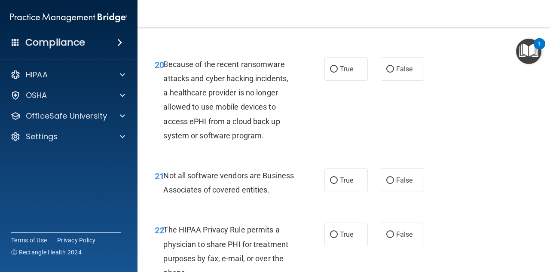
scroll to position [1763, 0]
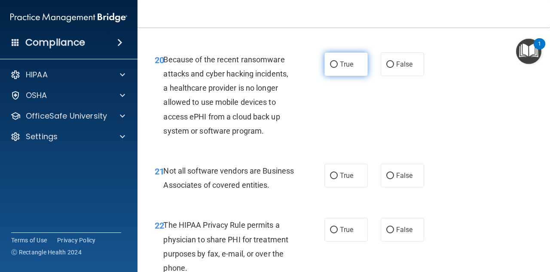
click at [340, 68] on span "True" at bounding box center [346, 64] width 13 height 8
click at [338, 68] on input "True" at bounding box center [334, 64] width 8 height 6
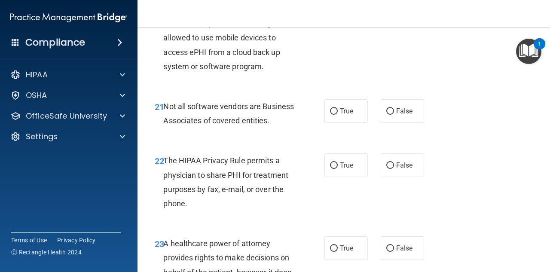
scroll to position [1849, 0]
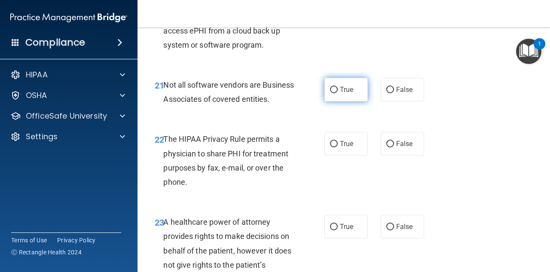
click at [347, 94] on span "True" at bounding box center [346, 90] width 13 height 8
click at [338, 93] on input "True" at bounding box center [334, 90] width 8 height 6
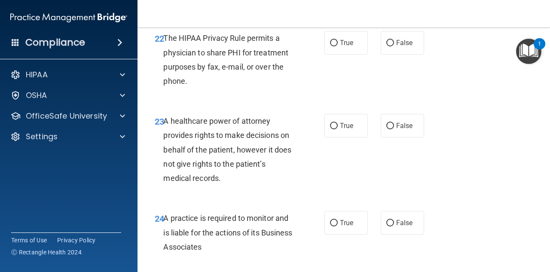
scroll to position [1935, 0]
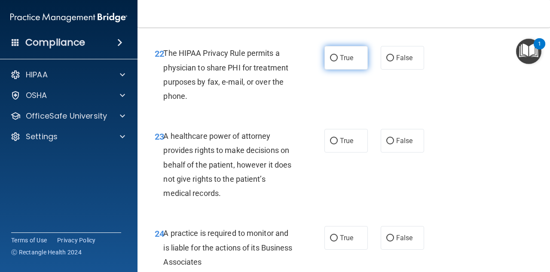
click at [325, 70] on label "True" at bounding box center [346, 58] width 43 height 24
click at [330, 61] on input "True" at bounding box center [334, 58] width 8 height 6
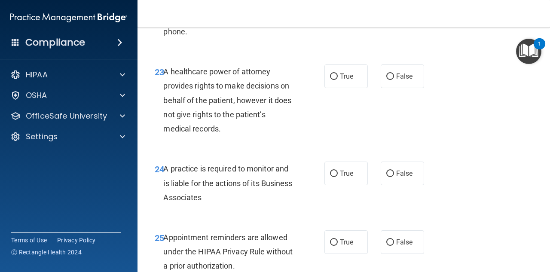
scroll to position [2021, 0]
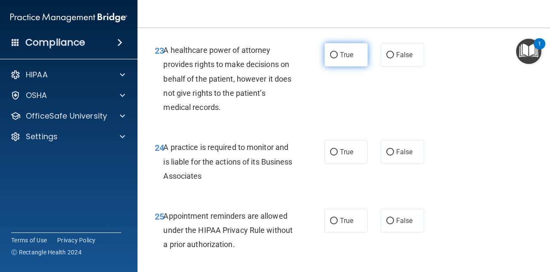
click at [336, 67] on label "True" at bounding box center [346, 55] width 43 height 24
click at [336, 58] on input "True" at bounding box center [334, 55] width 8 height 6
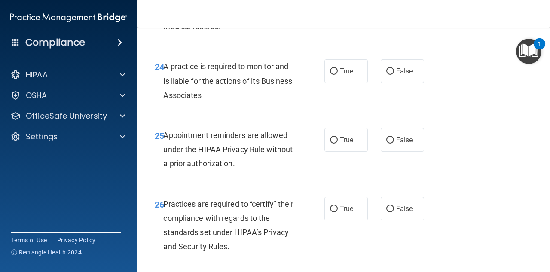
scroll to position [2107, 0]
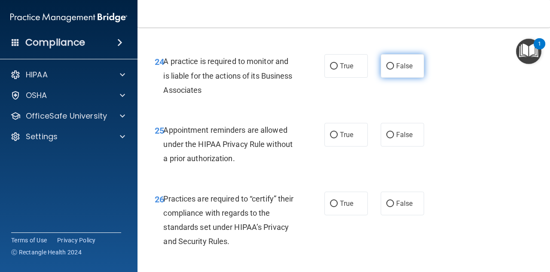
click at [398, 70] on span "False" at bounding box center [404, 66] width 17 height 8
click at [394, 70] on input "False" at bounding box center [391, 66] width 8 height 6
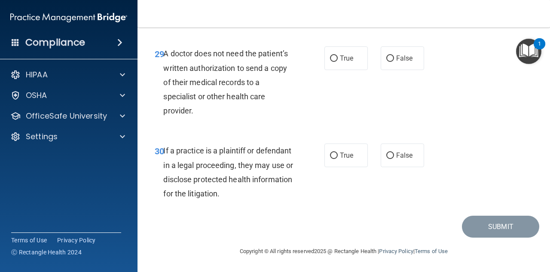
scroll to position [2529, 0]
click at [340, 155] on span "True" at bounding box center [346, 155] width 13 height 8
click at [338, 155] on input "True" at bounding box center [334, 156] width 8 height 6
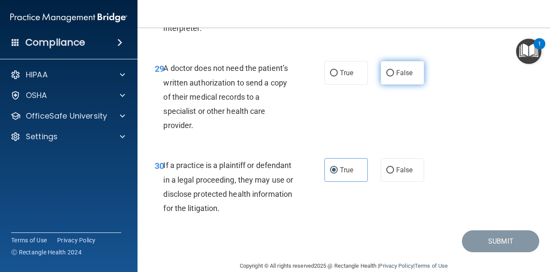
click at [396, 77] on span "False" at bounding box center [404, 73] width 17 height 8
click at [393, 77] on input "False" at bounding box center [391, 73] width 8 height 6
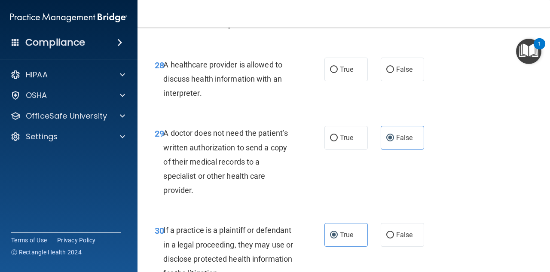
scroll to position [2400, 0]
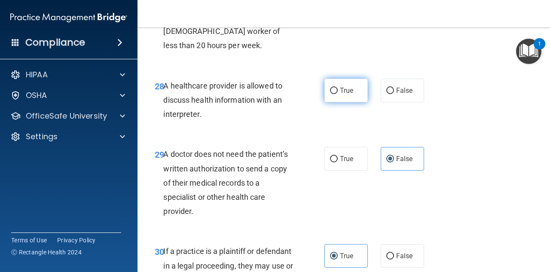
click at [327, 102] on label "True" at bounding box center [346, 91] width 43 height 24
click at [330, 94] on input "True" at bounding box center [334, 91] width 8 height 6
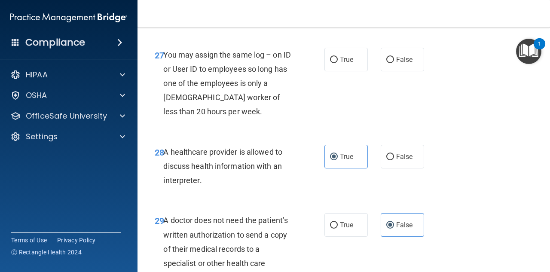
scroll to position [2314, 0]
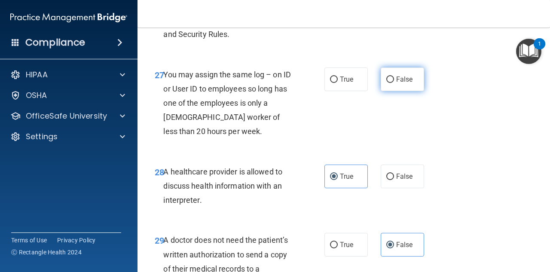
click at [405, 83] on span "False" at bounding box center [404, 79] width 17 height 8
click at [394, 83] on input "False" at bounding box center [391, 80] width 8 height 6
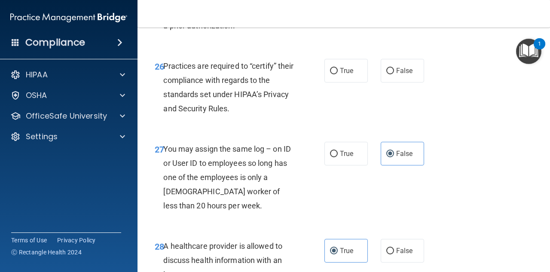
scroll to position [2228, 0]
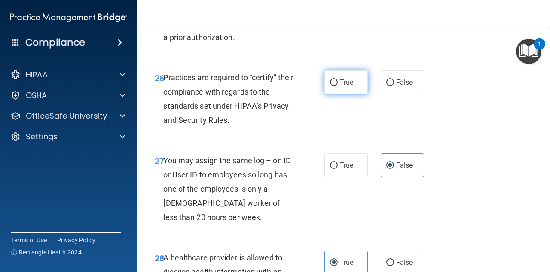
click at [328, 94] on label "True" at bounding box center [346, 83] width 43 height 24
click at [330, 86] on input "True" at bounding box center [334, 83] width 8 height 6
click at [395, 94] on label "False" at bounding box center [402, 83] width 43 height 24
click at [394, 86] on input "False" at bounding box center [391, 83] width 8 height 6
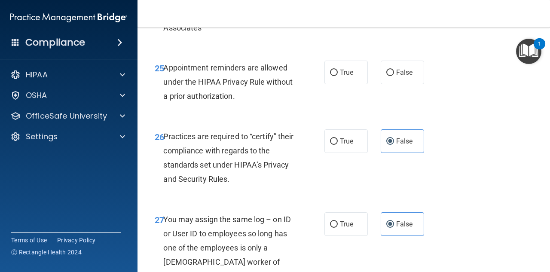
scroll to position [2142, 0]
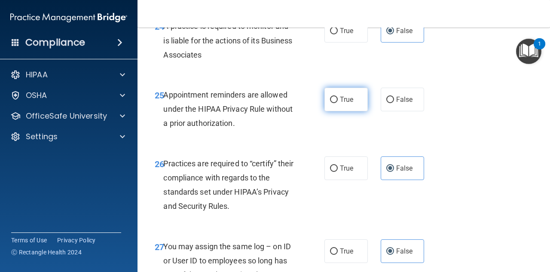
click at [346, 111] on label "True" at bounding box center [346, 100] width 43 height 24
click at [338, 103] on input "True" at bounding box center [334, 100] width 8 height 6
click at [403, 104] on span "False" at bounding box center [404, 99] width 17 height 8
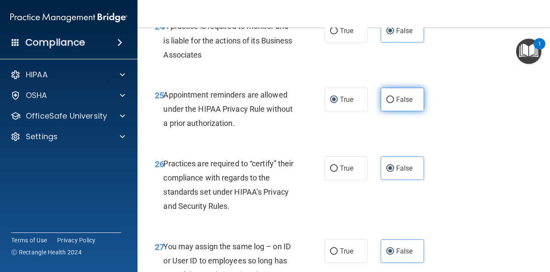
click at [397, 104] on span "False" at bounding box center [404, 99] width 17 height 8
click at [394, 103] on input "False" at bounding box center [391, 100] width 8 height 6
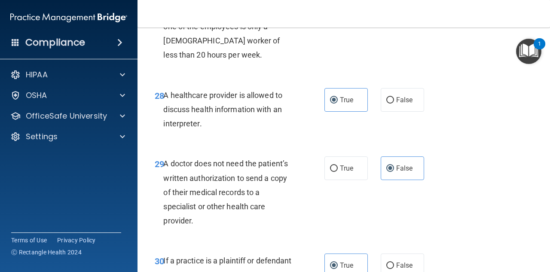
scroll to position [2529, 0]
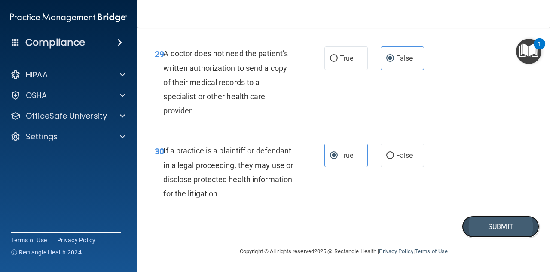
click at [495, 229] on button "Submit" at bounding box center [500, 227] width 77 height 22
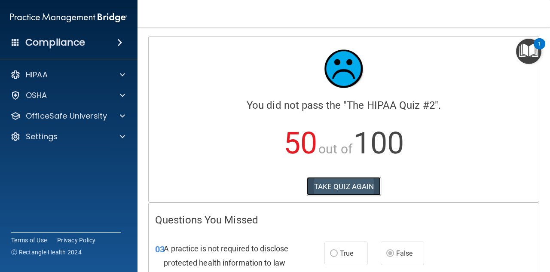
click at [349, 186] on button "TAKE QUIZ AGAIN" at bounding box center [344, 186] width 74 height 19
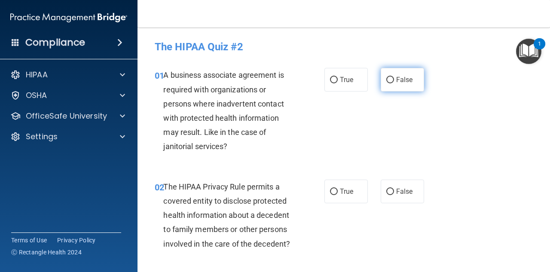
click at [396, 86] on label "False" at bounding box center [402, 80] width 43 height 24
click at [394, 83] on input "False" at bounding box center [391, 80] width 8 height 6
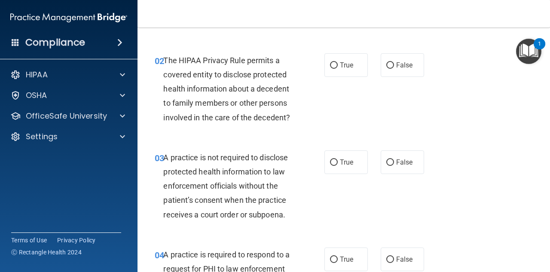
scroll to position [129, 0]
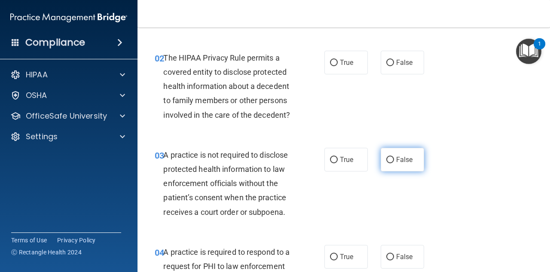
click at [388, 162] on input "False" at bounding box center [391, 160] width 8 height 6
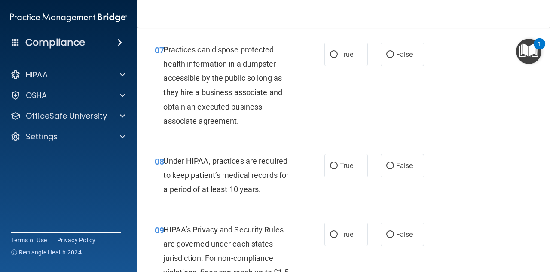
scroll to position [602, 0]
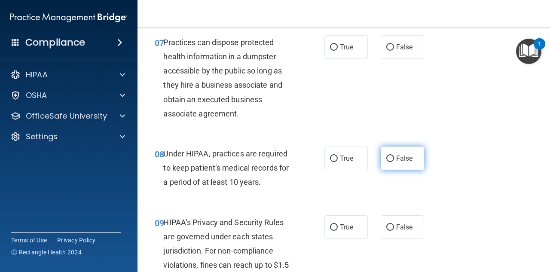
click at [402, 161] on span "False" at bounding box center [404, 158] width 17 height 8
click at [394, 161] on input "False" at bounding box center [391, 159] width 8 height 6
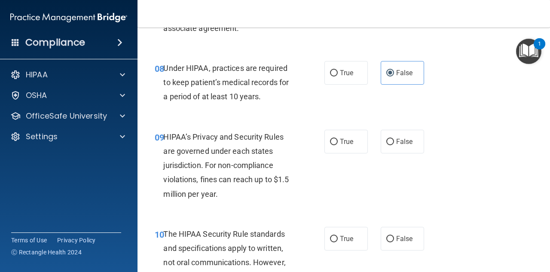
scroll to position [688, 0]
click at [396, 140] on span "False" at bounding box center [404, 141] width 17 height 8
click at [394, 140] on input "False" at bounding box center [391, 141] width 8 height 6
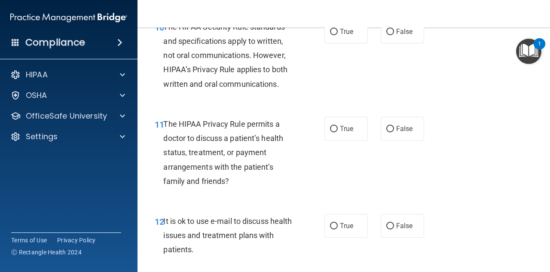
scroll to position [903, 0]
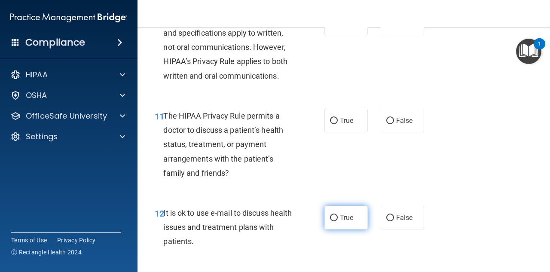
click at [331, 218] on input "True" at bounding box center [334, 218] width 8 height 6
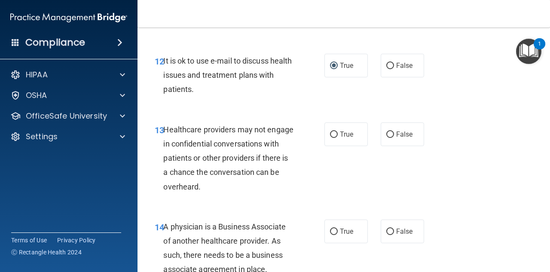
scroll to position [1075, 0]
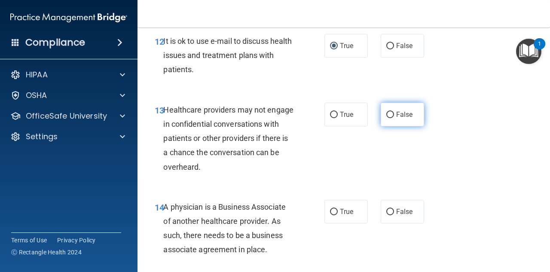
click at [388, 115] on input "False" at bounding box center [391, 115] width 8 height 6
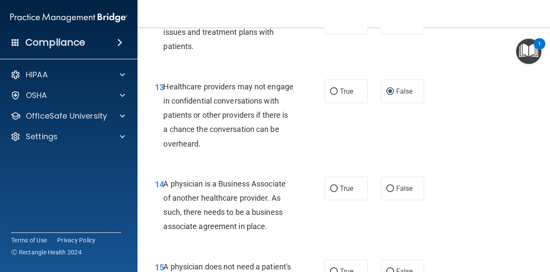
scroll to position [1118, 0]
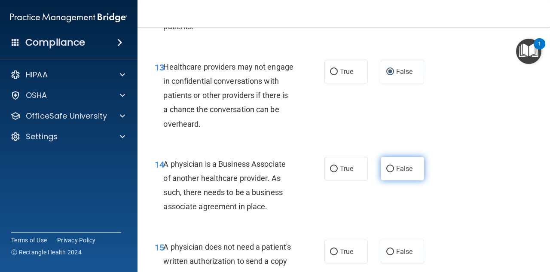
click at [392, 178] on label "False" at bounding box center [402, 169] width 43 height 24
click at [392, 172] on input "False" at bounding box center [391, 169] width 8 height 6
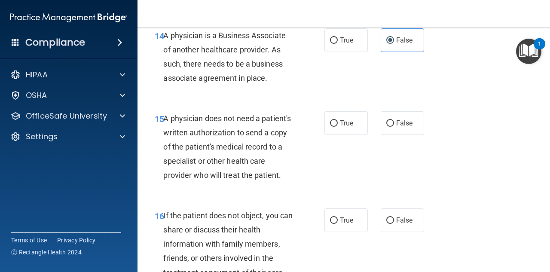
scroll to position [1247, 0]
click at [346, 119] on span "True" at bounding box center [346, 123] width 13 height 8
click at [338, 120] on input "True" at bounding box center [334, 123] width 8 height 6
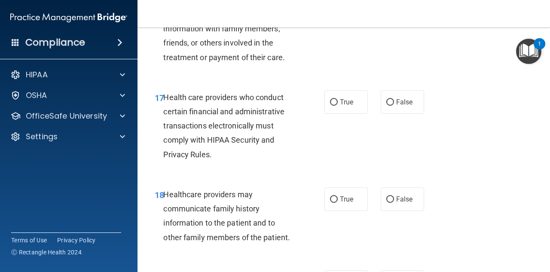
scroll to position [1505, 0]
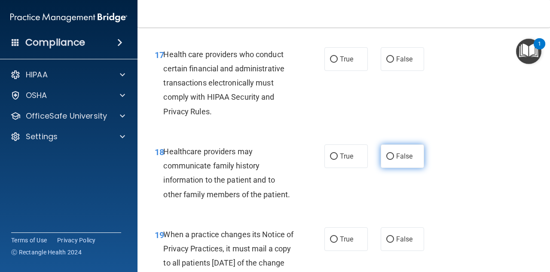
click at [387, 160] on input "False" at bounding box center [391, 156] width 8 height 6
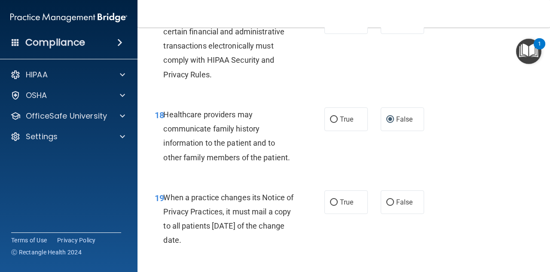
scroll to position [1591, 0]
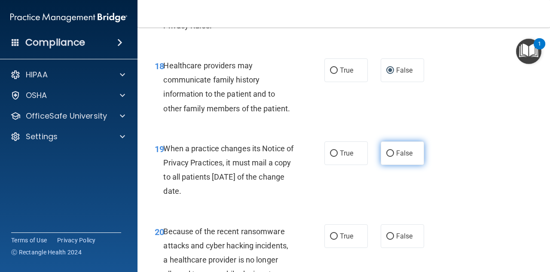
click at [402, 165] on label "False" at bounding box center [402, 153] width 43 height 24
click at [394, 157] on input "False" at bounding box center [391, 153] width 8 height 6
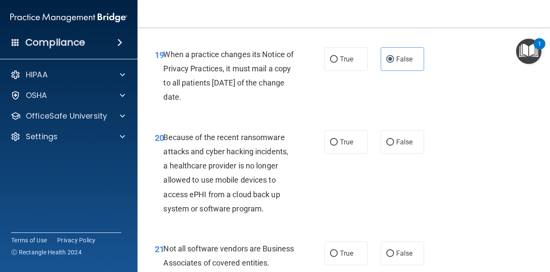
scroll to position [1720, 0]
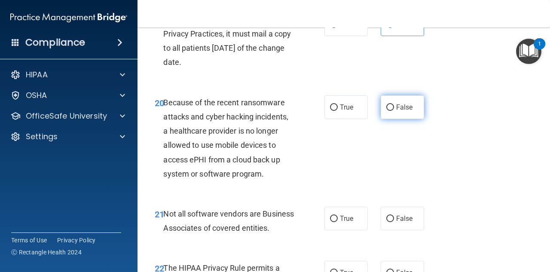
click at [391, 119] on label "False" at bounding box center [402, 107] width 43 height 24
click at [391, 111] on input "False" at bounding box center [391, 107] width 8 height 6
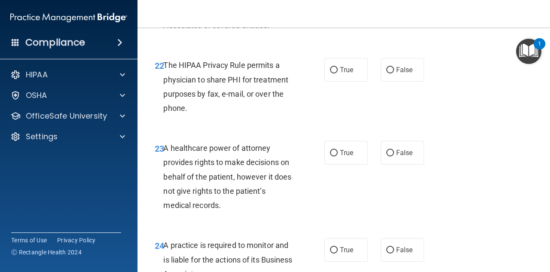
scroll to position [1935, 0]
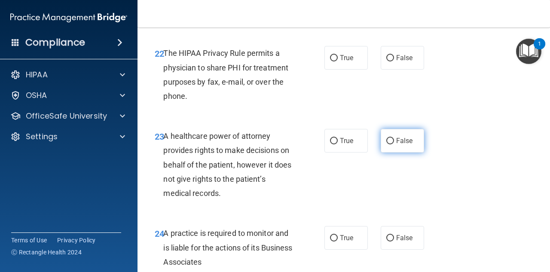
click at [387, 144] on input "False" at bounding box center [391, 141] width 8 height 6
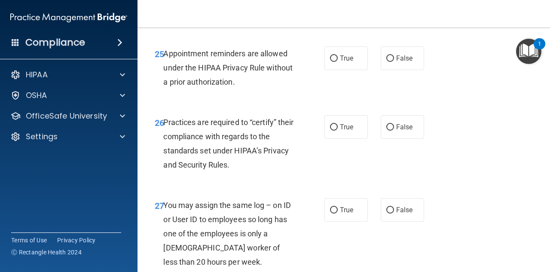
scroll to position [2193, 0]
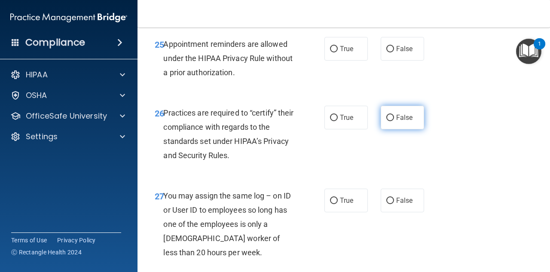
click at [388, 121] on input "False" at bounding box center [391, 118] width 8 height 6
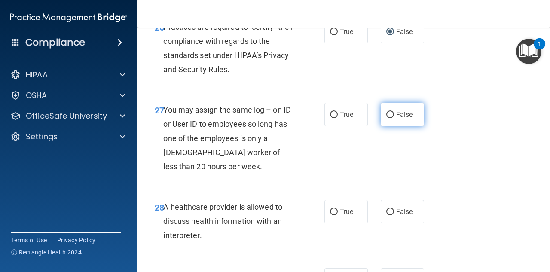
click at [381, 126] on label "False" at bounding box center [402, 115] width 43 height 24
click at [387, 118] on input "False" at bounding box center [391, 115] width 8 height 6
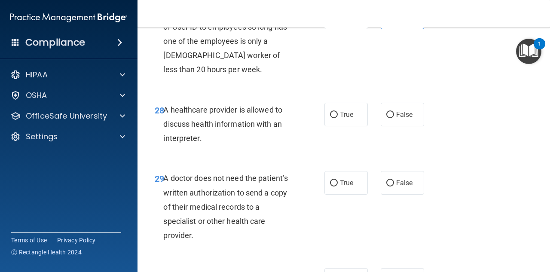
scroll to position [2408, 0]
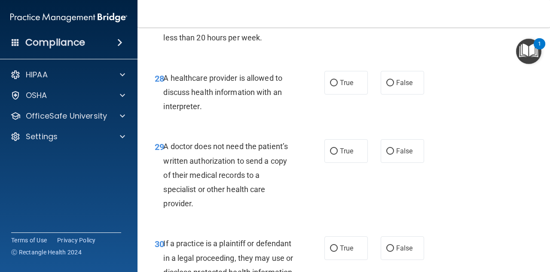
click at [325, 163] on div "True False" at bounding box center [377, 151] width 104 height 24
click at [335, 163] on label "True" at bounding box center [346, 151] width 43 height 24
click at [335, 155] on input "True" at bounding box center [334, 151] width 8 height 6
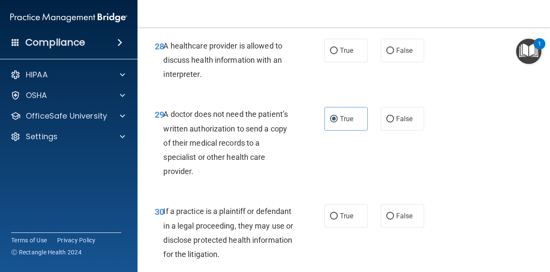
scroll to position [2529, 0]
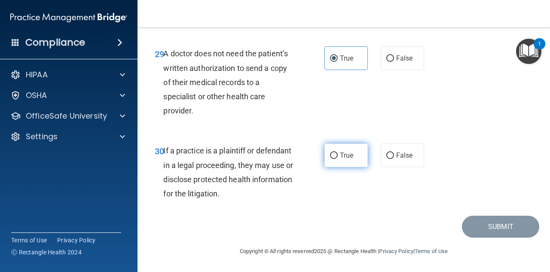
click at [341, 155] on span "True" at bounding box center [346, 155] width 13 height 8
click at [338, 155] on input "True" at bounding box center [334, 156] width 8 height 6
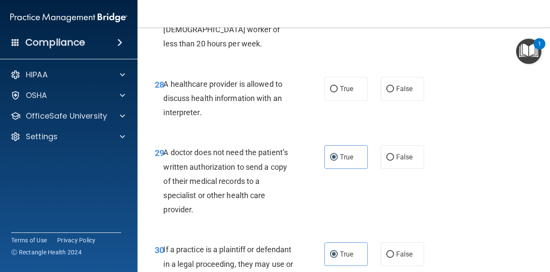
scroll to position [2400, 0]
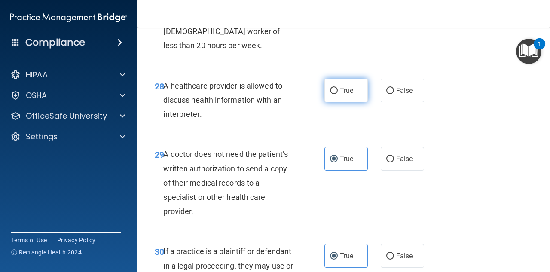
click at [337, 102] on label "True" at bounding box center [346, 91] width 43 height 24
click at [337, 94] on input "True" at bounding box center [334, 91] width 8 height 6
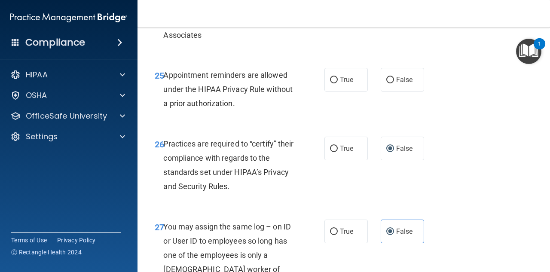
scroll to position [2142, 0]
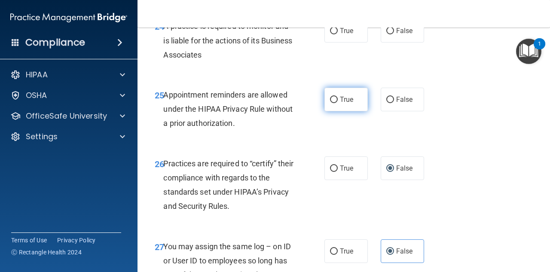
click at [336, 111] on label "True" at bounding box center [346, 100] width 43 height 24
click at [336, 103] on input "True" at bounding box center [334, 100] width 8 height 6
click at [387, 103] on input "False" at bounding box center [391, 100] width 8 height 6
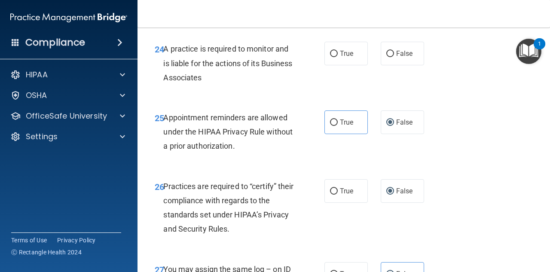
scroll to position [2099, 0]
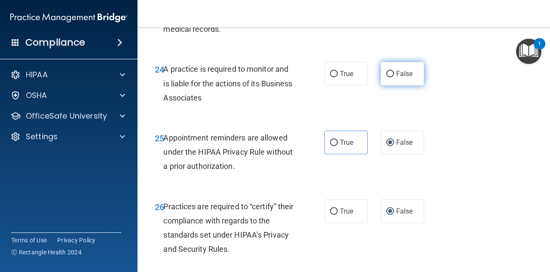
click at [381, 86] on label "False" at bounding box center [402, 74] width 43 height 24
click at [387, 77] on input "False" at bounding box center [391, 74] width 8 height 6
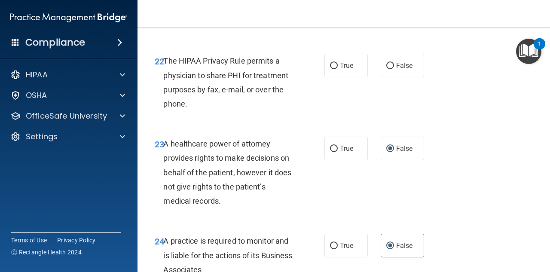
scroll to position [1884, 0]
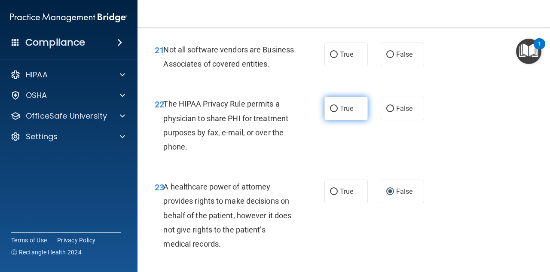
click at [336, 120] on label "True" at bounding box center [346, 109] width 43 height 24
click at [336, 112] on input "True" at bounding box center [334, 109] width 8 height 6
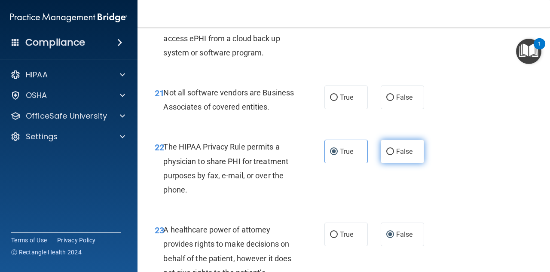
click at [381, 163] on label "False" at bounding box center [402, 152] width 43 height 24
click at [387, 155] on input "False" at bounding box center [391, 152] width 8 height 6
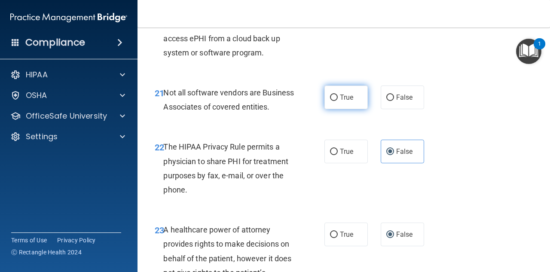
click at [345, 107] on label "True" at bounding box center [346, 98] width 43 height 24
click at [338, 101] on input "True" at bounding box center [334, 98] width 8 height 6
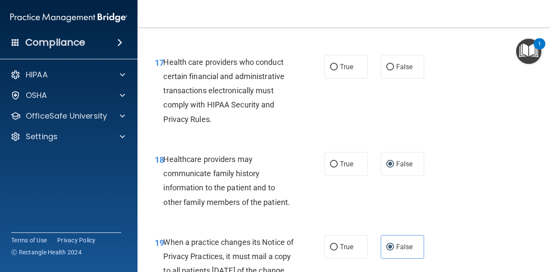
scroll to position [1454, 0]
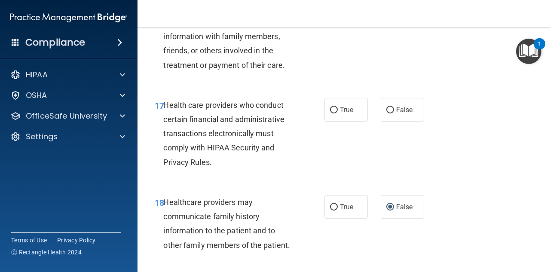
click at [321, 122] on div "17 Health care providers who conduct certain financial and administrative trans…" at bounding box center [240, 136] width 196 height 76
click at [325, 122] on label "True" at bounding box center [346, 110] width 43 height 24
click at [330, 114] on input "True" at bounding box center [334, 110] width 8 height 6
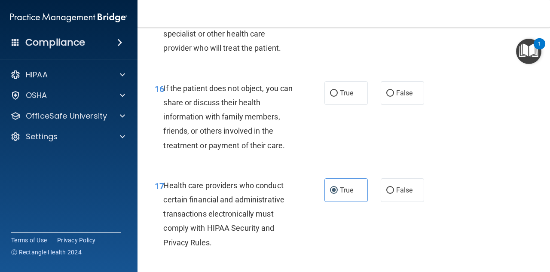
scroll to position [1368, 0]
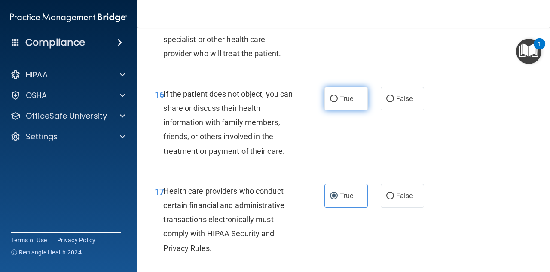
click at [335, 110] on label "True" at bounding box center [346, 99] width 43 height 24
click at [335, 102] on input "True" at bounding box center [334, 99] width 8 height 6
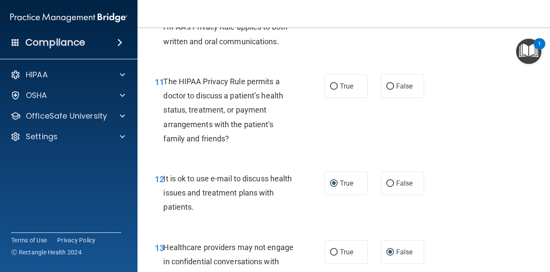
scroll to position [895, 0]
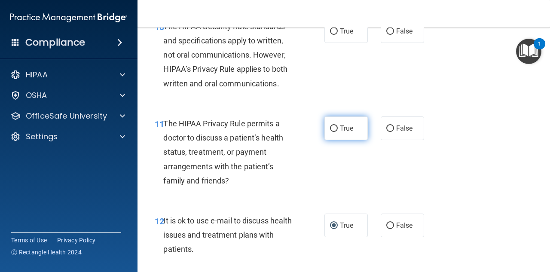
click at [340, 125] on span "True" at bounding box center [346, 128] width 13 height 8
click at [338, 126] on input "True" at bounding box center [334, 129] width 8 height 6
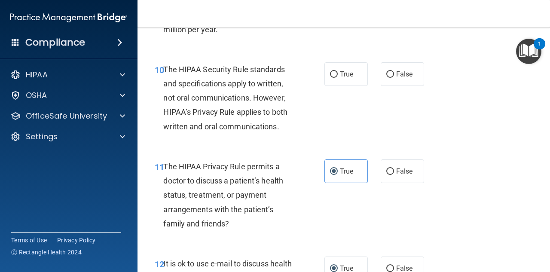
scroll to position [809, 0]
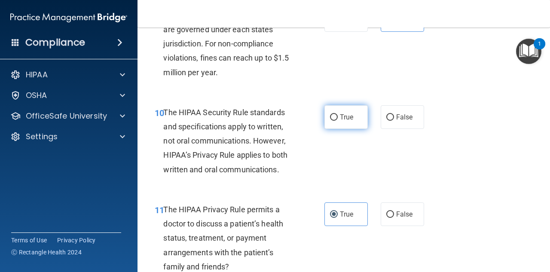
click at [344, 122] on label "True" at bounding box center [346, 117] width 43 height 24
click at [338, 121] on input "True" at bounding box center [334, 117] width 8 height 6
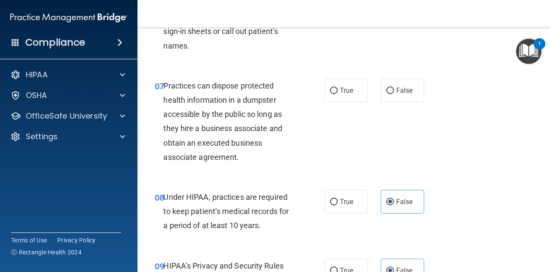
scroll to position [551, 0]
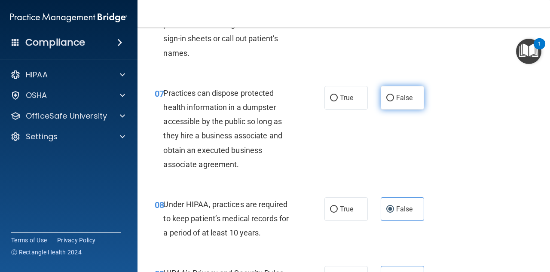
click at [396, 101] on span "False" at bounding box center [404, 98] width 17 height 8
click at [394, 101] on input "False" at bounding box center [391, 98] width 8 height 6
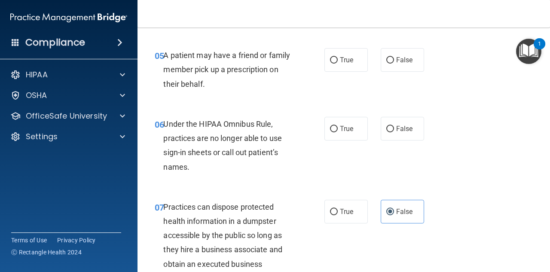
scroll to position [422, 0]
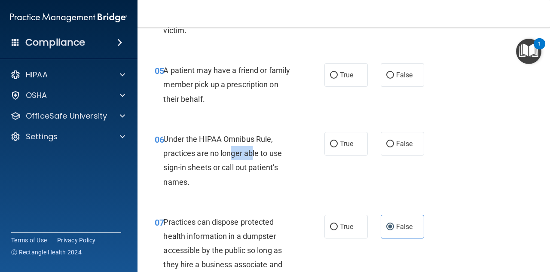
drag, startPoint x: 252, startPoint y: 152, endPoint x: 207, endPoint y: 154, distance: 45.2
click at [219, 153] on span "Under the HIPAA Omnibus Rule, practices are no longer able to use sign-in sheet…" at bounding box center [222, 161] width 119 height 52
click at [229, 188] on div "Under the HIPAA Omnibus Rule, practices are no longer able to use sign-in sheet…" at bounding box center [231, 160] width 137 height 57
click at [389, 149] on label "False" at bounding box center [402, 144] width 43 height 24
click at [389, 147] on input "False" at bounding box center [391, 144] width 8 height 6
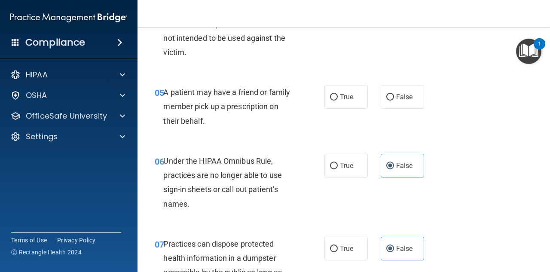
scroll to position [379, 0]
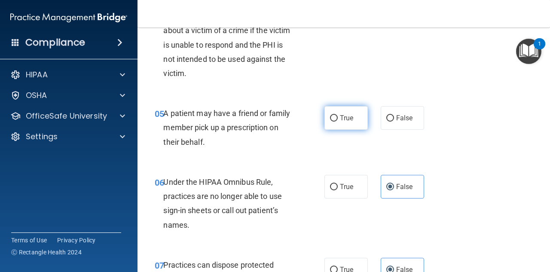
click at [345, 117] on span "True" at bounding box center [346, 118] width 13 height 8
click at [338, 117] on input "True" at bounding box center [334, 118] width 8 height 6
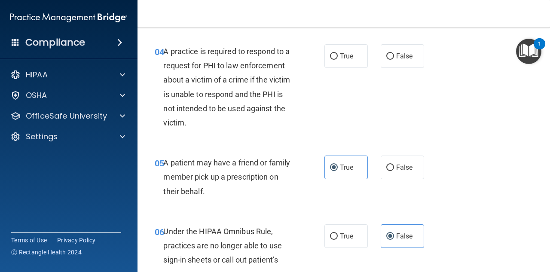
scroll to position [336, 0]
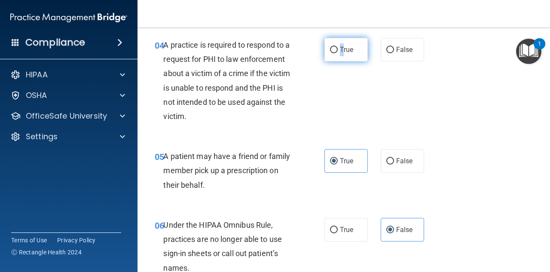
click at [340, 49] on span "True" at bounding box center [346, 50] width 13 height 8
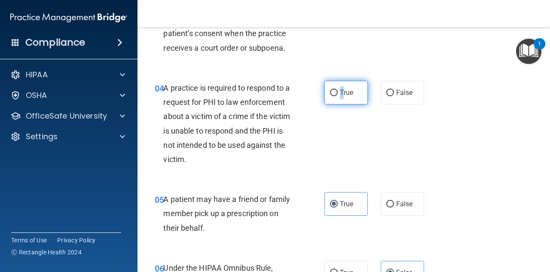
click at [330, 90] on input "True" at bounding box center [334, 93] width 8 height 6
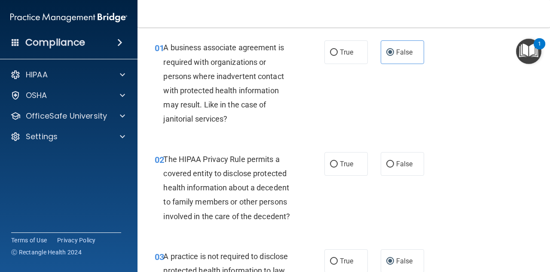
scroll to position [0, 0]
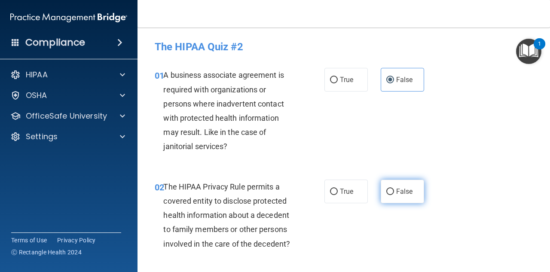
click at [389, 193] on input "False" at bounding box center [391, 192] width 8 height 6
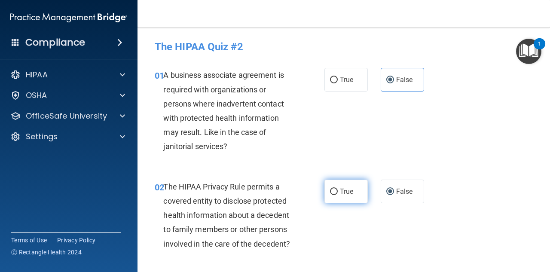
click at [337, 200] on label "True" at bounding box center [346, 192] width 43 height 24
click at [337, 195] on input "True" at bounding box center [334, 192] width 8 height 6
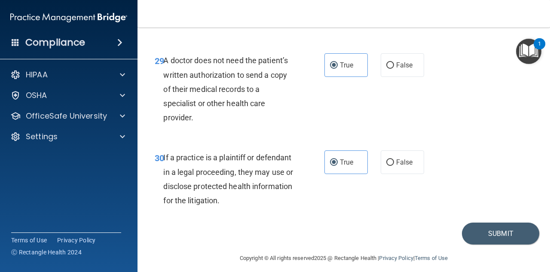
scroll to position [2529, 0]
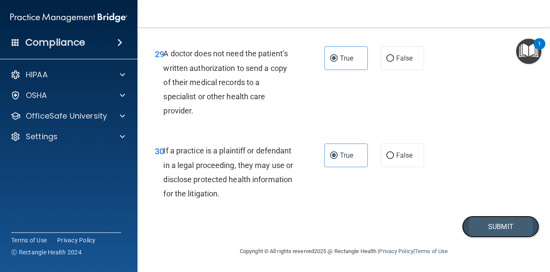
click at [498, 226] on button "Submit" at bounding box center [500, 227] width 77 height 22
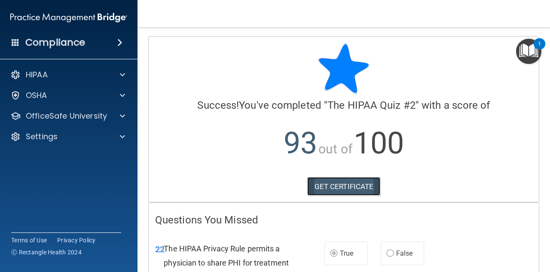
click at [358, 189] on link "GET CERTIFICATE" at bounding box center [344, 186] width 74 height 19
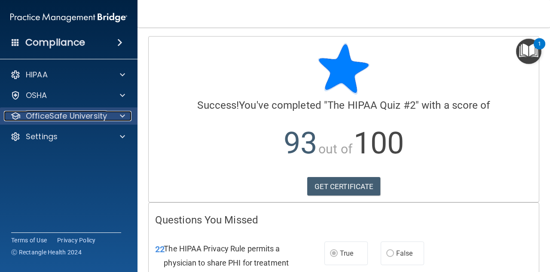
click at [111, 116] on div at bounding box center [120, 116] width 21 height 10
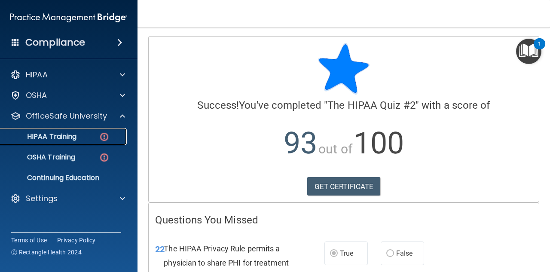
click at [96, 138] on div "HIPAA Training" at bounding box center [64, 136] width 117 height 9
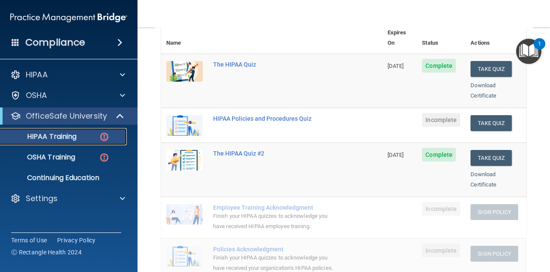
scroll to position [86, 0]
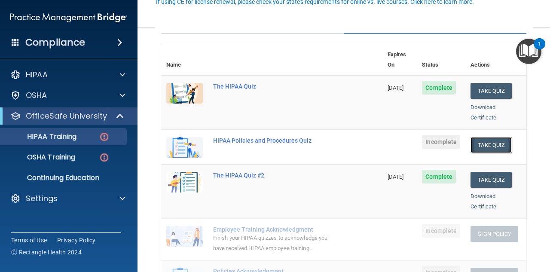
click at [477, 137] on button "Take Quiz" at bounding box center [491, 145] width 41 height 16
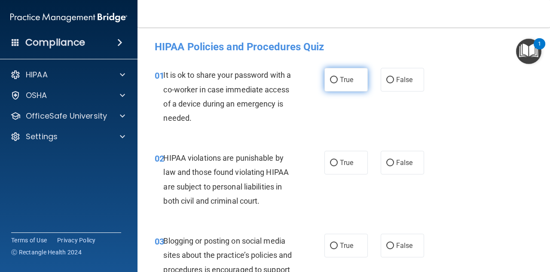
click at [341, 79] on span "True" at bounding box center [346, 80] width 13 height 8
click at [338, 79] on input "True" at bounding box center [334, 80] width 8 height 6
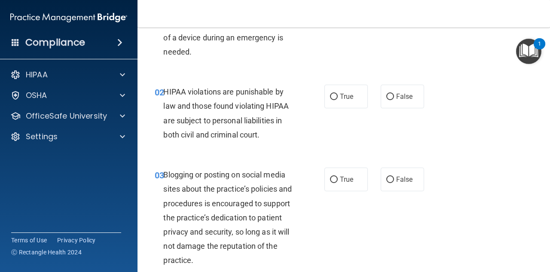
scroll to position [86, 0]
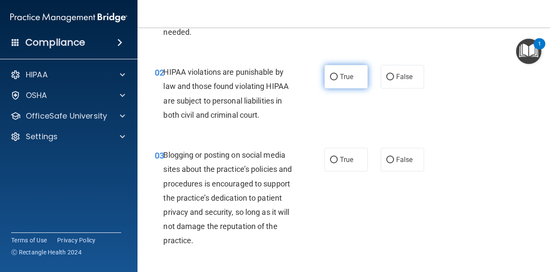
click at [328, 81] on label "True" at bounding box center [346, 77] width 43 height 24
click at [330, 80] on input "True" at bounding box center [334, 77] width 8 height 6
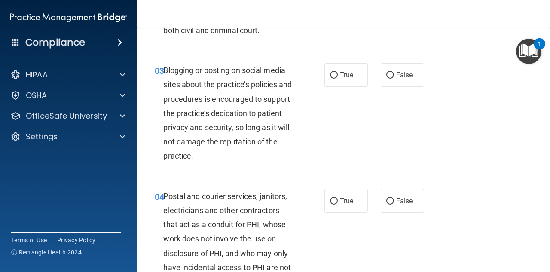
scroll to position [172, 0]
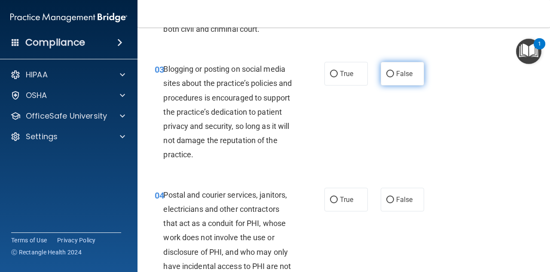
click at [399, 75] on span "False" at bounding box center [404, 74] width 17 height 8
click at [394, 75] on input "False" at bounding box center [391, 74] width 8 height 6
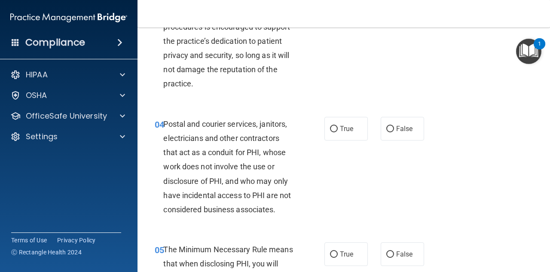
scroll to position [258, 0]
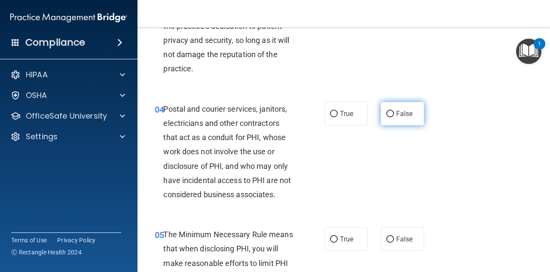
click at [387, 116] on input "False" at bounding box center [391, 114] width 8 height 6
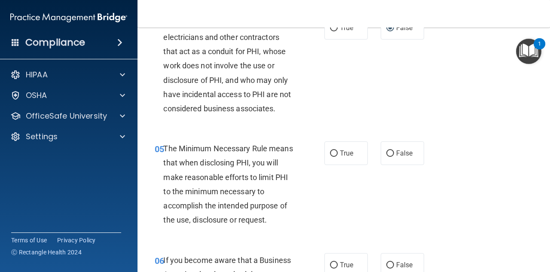
scroll to position [387, 0]
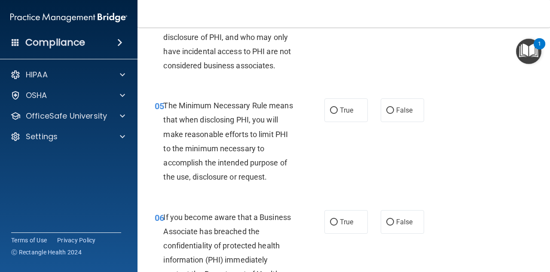
click at [381, 112] on label "False" at bounding box center [402, 110] width 43 height 24
click at [387, 112] on input "False" at bounding box center [391, 110] width 8 height 6
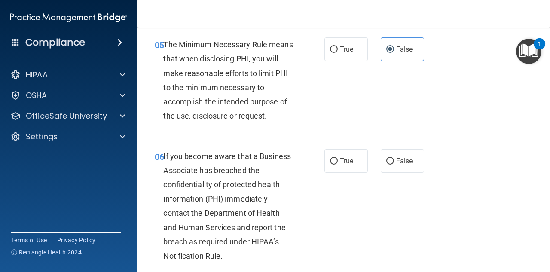
scroll to position [473, 0]
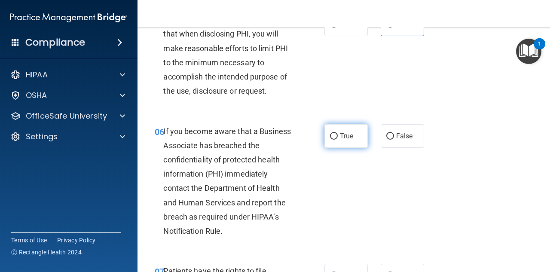
click at [338, 143] on label "True" at bounding box center [346, 136] width 43 height 24
click at [338, 140] on input "True" at bounding box center [334, 136] width 8 height 6
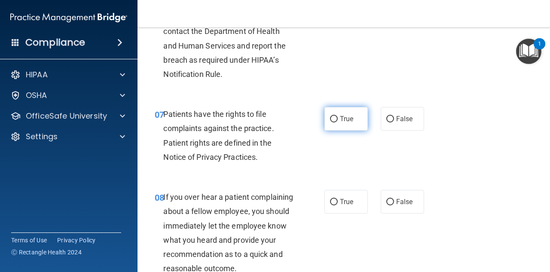
scroll to position [645, 0]
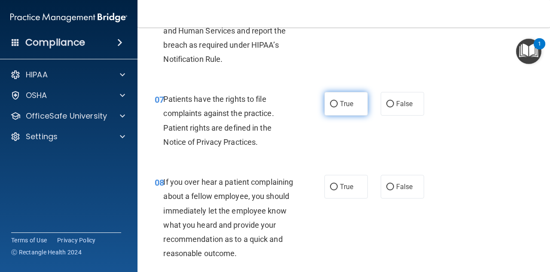
click at [334, 112] on label "True" at bounding box center [346, 104] width 43 height 24
click at [334, 107] on input "True" at bounding box center [334, 104] width 8 height 6
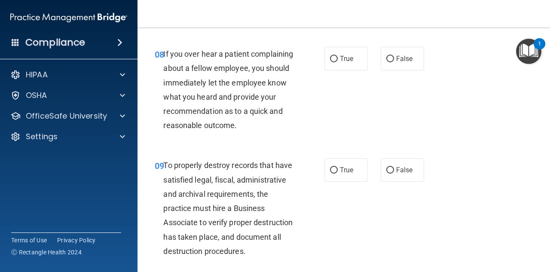
scroll to position [774, 0]
click at [345, 62] on label "True" at bounding box center [346, 58] width 43 height 24
click at [338, 61] on input "True" at bounding box center [334, 58] width 8 height 6
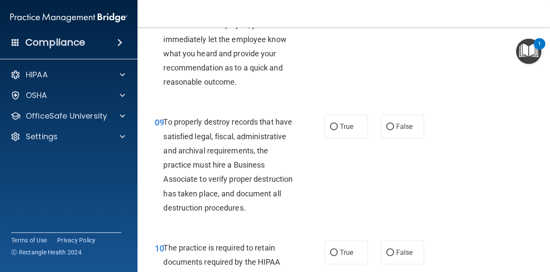
scroll to position [817, 0]
click at [399, 130] on span "False" at bounding box center [404, 126] width 17 height 8
click at [394, 130] on input "False" at bounding box center [391, 126] width 8 height 6
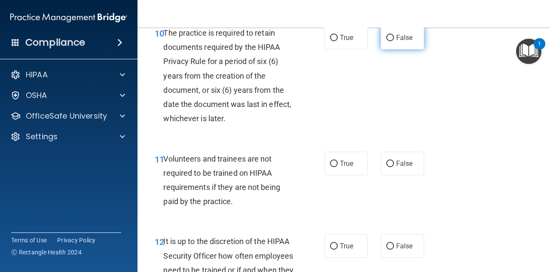
scroll to position [1032, 0]
click at [347, 49] on label "True" at bounding box center [346, 37] width 43 height 24
click at [338, 41] on input "True" at bounding box center [334, 37] width 8 height 6
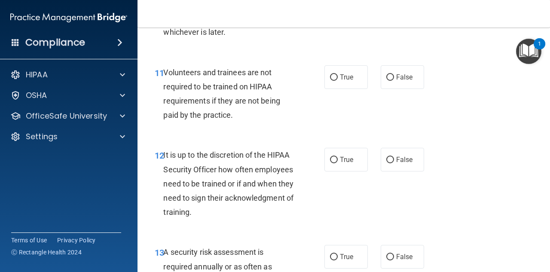
scroll to position [1161, 0]
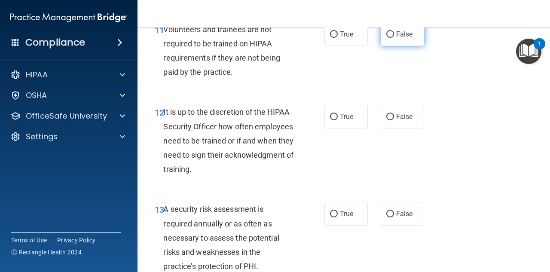
click at [389, 46] on label "False" at bounding box center [402, 34] width 43 height 24
click at [389, 38] on input "False" at bounding box center [391, 34] width 8 height 6
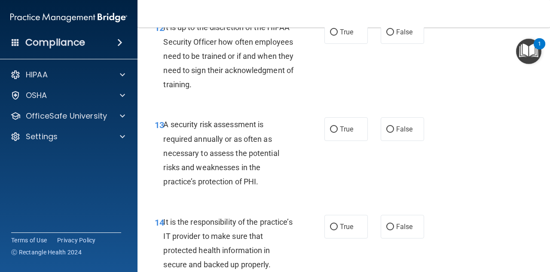
scroll to position [1247, 0]
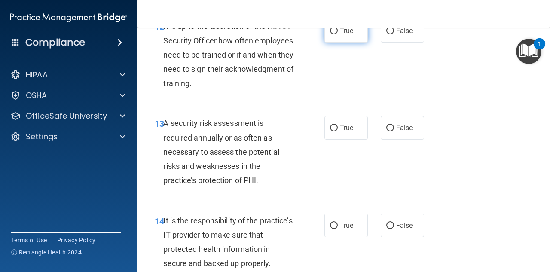
click at [328, 43] on label "True" at bounding box center [346, 31] width 43 height 24
click at [330, 34] on input "True" at bounding box center [334, 31] width 8 height 6
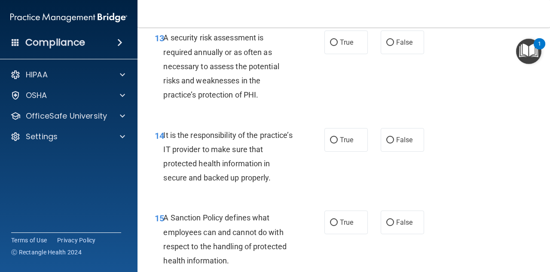
scroll to position [1333, 0]
click at [341, 54] on label "True" at bounding box center [346, 42] width 43 height 24
click at [338, 46] on input "True" at bounding box center [334, 42] width 8 height 6
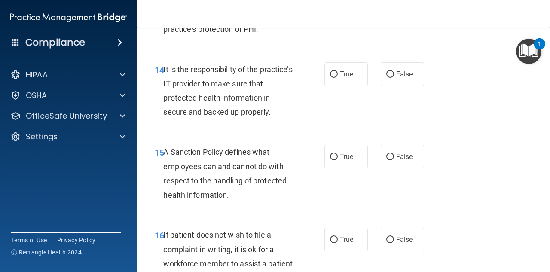
scroll to position [1419, 0]
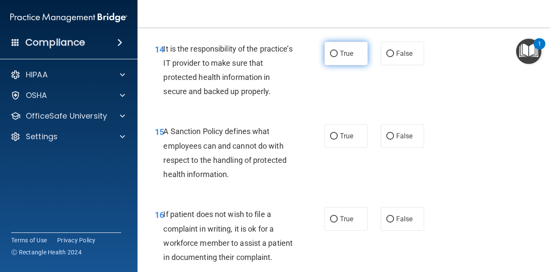
click at [347, 58] on span "True" at bounding box center [346, 53] width 13 height 8
click at [338, 57] on input "True" at bounding box center [334, 54] width 8 height 6
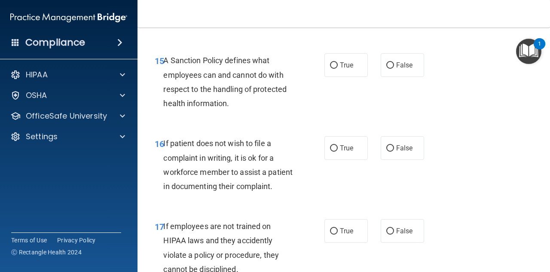
scroll to position [1505, 0]
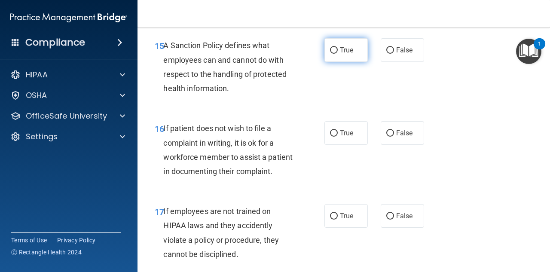
click at [325, 62] on label "True" at bounding box center [346, 50] width 43 height 24
click at [330, 54] on input "True" at bounding box center [334, 50] width 8 height 6
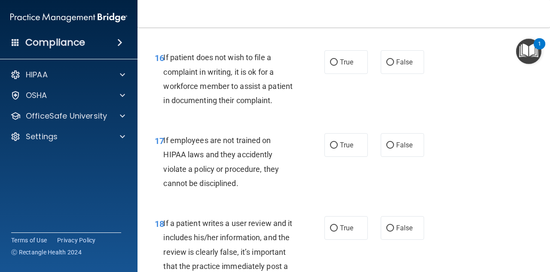
scroll to position [1591, 0]
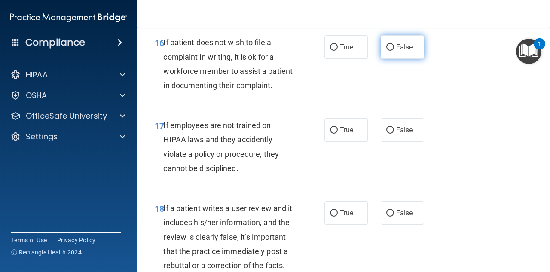
click at [391, 59] on label "False" at bounding box center [402, 47] width 43 height 24
click at [391, 51] on input "False" at bounding box center [391, 47] width 8 height 6
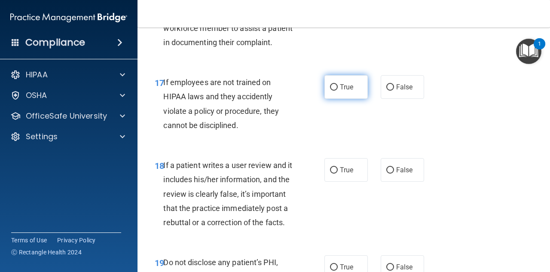
click at [325, 99] on label "True" at bounding box center [346, 87] width 43 height 24
click at [330, 91] on input "True" at bounding box center [334, 87] width 8 height 6
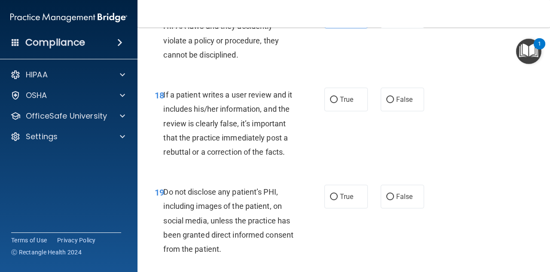
scroll to position [1720, 0]
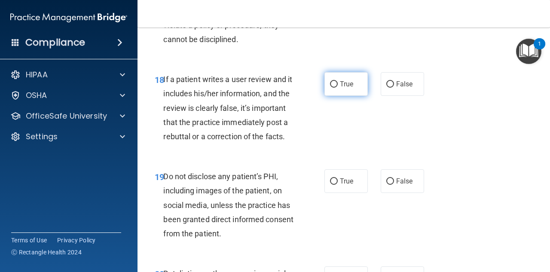
click at [341, 88] on span "True" at bounding box center [346, 84] width 13 height 8
click at [338, 88] on input "True" at bounding box center [334, 84] width 8 height 6
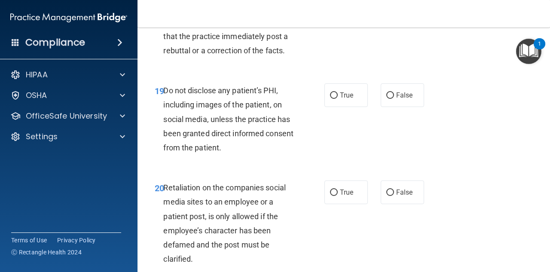
scroll to position [1849, 0]
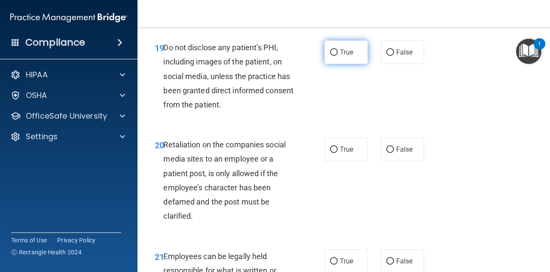
click at [333, 56] on input "True" at bounding box center [334, 52] width 8 height 6
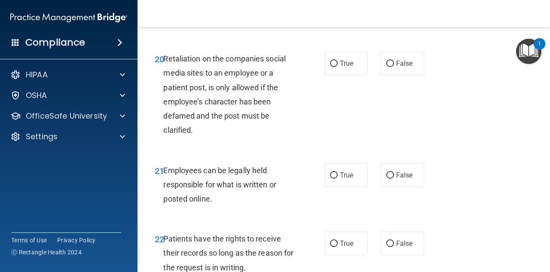
scroll to position [1978, 0]
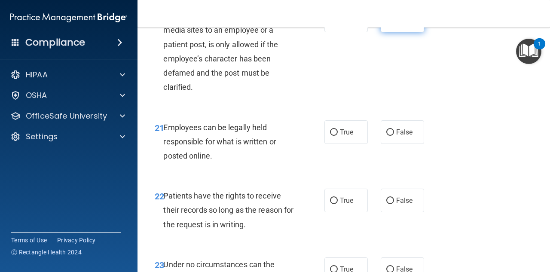
click at [391, 32] on label "False" at bounding box center [402, 21] width 43 height 24
click at [391, 24] on input "False" at bounding box center [391, 21] width 8 height 6
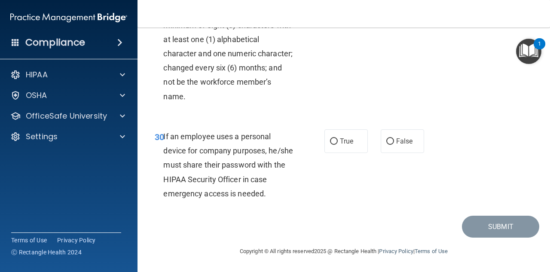
scroll to position [2800, 0]
click at [330, 139] on input "True" at bounding box center [334, 141] width 8 height 6
click at [387, 139] on input "False" at bounding box center [391, 141] width 8 height 6
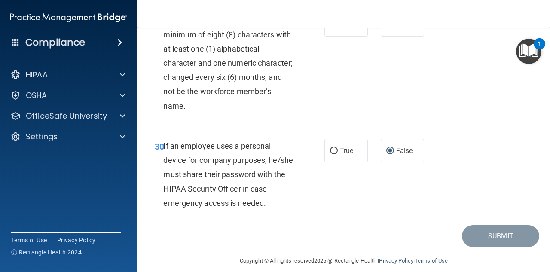
scroll to position [2714, 0]
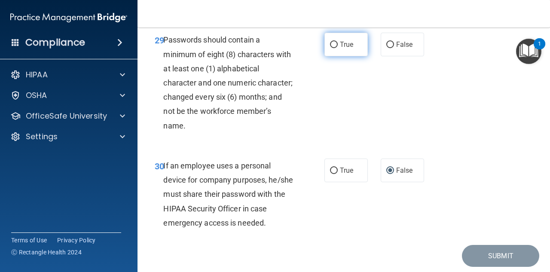
click at [353, 56] on label "True" at bounding box center [346, 45] width 43 height 24
click at [338, 48] on input "True" at bounding box center [334, 45] width 8 height 6
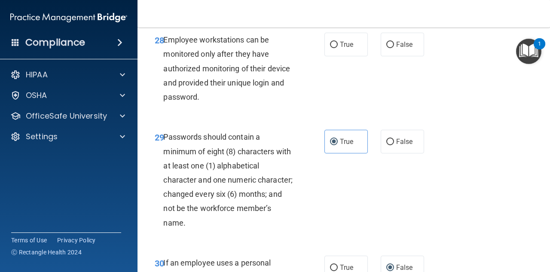
scroll to position [2585, 0]
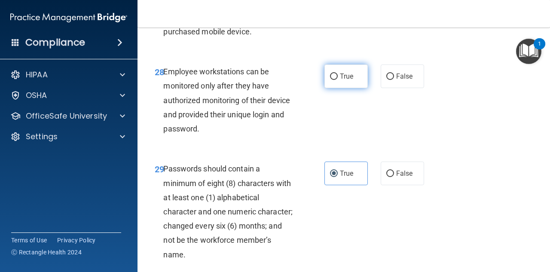
click at [333, 80] on input "True" at bounding box center [334, 77] width 8 height 6
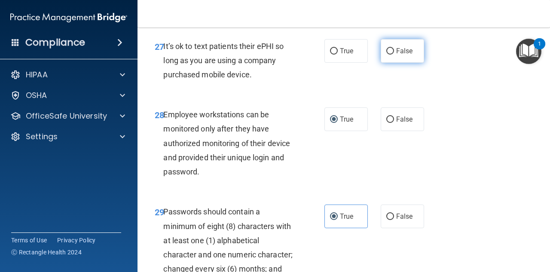
click at [388, 55] on input "False" at bounding box center [391, 51] width 8 height 6
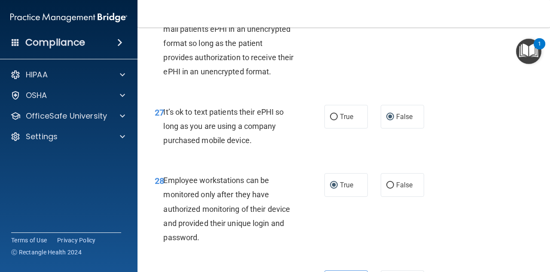
scroll to position [2456, 0]
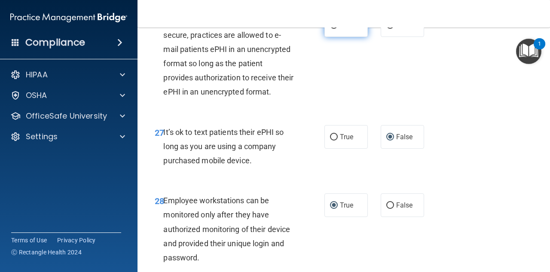
click at [341, 29] on span "True" at bounding box center [346, 25] width 13 height 8
click at [338, 29] on input "True" at bounding box center [334, 25] width 8 height 6
click at [276, 96] on span "Even though regular email is not secure, practices are allowed to e-mail patien…" at bounding box center [228, 56] width 130 height 80
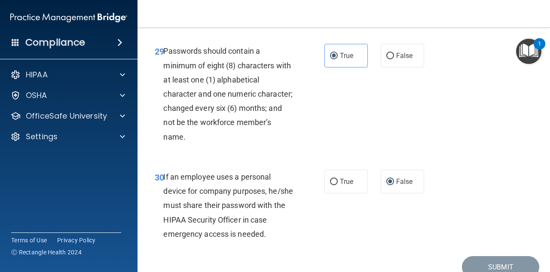
scroll to position [2800, 0]
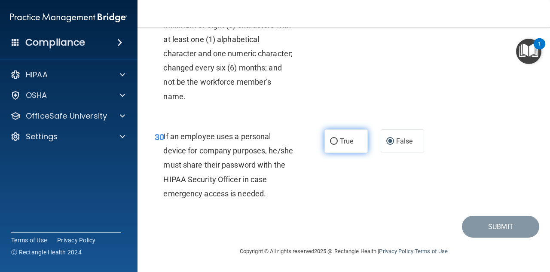
click at [341, 144] on span "True" at bounding box center [346, 141] width 13 height 8
click at [338, 144] on input "True" at bounding box center [334, 141] width 8 height 6
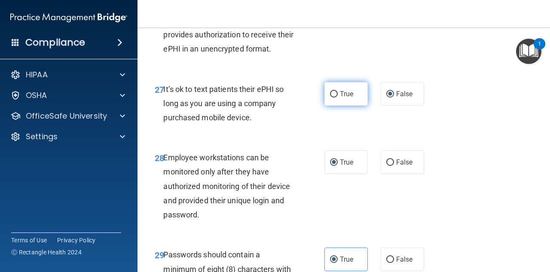
click at [336, 106] on label "True" at bounding box center [346, 94] width 43 height 24
click at [336, 98] on input "True" at bounding box center [334, 94] width 8 height 6
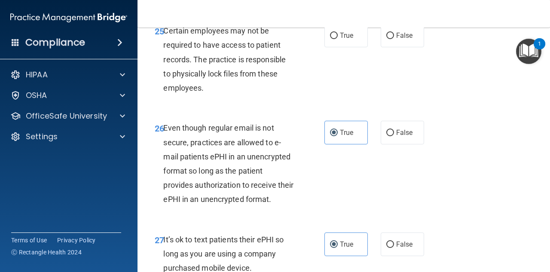
scroll to position [2327, 0]
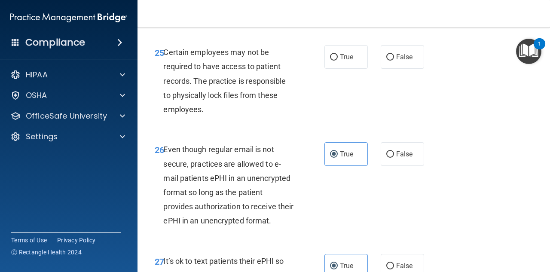
click at [326, 121] on div "25 Certain employees may not be required to have access to patient records. The…" at bounding box center [240, 83] width 196 height 76
click at [326, 69] on label "True" at bounding box center [346, 57] width 43 height 24
click at [330, 61] on input "True" at bounding box center [334, 57] width 8 height 6
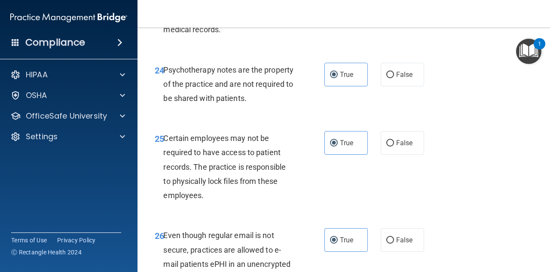
click at [336, 18] on label "True" at bounding box center [346, 6] width 43 height 24
click at [336, 9] on input "True" at bounding box center [334, 6] width 8 height 6
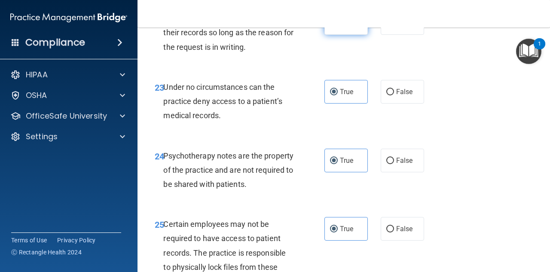
click at [334, 27] on input "True" at bounding box center [334, 23] width 8 height 6
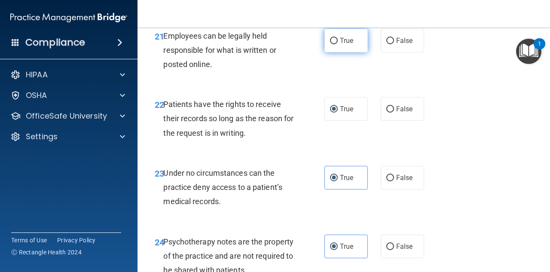
click at [336, 52] on label "True" at bounding box center [346, 41] width 43 height 24
click at [336, 44] on input "True" at bounding box center [334, 41] width 8 height 6
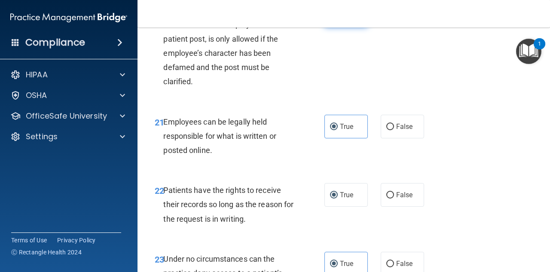
click at [326, 27] on label "True" at bounding box center [346, 15] width 43 height 24
click at [330, 18] on input "True" at bounding box center [334, 15] width 8 height 6
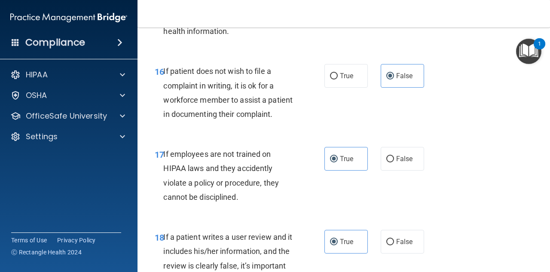
scroll to position [1510, 0]
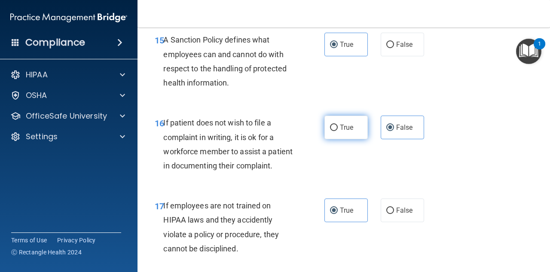
click at [335, 139] on label "True" at bounding box center [346, 128] width 43 height 24
click at [335, 131] on input "True" at bounding box center [334, 128] width 8 height 6
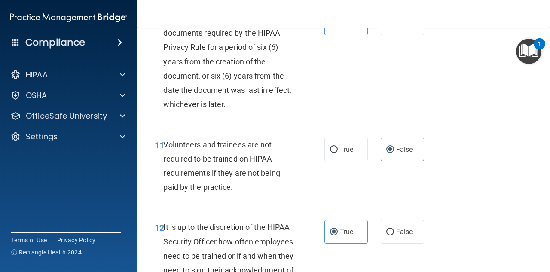
scroll to position [1080, 0]
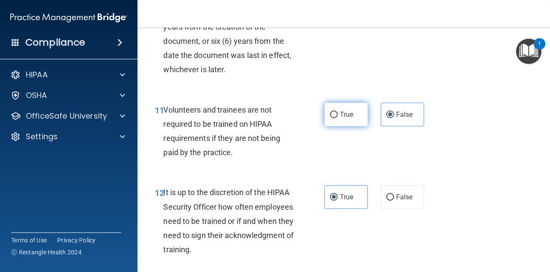
click at [335, 126] on label "True" at bounding box center [346, 115] width 43 height 24
click at [335, 118] on input "True" at bounding box center [334, 115] width 8 height 6
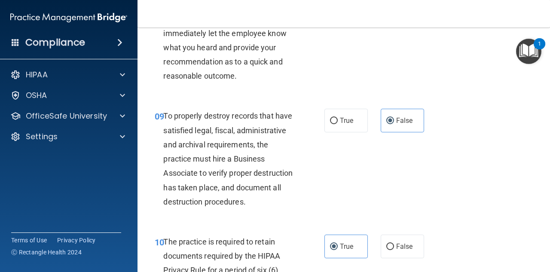
click at [341, 154] on div "09 To properly destroy records that have satisfied legal, fiscal, administrativ…" at bounding box center [343, 161] width 391 height 126
click at [336, 132] on label "True" at bounding box center [346, 121] width 43 height 24
click at [336, 124] on input "True" at bounding box center [334, 121] width 8 height 6
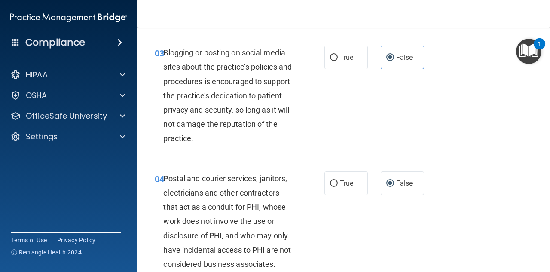
scroll to position [307, 0]
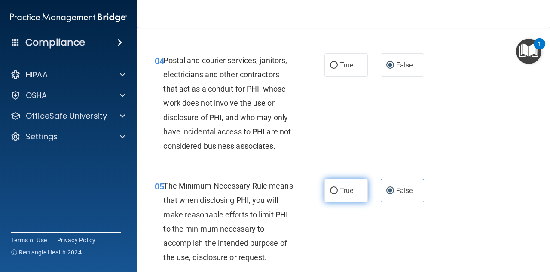
click at [340, 190] on span "True" at bounding box center [346, 191] width 13 height 8
click at [337, 190] on input "True" at bounding box center [334, 191] width 8 height 6
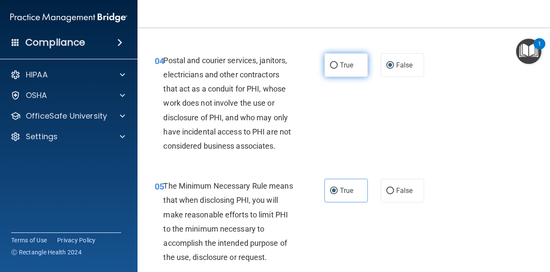
click at [326, 65] on label "True" at bounding box center [346, 65] width 43 height 24
click at [330, 65] on input "True" at bounding box center [334, 65] width 8 height 6
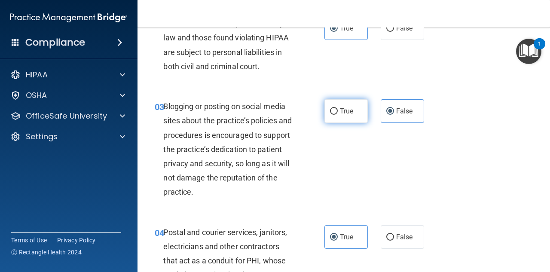
click at [336, 110] on label "True" at bounding box center [346, 111] width 43 height 24
click at [336, 110] on input "True" at bounding box center [334, 111] width 8 height 6
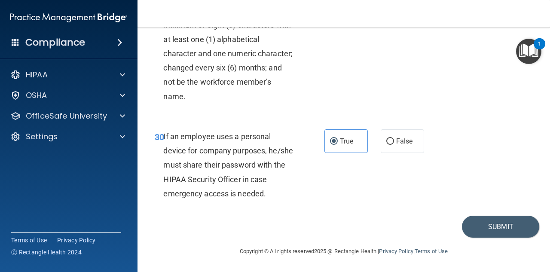
scroll to position [2800, 0]
click at [474, 229] on button "Submit" at bounding box center [500, 227] width 77 height 22
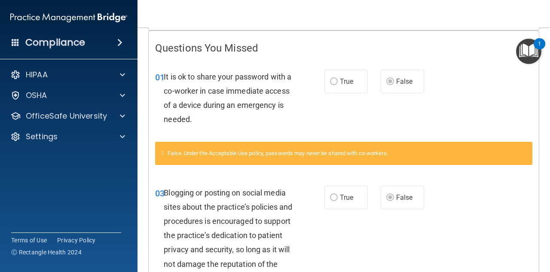
scroll to position [129, 0]
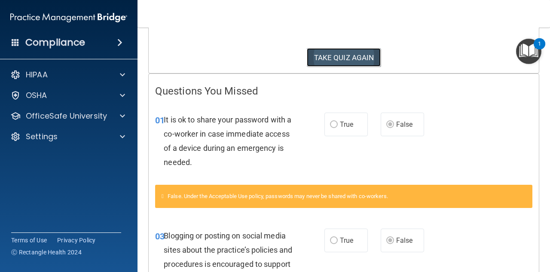
click at [341, 58] on button "TAKE QUIZ AGAIN" at bounding box center [344, 57] width 74 height 19
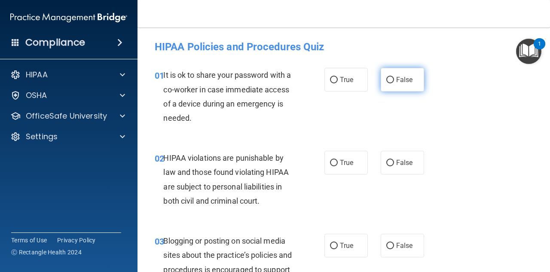
click at [396, 83] on span "False" at bounding box center [404, 80] width 17 height 8
click at [393, 83] on input "False" at bounding box center [391, 80] width 8 height 6
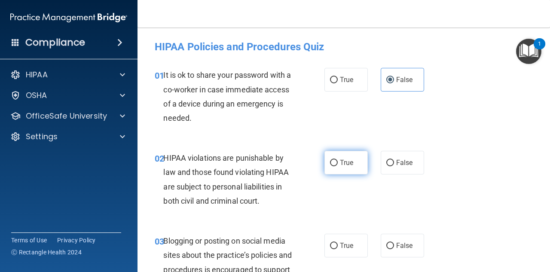
click at [345, 151] on div "02 HIPAA violations are punishable by law and those found violating HIPAA are s…" at bounding box center [343, 181] width 391 height 83
click at [347, 156] on label "True" at bounding box center [346, 163] width 43 height 24
click at [338, 160] on input "True" at bounding box center [334, 163] width 8 height 6
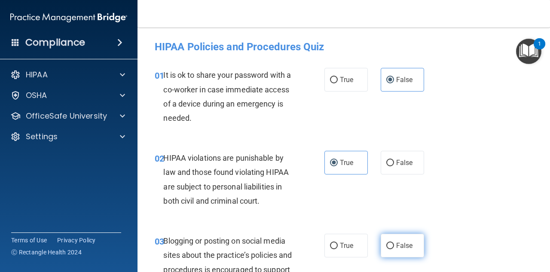
click at [407, 254] on label "False" at bounding box center [402, 246] width 43 height 24
click at [394, 249] on input "False" at bounding box center [391, 246] width 8 height 6
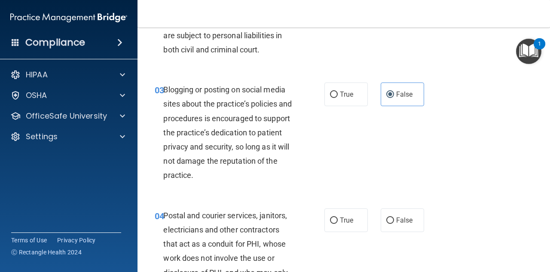
scroll to position [172, 0]
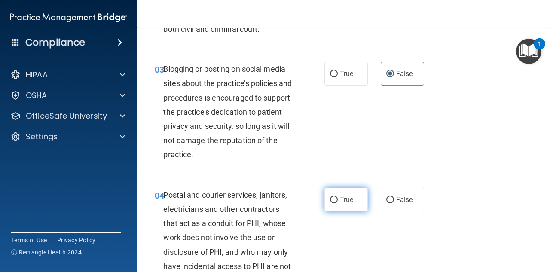
click at [351, 195] on label "True" at bounding box center [346, 200] width 43 height 24
click at [338, 197] on input "True" at bounding box center [334, 200] width 8 height 6
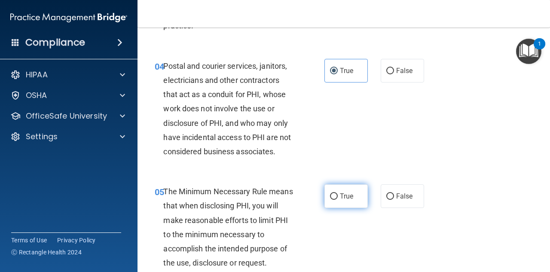
click at [349, 196] on span "True" at bounding box center [346, 196] width 13 height 8
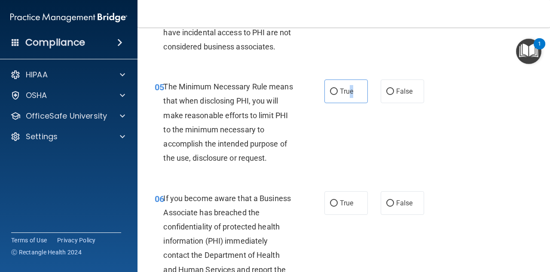
scroll to position [430, 0]
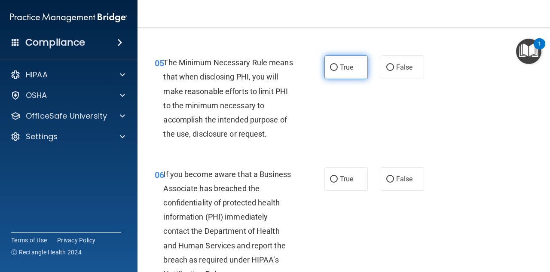
click at [342, 69] on span "True" at bounding box center [346, 67] width 13 height 8
click at [338, 69] on input "True" at bounding box center [334, 67] width 8 height 6
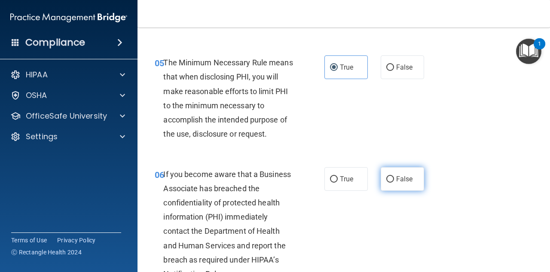
click at [410, 184] on label "False" at bounding box center [402, 179] width 43 height 24
click at [394, 183] on input "False" at bounding box center [391, 179] width 8 height 6
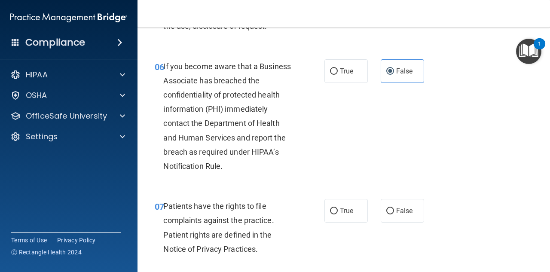
scroll to position [559, 0]
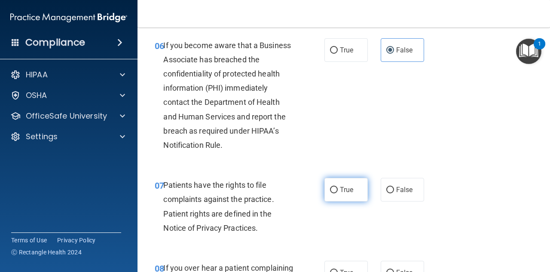
click at [335, 201] on label "True" at bounding box center [346, 190] width 43 height 24
click at [335, 193] on input "True" at bounding box center [334, 190] width 8 height 6
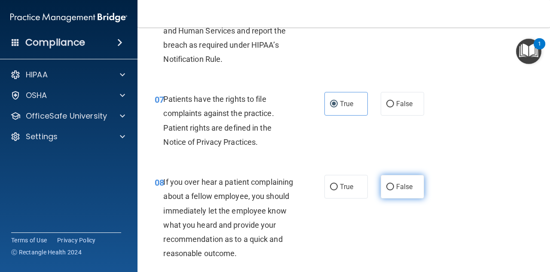
click at [402, 190] on span "False" at bounding box center [404, 187] width 17 height 8
click at [394, 190] on input "False" at bounding box center [391, 187] width 8 height 6
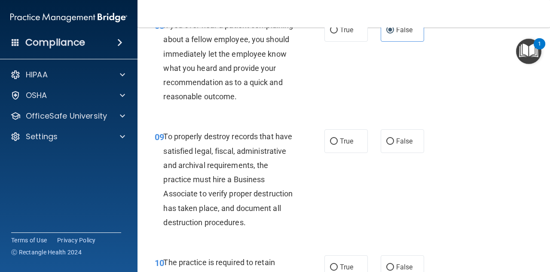
scroll to position [817, 0]
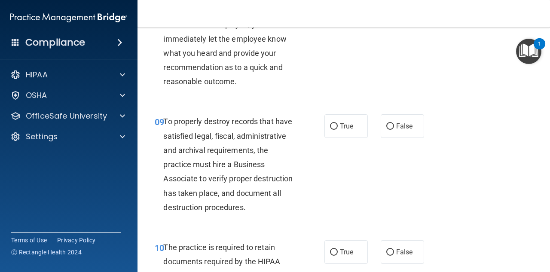
click at [372, 138] on div "True False" at bounding box center [377, 126] width 104 height 24
click at [385, 129] on label "False" at bounding box center [402, 126] width 43 height 24
click at [387, 129] on input "False" at bounding box center [391, 126] width 8 height 6
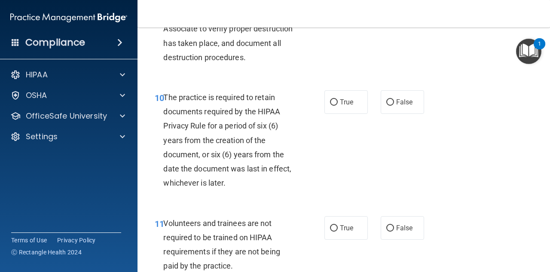
scroll to position [989, 0]
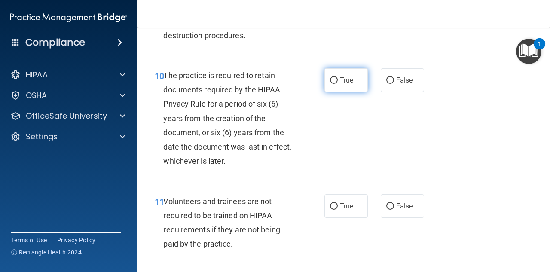
click at [330, 84] on input "True" at bounding box center [334, 80] width 8 height 6
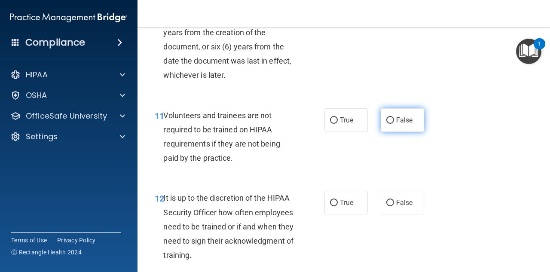
click at [399, 132] on label "False" at bounding box center [402, 120] width 43 height 24
click at [394, 124] on input "False" at bounding box center [391, 120] width 8 height 6
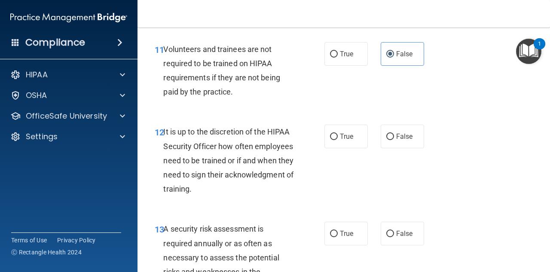
scroll to position [1161, 0]
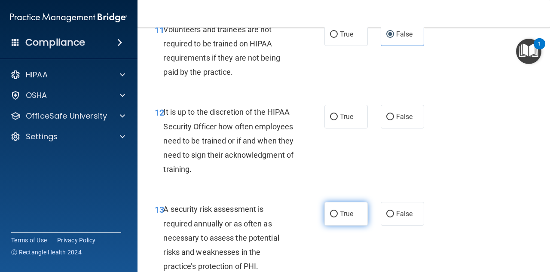
click at [327, 226] on label "True" at bounding box center [346, 214] width 43 height 24
click at [330, 218] on input "True" at bounding box center [334, 214] width 8 height 6
click at [390, 218] on input "False" at bounding box center [391, 214] width 8 height 6
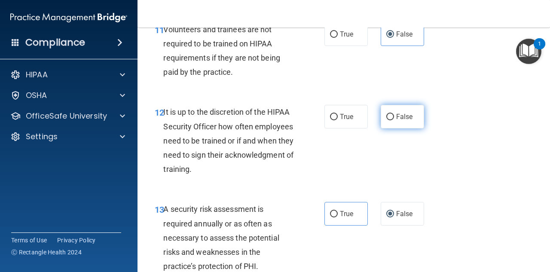
click at [405, 121] on span "False" at bounding box center [404, 117] width 17 height 8
click at [394, 120] on input "False" at bounding box center [391, 117] width 8 height 6
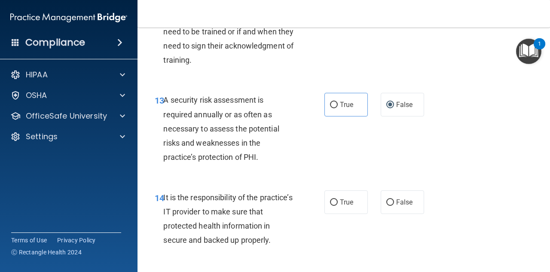
scroll to position [1290, 0]
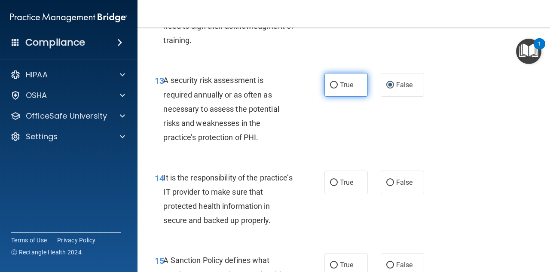
click at [333, 97] on label "True" at bounding box center [346, 85] width 43 height 24
click at [333, 89] on input "True" at bounding box center [334, 85] width 8 height 6
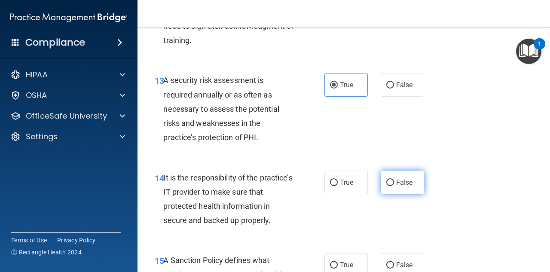
click at [403, 187] on span "False" at bounding box center [404, 182] width 17 height 8
click at [394, 186] on input "False" at bounding box center [391, 183] width 8 height 6
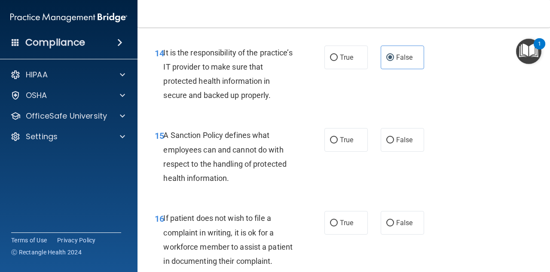
scroll to position [1419, 0]
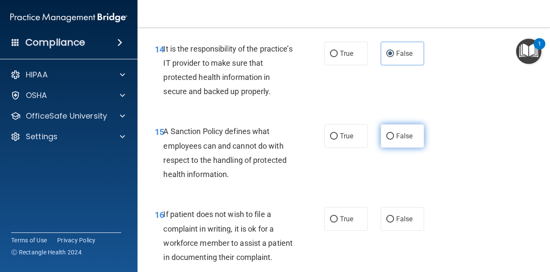
click at [402, 148] on label "False" at bounding box center [402, 136] width 43 height 24
click at [394, 140] on input "False" at bounding box center [391, 136] width 8 height 6
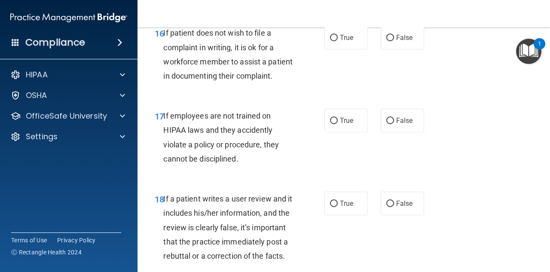
scroll to position [1634, 0]
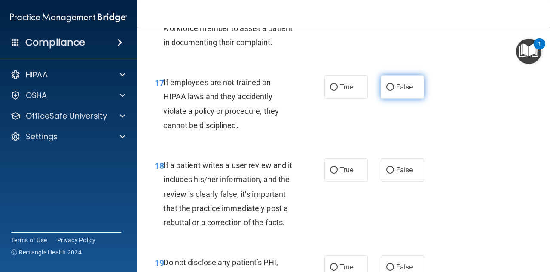
click at [400, 91] on span "False" at bounding box center [404, 87] width 17 height 8
click at [394, 91] on input "False" at bounding box center [391, 87] width 8 height 6
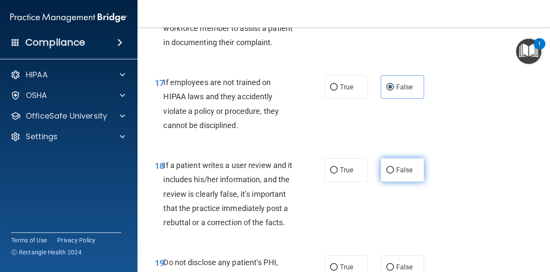
click at [402, 174] on span "False" at bounding box center [404, 170] width 17 height 8
click at [394, 174] on input "False" at bounding box center [391, 170] width 8 height 6
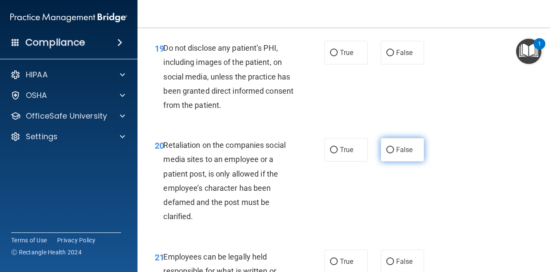
scroll to position [1849, 0]
click at [396, 161] on label "False" at bounding box center [402, 150] width 43 height 24
click at [394, 153] on input "False" at bounding box center [391, 150] width 8 height 6
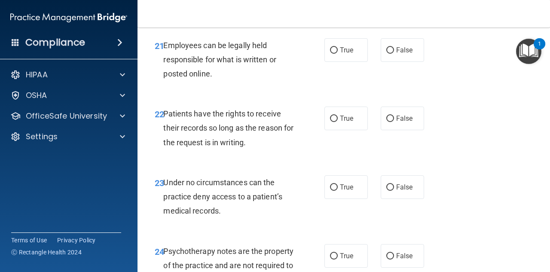
scroll to position [2064, 0]
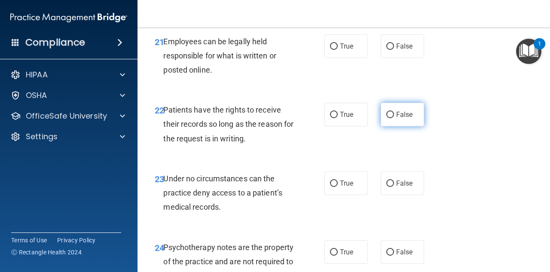
click at [405, 126] on label "False" at bounding box center [402, 115] width 43 height 24
click at [394, 118] on input "False" at bounding box center [391, 115] width 8 height 6
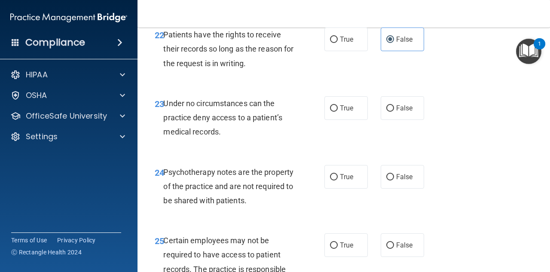
scroll to position [2150, 0]
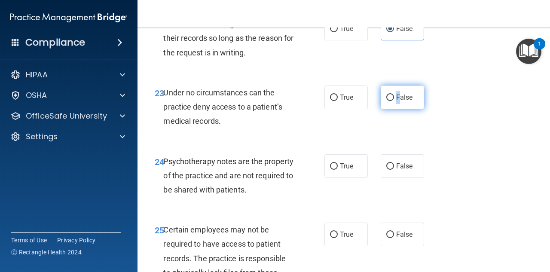
click at [395, 109] on label "False" at bounding box center [402, 98] width 43 height 24
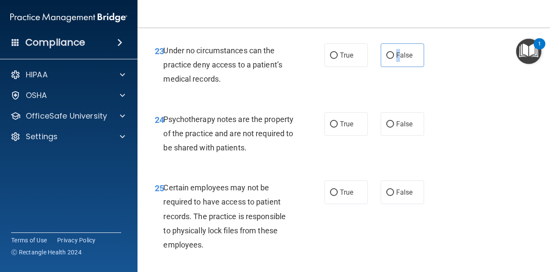
scroll to position [2193, 0]
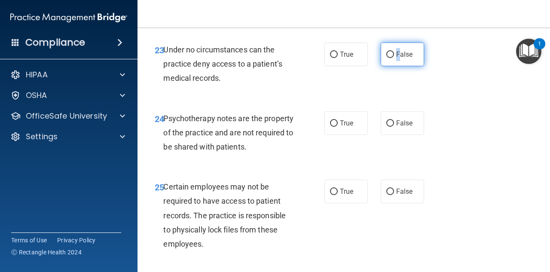
click at [391, 66] on label "False" at bounding box center [402, 55] width 43 height 24
click at [391, 58] on input "False" at bounding box center [391, 55] width 8 height 6
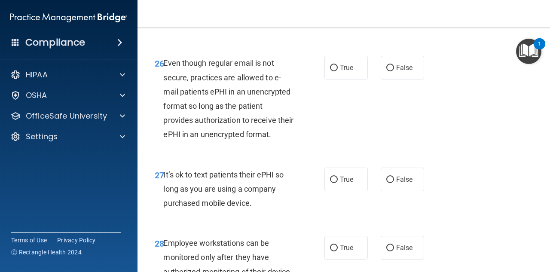
scroll to position [2408, 0]
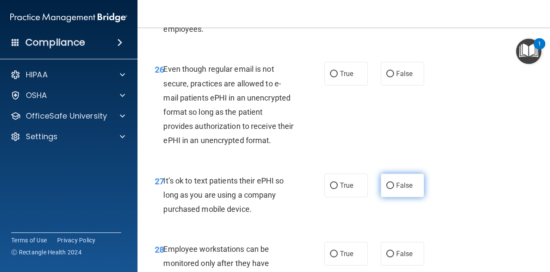
click at [393, 197] on label "False" at bounding box center [402, 186] width 43 height 24
click at [393, 189] on input "False" at bounding box center [391, 186] width 8 height 6
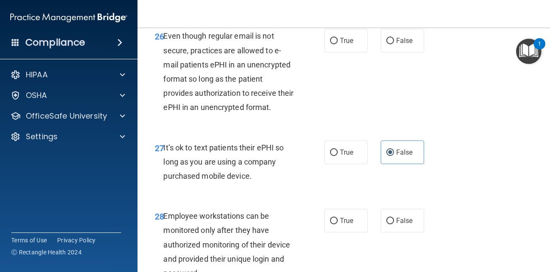
scroll to position [2537, 0]
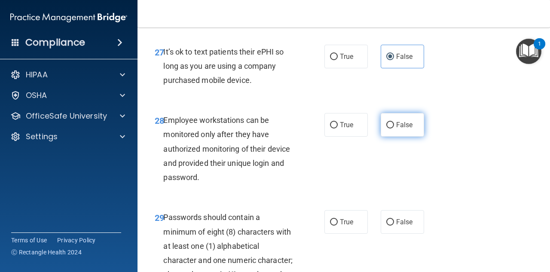
click at [390, 129] on input "False" at bounding box center [391, 125] width 8 height 6
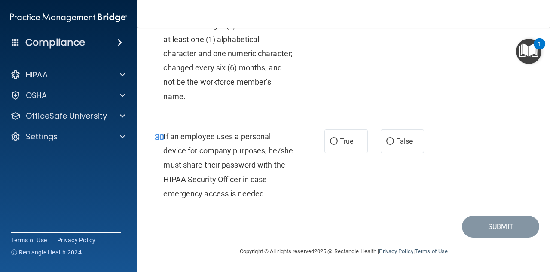
scroll to position [2795, 0]
click at [406, 145] on span "False" at bounding box center [404, 141] width 17 height 8
click at [394, 145] on input "False" at bounding box center [391, 141] width 8 height 6
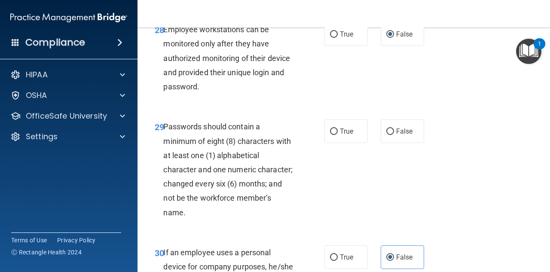
scroll to position [2623, 0]
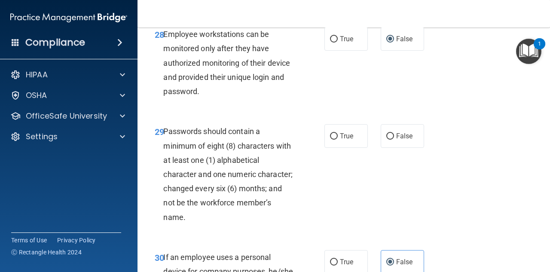
click at [340, 207] on div "29 Passwords should contain a minimum of eight (8) characters with at least one…" at bounding box center [343, 177] width 391 height 126
click at [343, 148] on label "True" at bounding box center [346, 136] width 43 height 24
click at [338, 140] on input "True" at bounding box center [334, 136] width 8 height 6
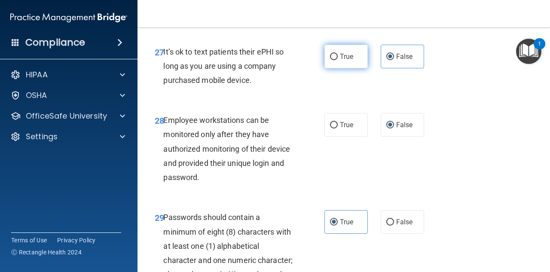
click at [348, 61] on span "True" at bounding box center [346, 56] width 13 height 8
click at [338, 60] on input "True" at bounding box center [334, 57] width 8 height 6
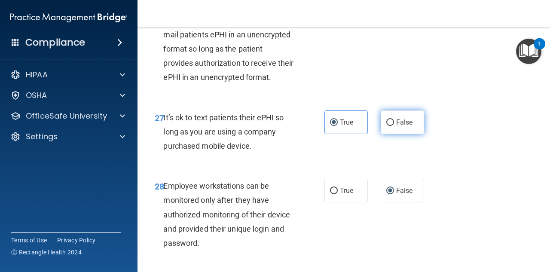
scroll to position [2451, 0]
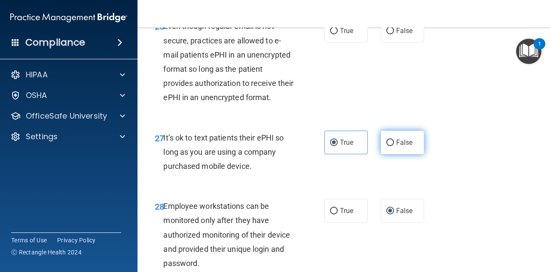
click at [402, 154] on label "False" at bounding box center [402, 143] width 43 height 24
click at [394, 146] on input "False" at bounding box center [391, 143] width 8 height 6
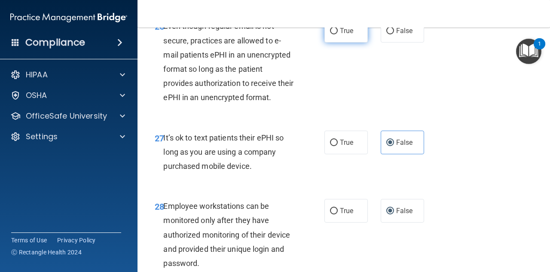
click at [334, 43] on label "True" at bounding box center [346, 31] width 43 height 24
click at [334, 34] on input "True" at bounding box center [334, 31] width 8 height 6
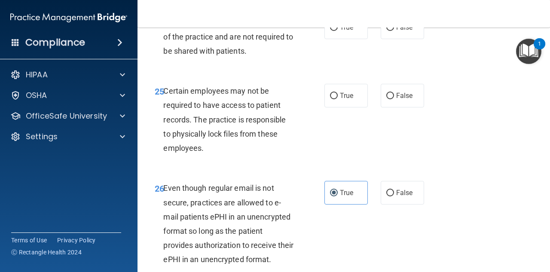
scroll to position [2279, 0]
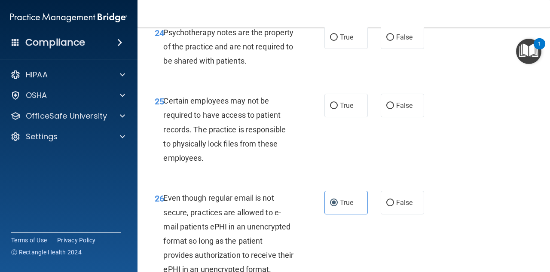
click at [344, 176] on div "25 Certain employees may not be required to have access to patient records. The…" at bounding box center [343, 131] width 391 height 97
drag, startPoint x: 344, startPoint y: 156, endPoint x: 346, endPoint y: 140, distance: 15.6
click at [344, 117] on label "True" at bounding box center [346, 106] width 43 height 24
click at [338, 109] on input "True" at bounding box center [334, 106] width 8 height 6
click at [349, 41] on span "True" at bounding box center [346, 37] width 13 height 8
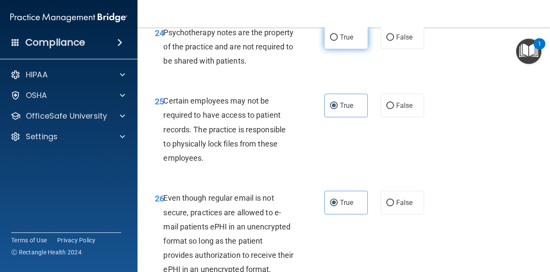
click at [338, 41] on input "True" at bounding box center [334, 37] width 8 height 6
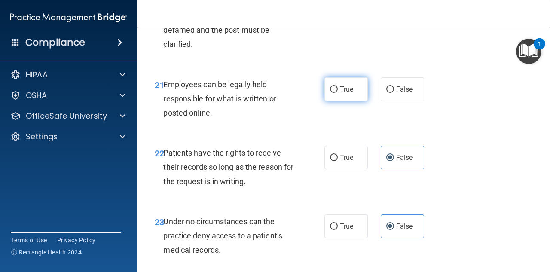
click at [336, 101] on label "True" at bounding box center [346, 89] width 43 height 24
click at [336, 93] on input "True" at bounding box center [334, 89] width 8 height 6
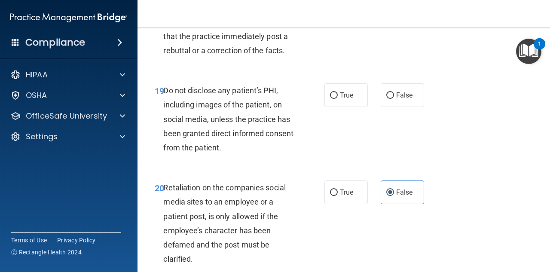
scroll to position [1763, 0]
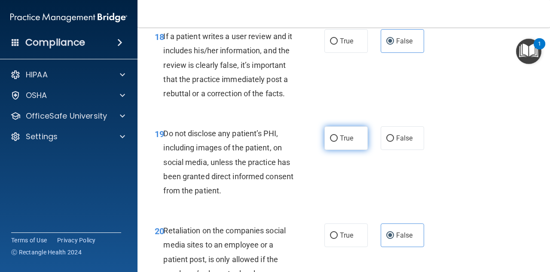
click at [340, 142] on span "True" at bounding box center [346, 138] width 13 height 8
click at [338, 142] on input "True" at bounding box center [334, 138] width 8 height 6
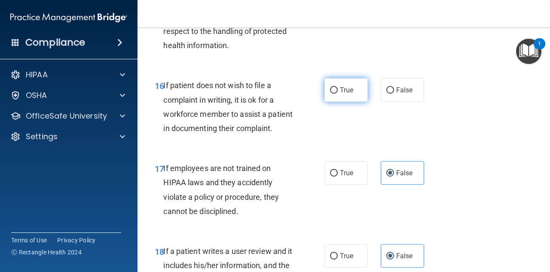
click at [340, 94] on span "True" at bounding box center [346, 90] width 13 height 8
click at [338, 94] on input "True" at bounding box center [334, 90] width 8 height 6
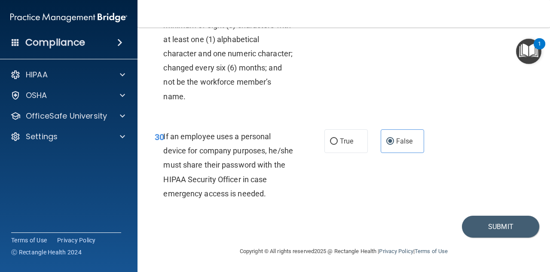
scroll to position [2800, 0]
click at [491, 229] on button "Submit" at bounding box center [500, 227] width 77 height 22
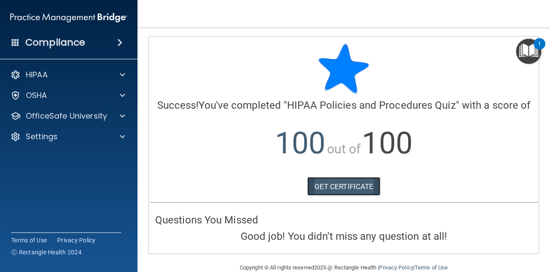
click at [357, 195] on link "GET CERTIFICATE" at bounding box center [344, 186] width 74 height 19
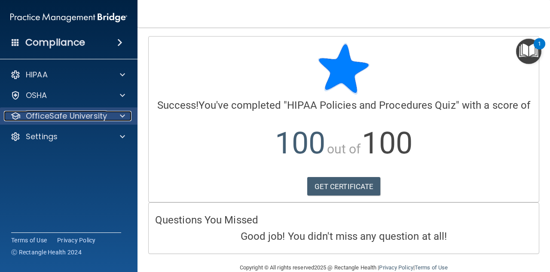
click at [120, 117] on div at bounding box center [120, 116] width 21 height 10
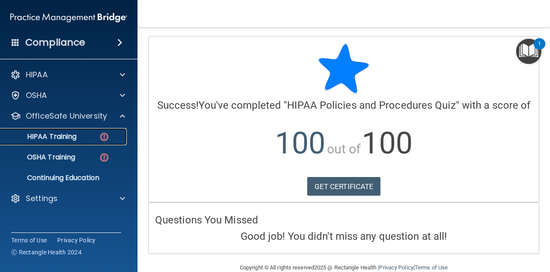
click at [76, 136] on p "HIPAA Training" at bounding box center [41, 136] width 71 height 9
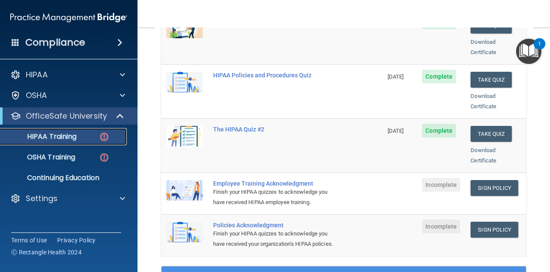
scroll to position [172, 0]
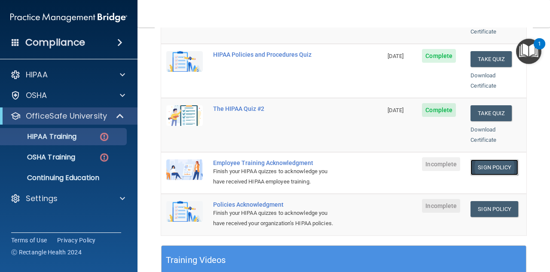
click at [493, 160] on link "Sign Policy" at bounding box center [495, 168] width 48 height 16
click at [495, 201] on link "Sign Policy" at bounding box center [495, 209] width 48 height 16
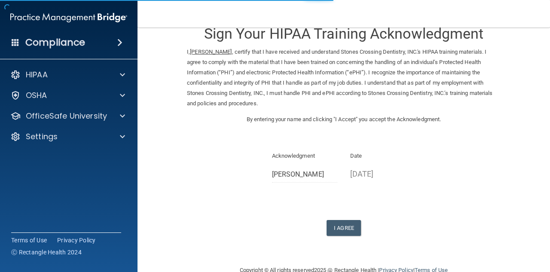
scroll to position [39, 0]
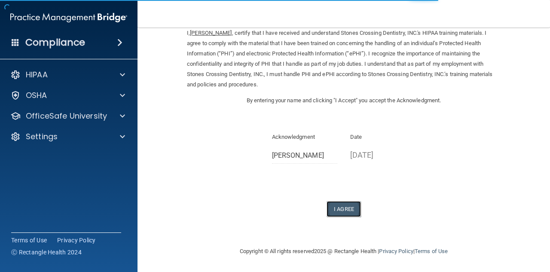
click at [336, 215] on button "I Agree" at bounding box center [344, 209] width 34 height 16
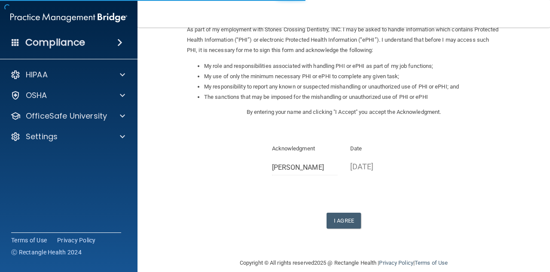
scroll to position [122, 0]
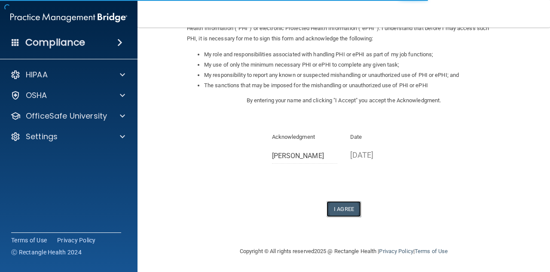
click at [338, 210] on button "I Agree" at bounding box center [344, 209] width 34 height 16
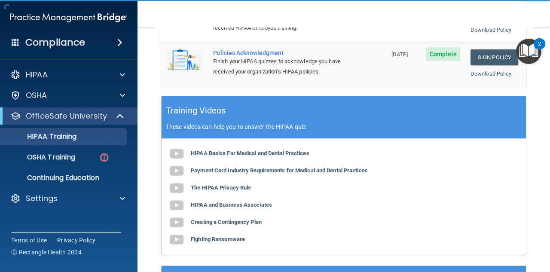
scroll to position [286, 0]
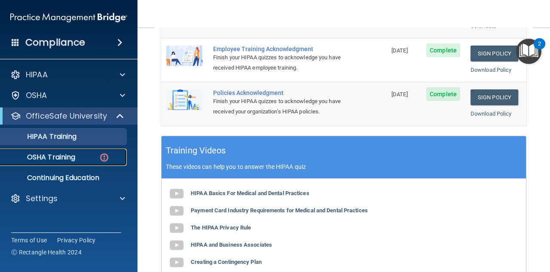
click at [93, 158] on div "OSHA Training" at bounding box center [64, 157] width 117 height 9
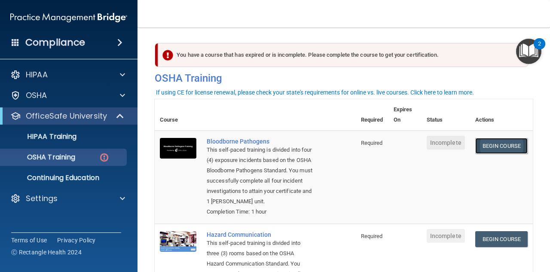
click at [497, 149] on link "Begin Course" at bounding box center [502, 146] width 52 height 16
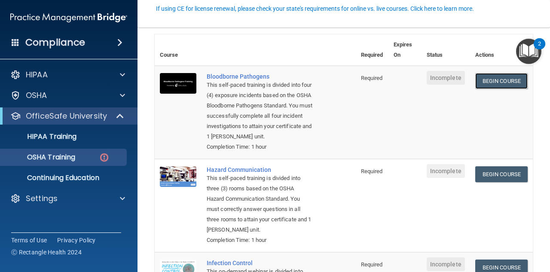
scroll to position [86, 0]
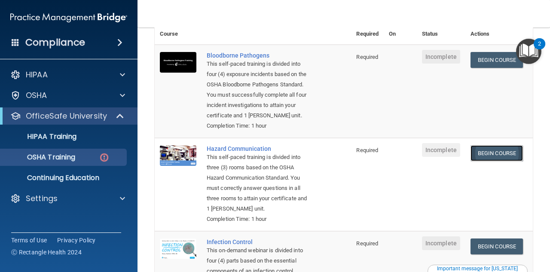
click at [496, 159] on link "Begin Course" at bounding box center [497, 153] width 52 height 16
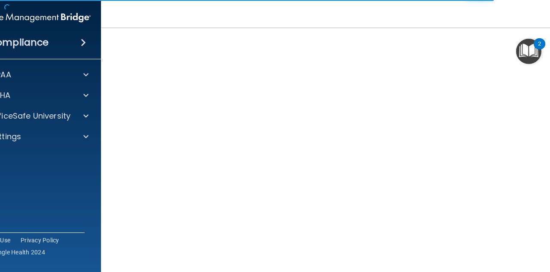
scroll to position [51, 0]
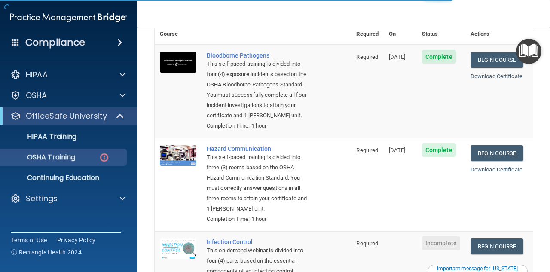
scroll to position [215, 0]
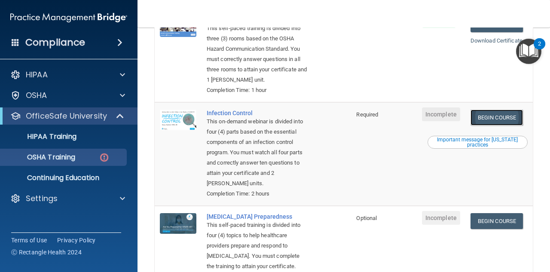
click at [490, 125] on link "Begin Course" at bounding box center [497, 118] width 52 height 16
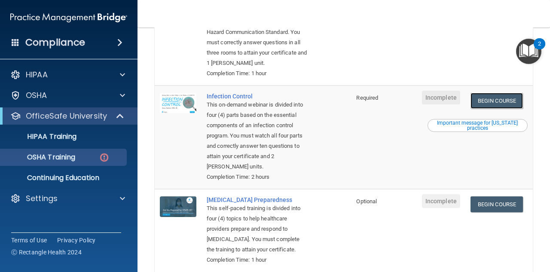
scroll to position [258, 0]
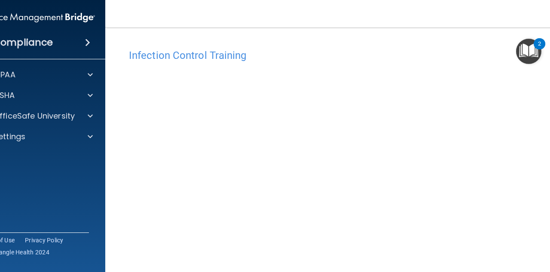
click at [532, 55] on img "Open Resource Center, 2 new notifications" at bounding box center [528, 51] width 25 height 25
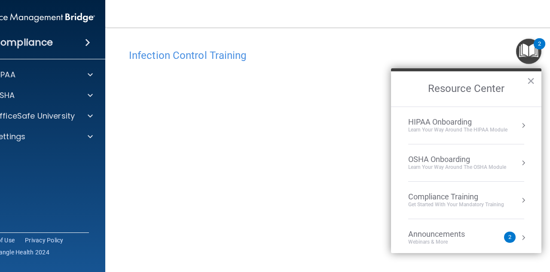
click at [307, 44] on div "Infection Control Training This course doesn’t expire until . Are you sure you …" at bounding box center [344, 185] width 443 height 298
click at [533, 86] on button "×" at bounding box center [531, 81] width 8 height 14
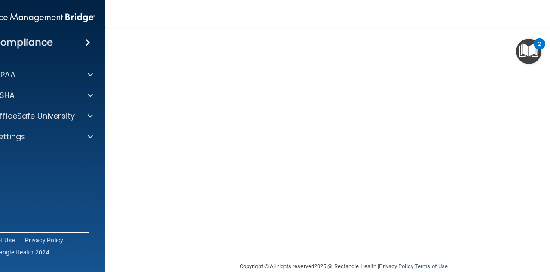
scroll to position [96, 0]
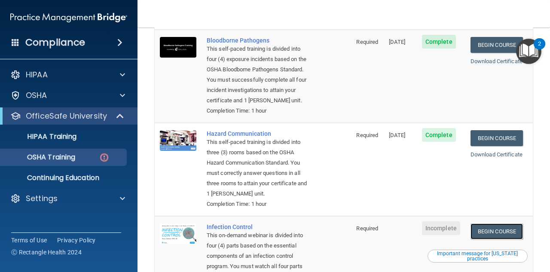
scroll to position [86, 0]
